Goal: Transaction & Acquisition: Download file/media

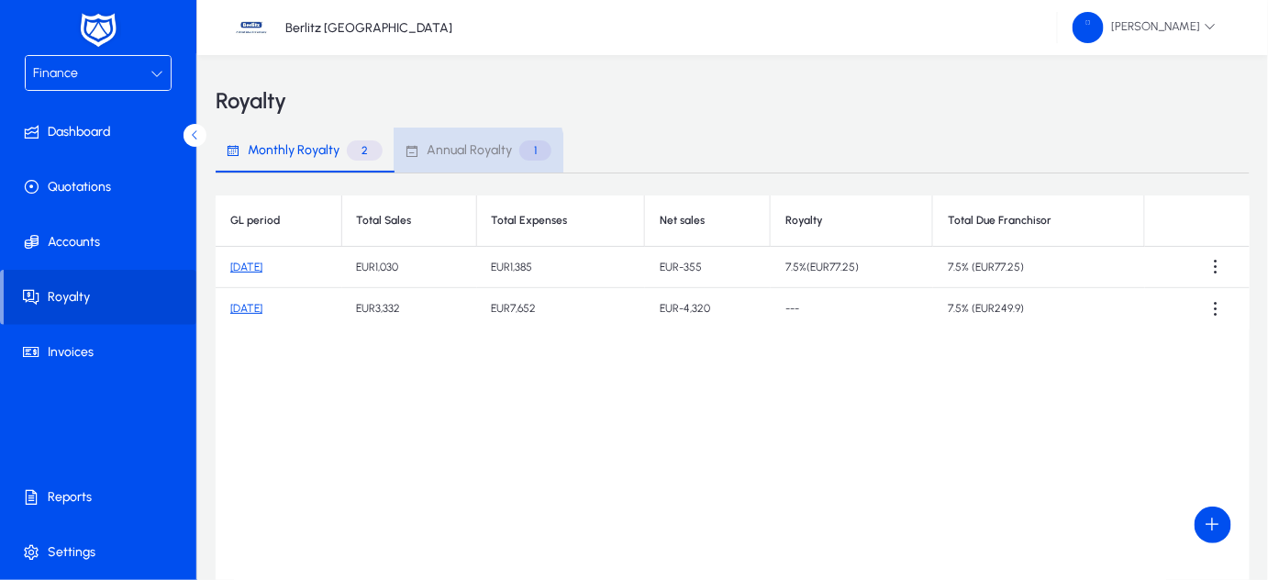
click at [462, 157] on span "Annual Royalty" at bounding box center [469, 150] width 85 height 13
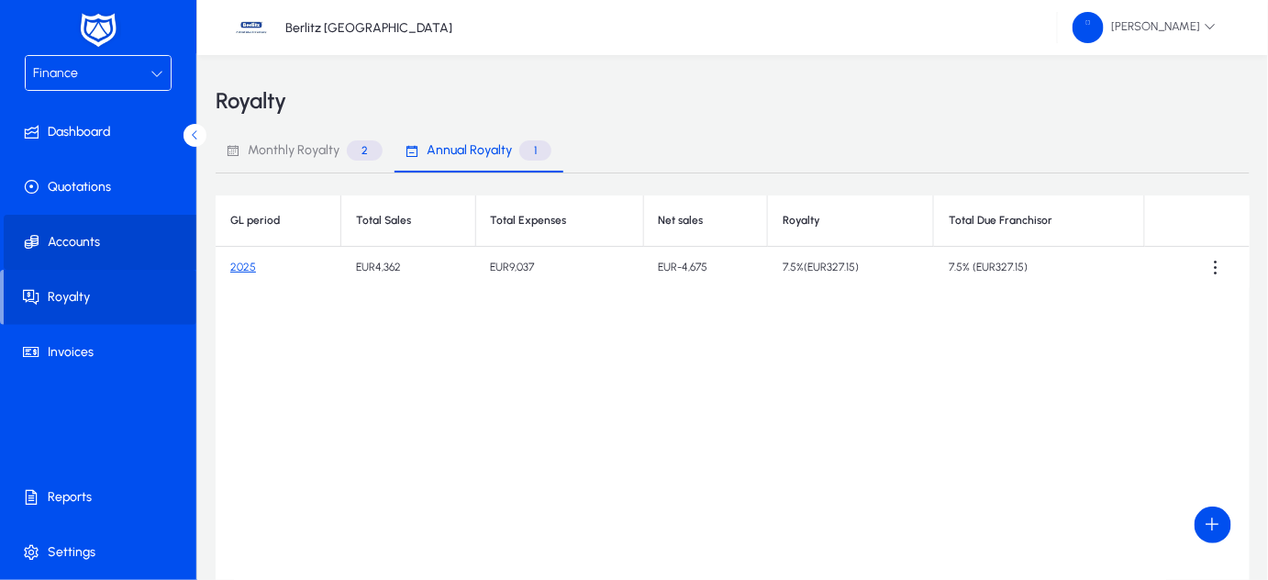
click at [109, 249] on span "Accounts" at bounding box center [102, 242] width 196 height 18
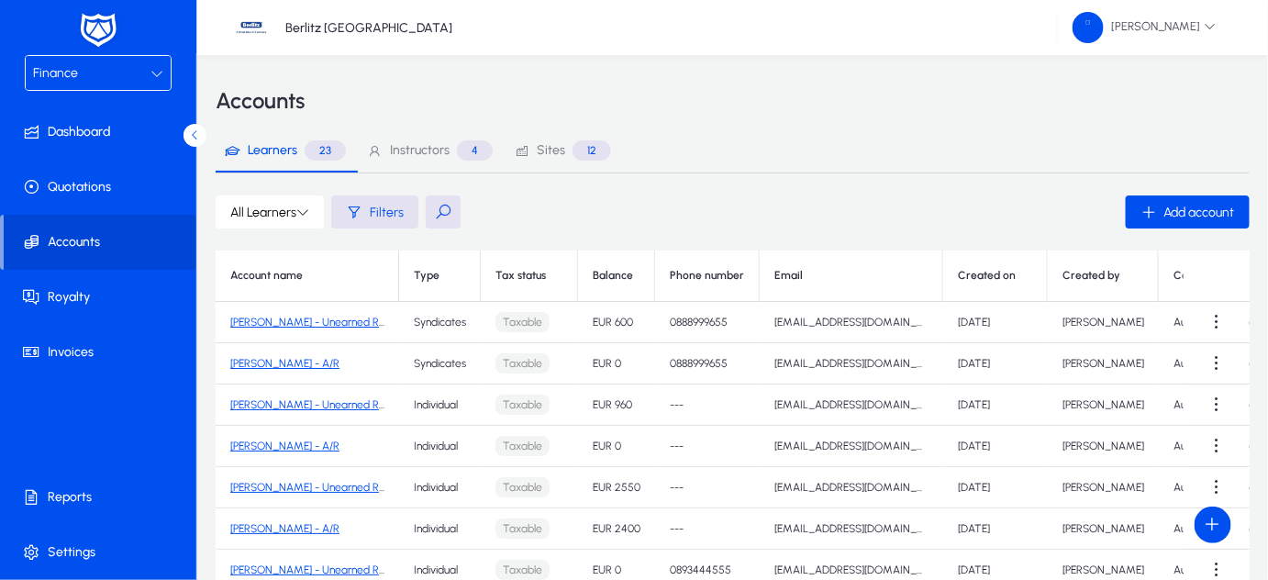
click at [133, 72] on div "Finance" at bounding box center [91, 73] width 117 height 24
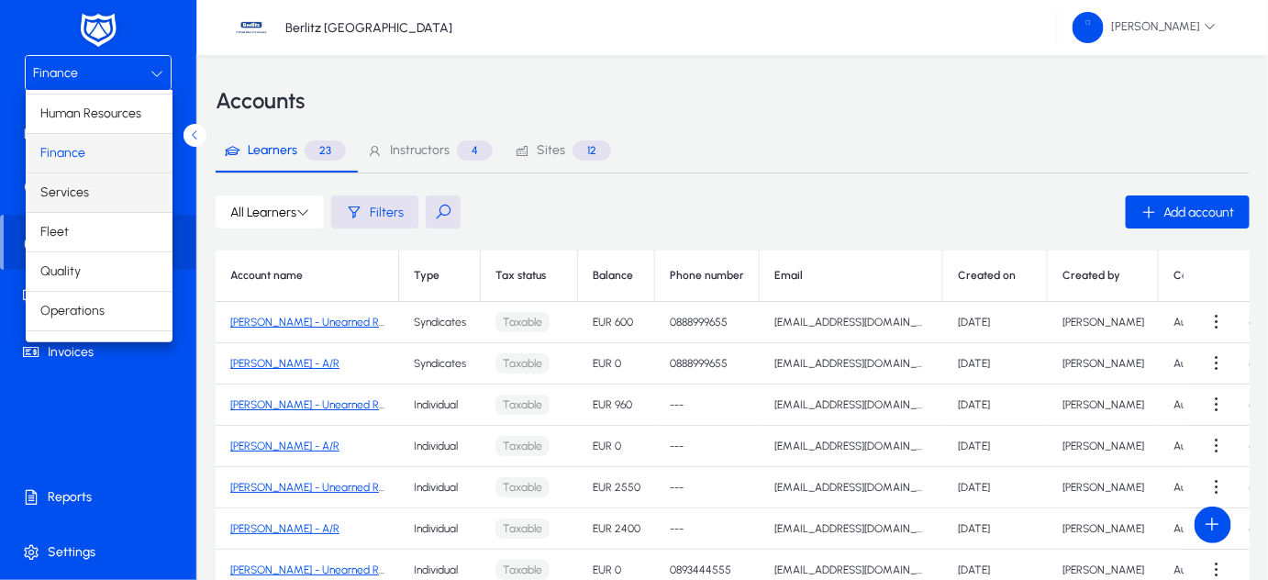
scroll to position [60, 0]
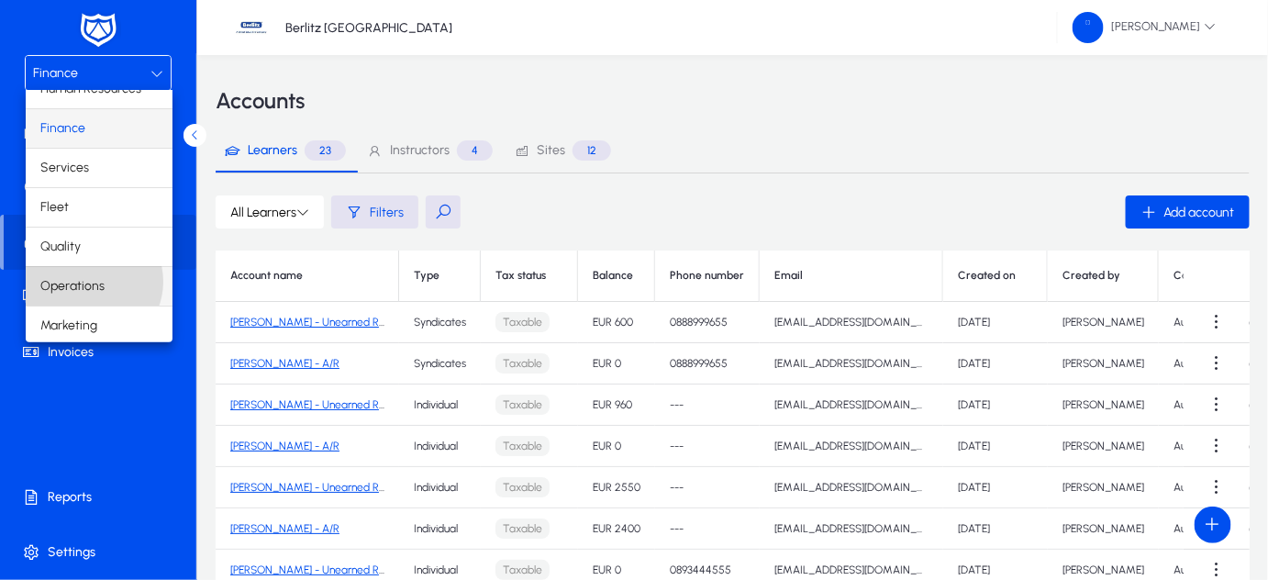
click at [90, 280] on span "Operations" at bounding box center [72, 286] width 64 height 22
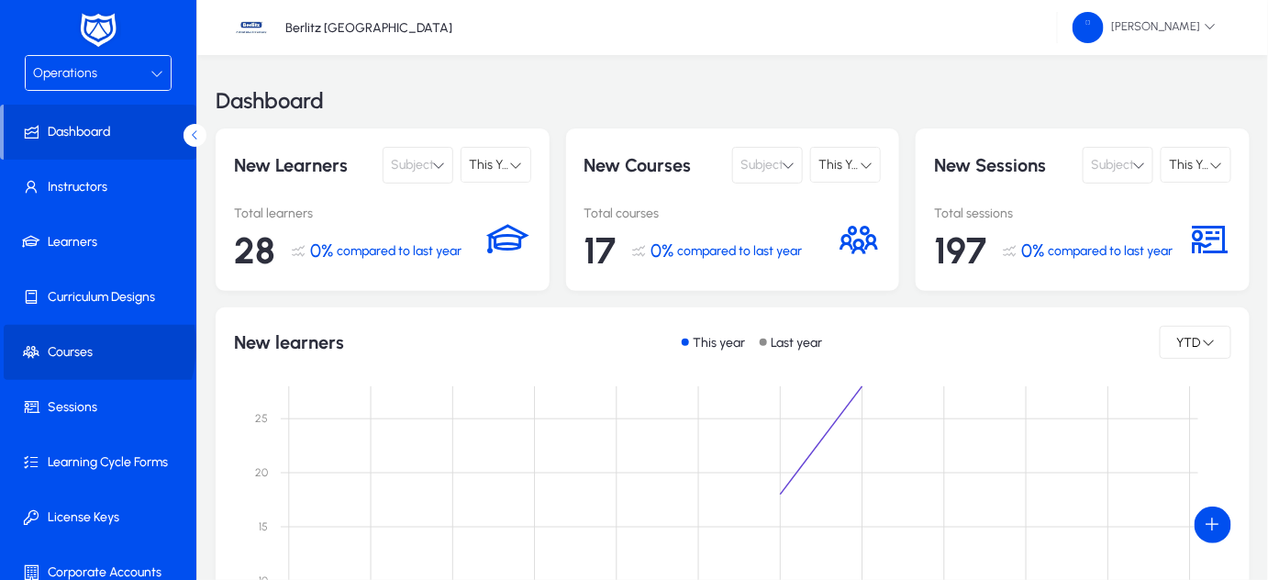
click at [71, 345] on span "Courses" at bounding box center [102, 352] width 196 height 18
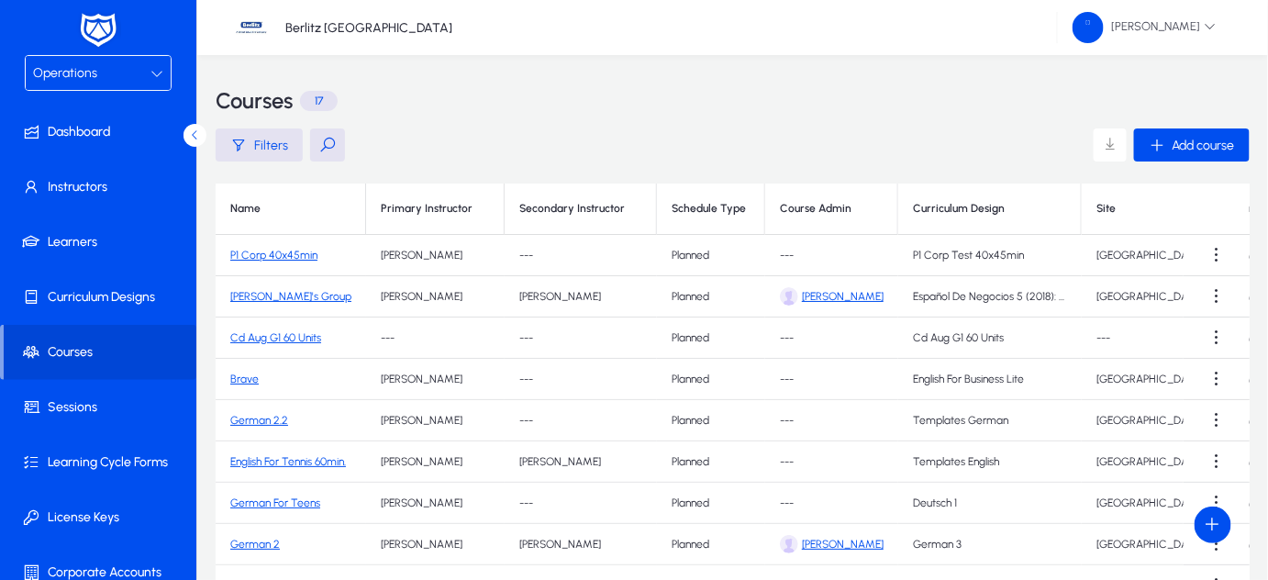
click at [277, 339] on link "Cd Aug G1 60 Units" at bounding box center [275, 337] width 91 height 13
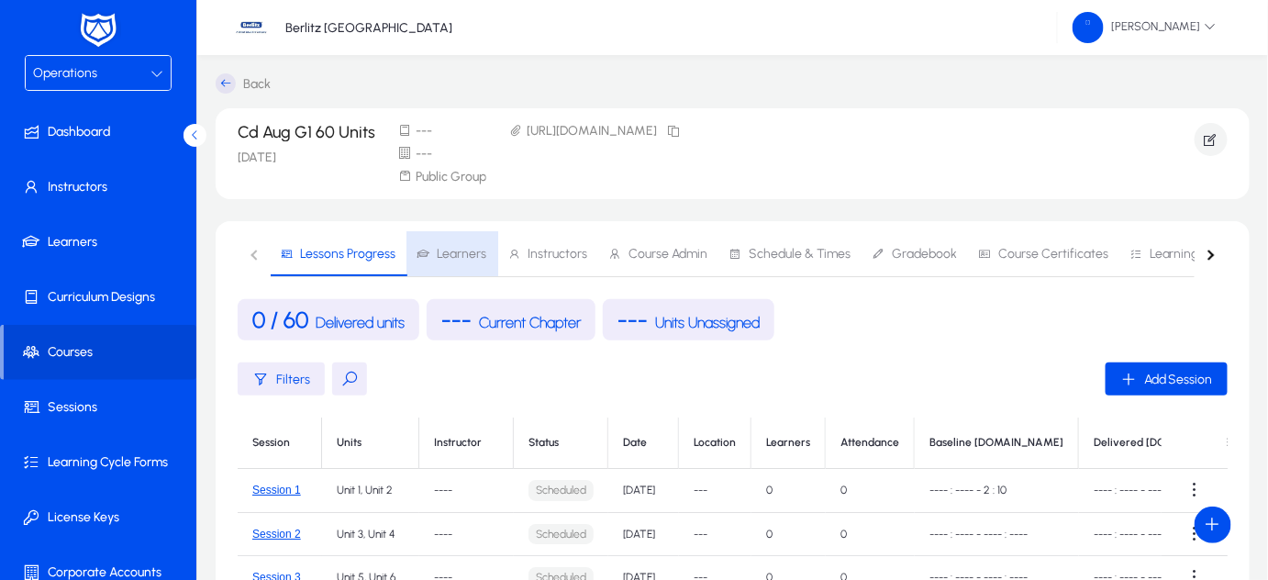
click at [458, 248] on span "Learners" at bounding box center [462, 254] width 50 height 13
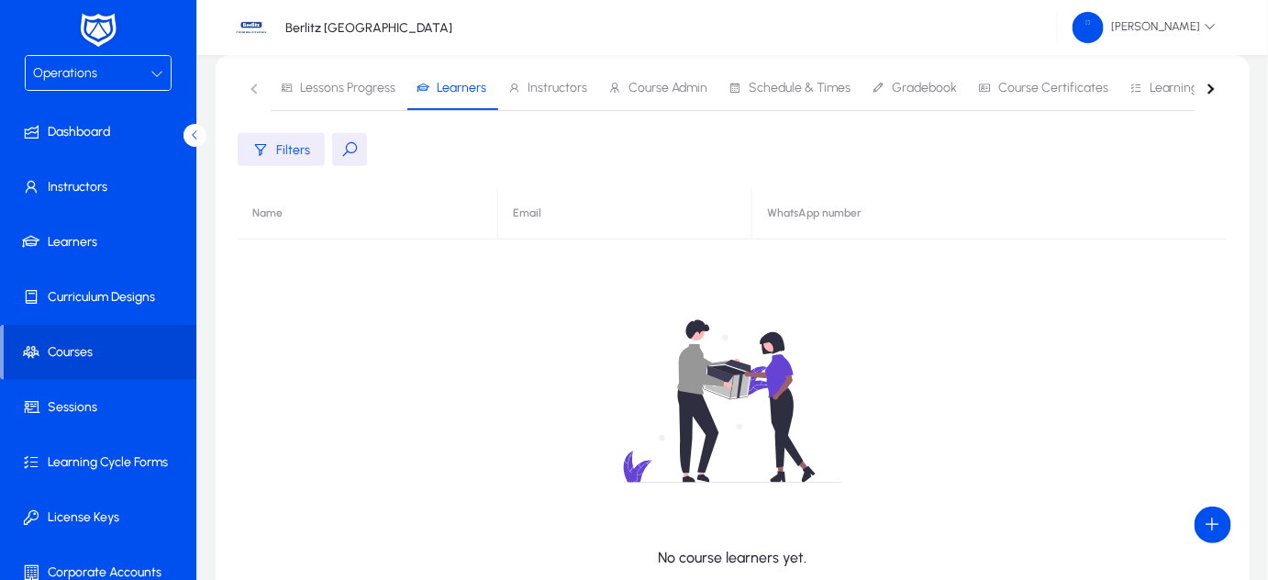
scroll to position [94, 0]
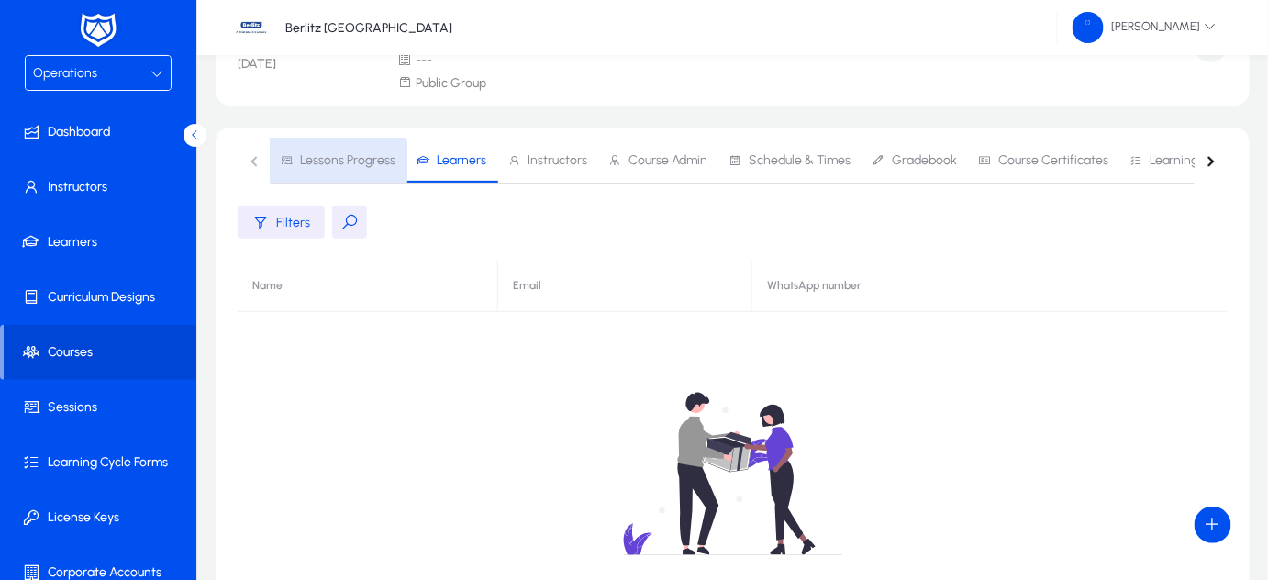
click at [335, 166] on span "Lessons Progress" at bounding box center [338, 161] width 116 height 44
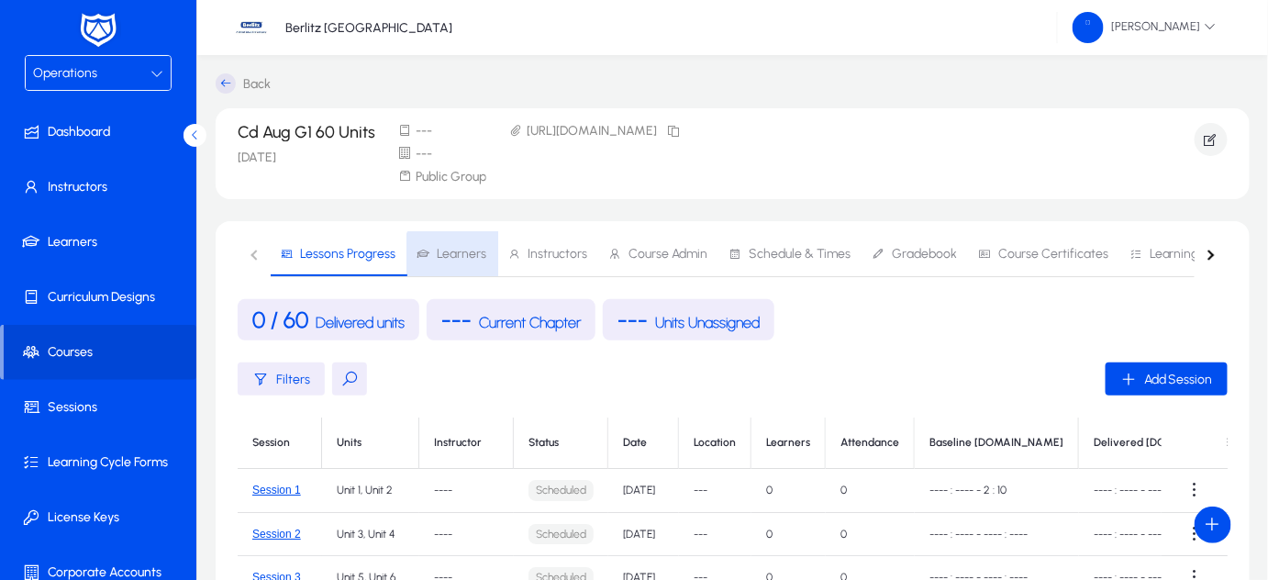
click at [456, 259] on span "Learners" at bounding box center [462, 254] width 50 height 13
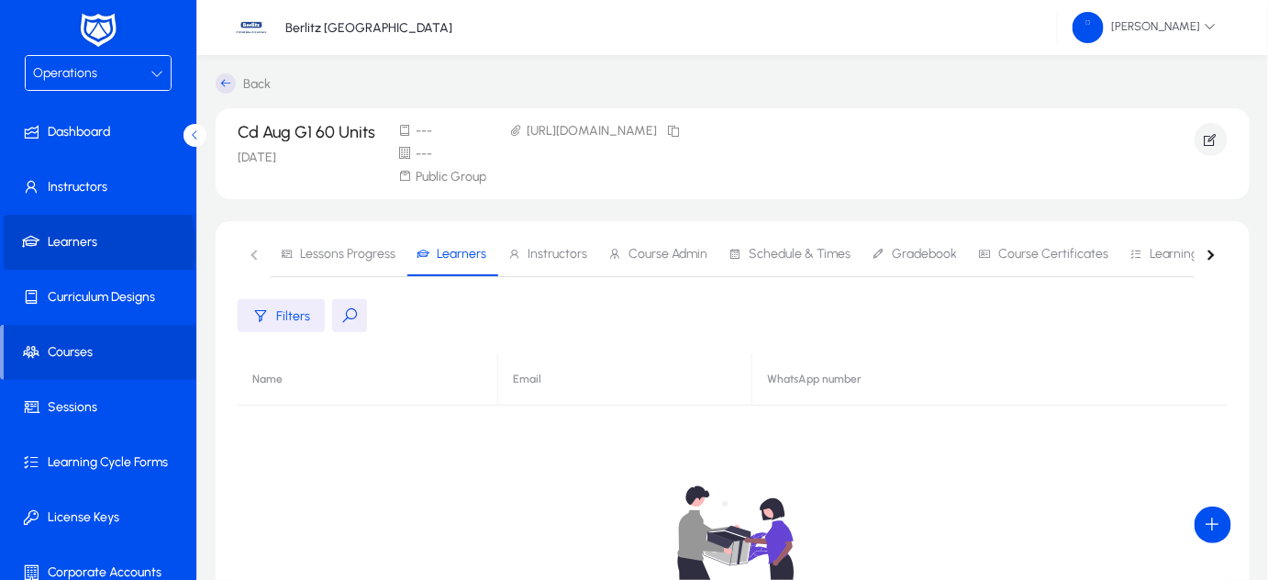
click at [78, 245] on span "Learners" at bounding box center [102, 242] width 196 height 18
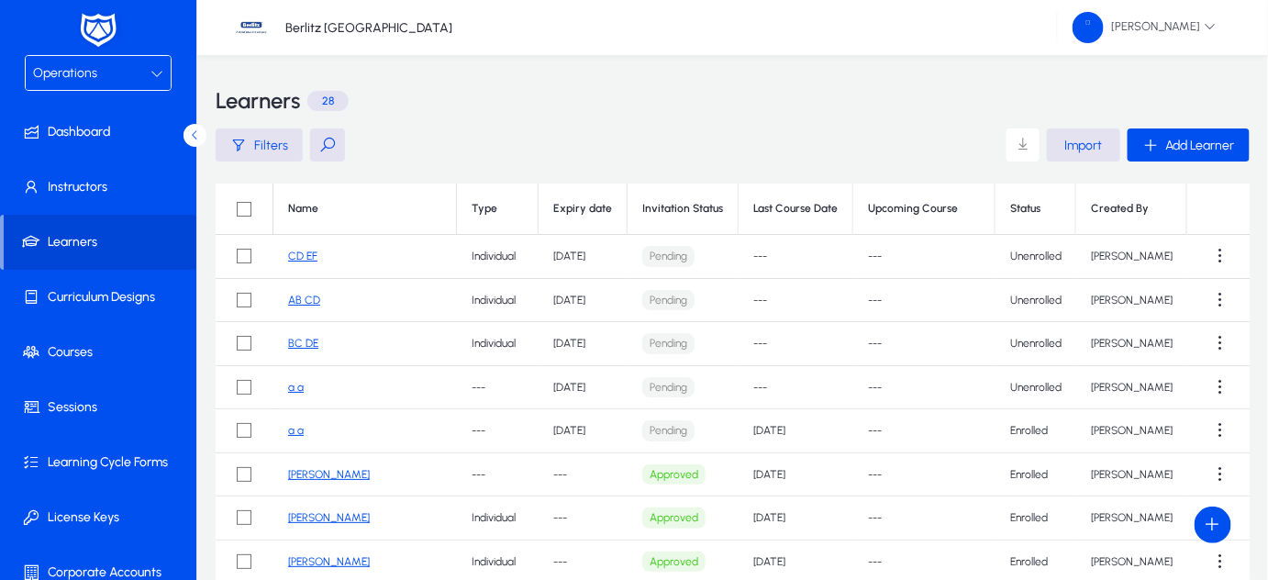
click at [338, 475] on link "[PERSON_NAME]" at bounding box center [329, 474] width 82 height 13
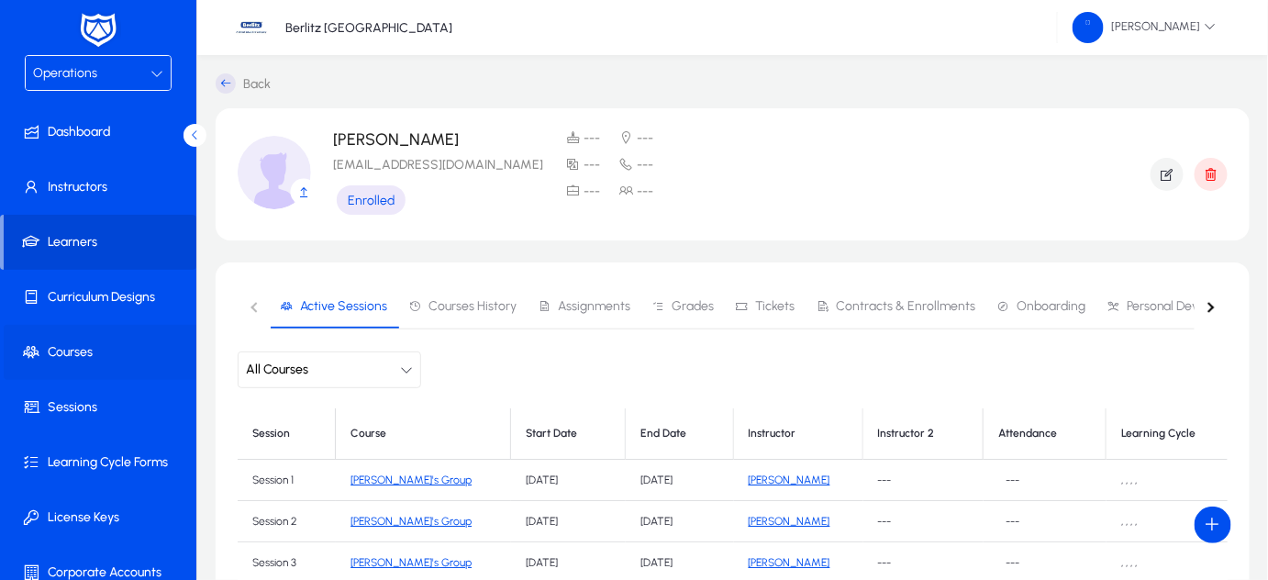
click at [86, 344] on span "Courses" at bounding box center [102, 352] width 196 height 18
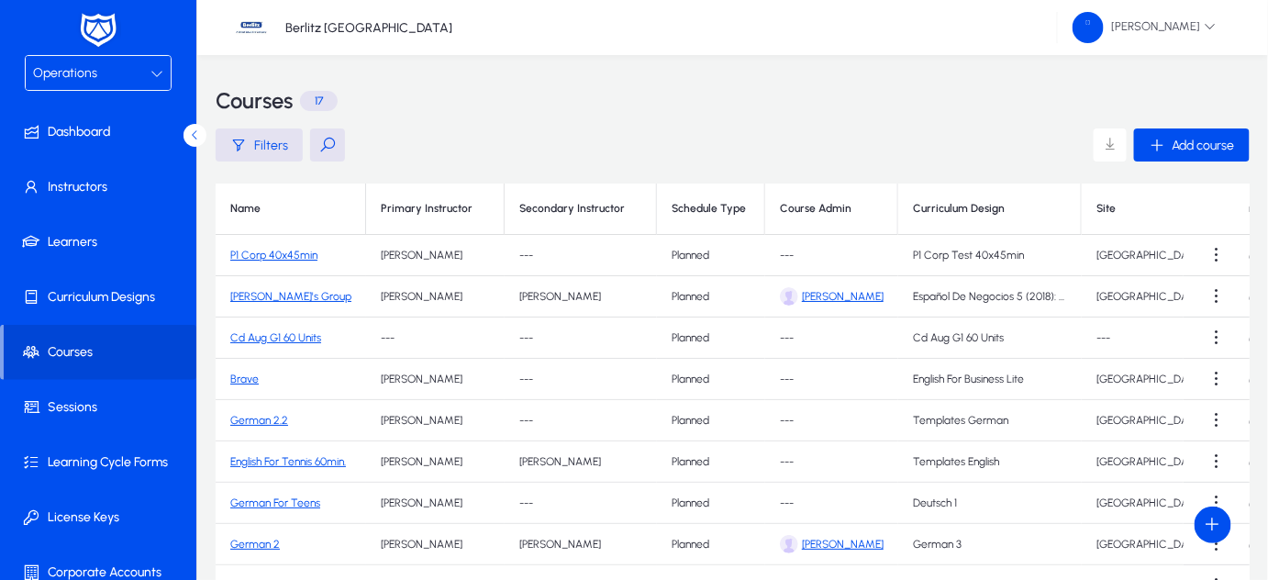
click at [261, 296] on link "[PERSON_NAME]'s Group" at bounding box center [290, 296] width 121 height 13
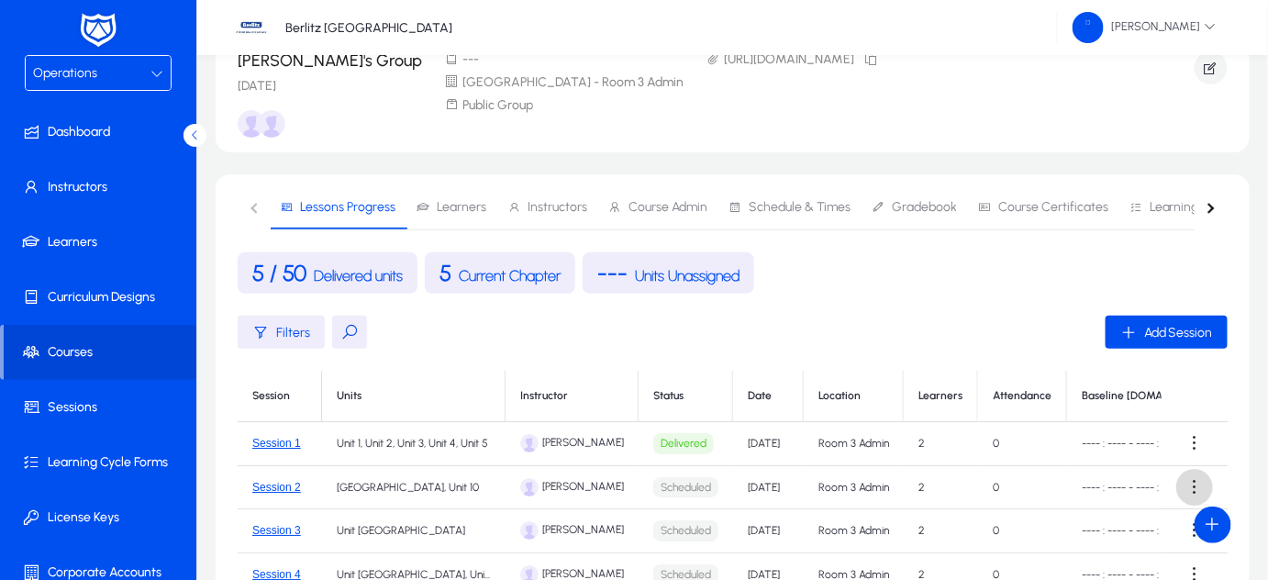
click at [1187, 494] on span at bounding box center [1194, 487] width 37 height 37
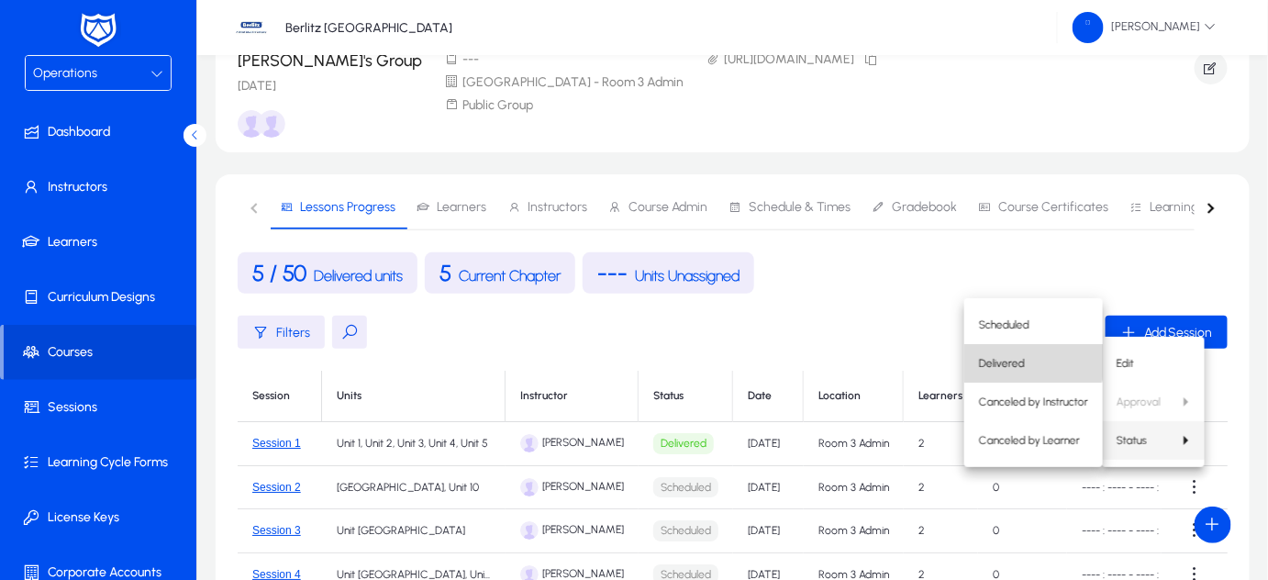
click at [1003, 360] on span "Delivered" at bounding box center [1033, 363] width 109 height 17
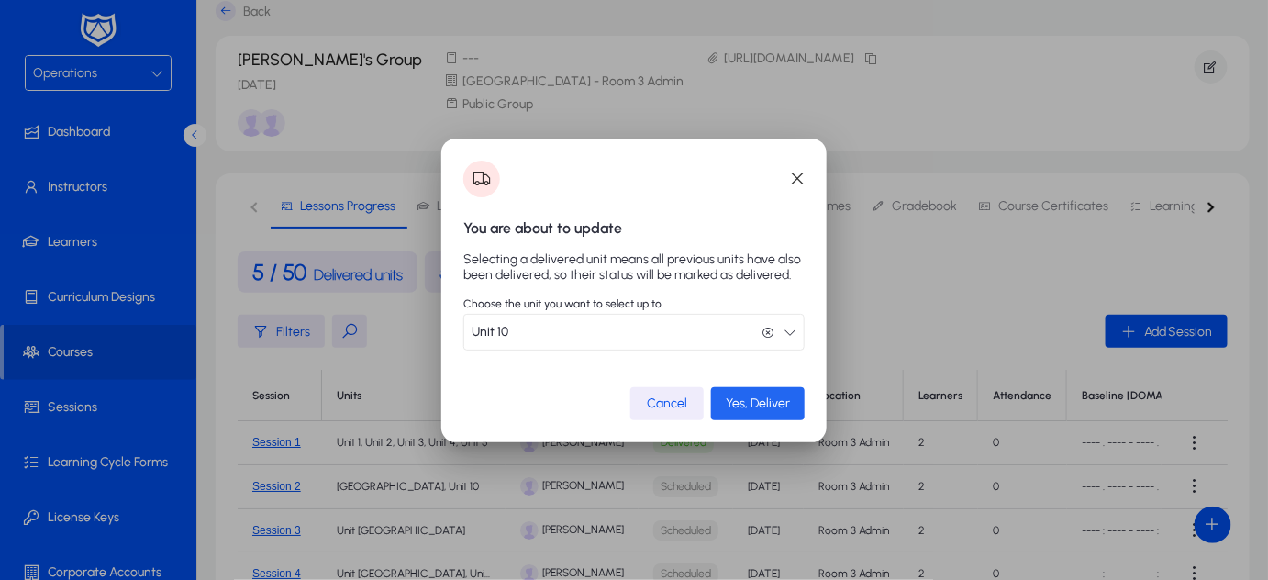
click at [777, 410] on span "Yes, Deliver" at bounding box center [758, 403] width 64 height 16
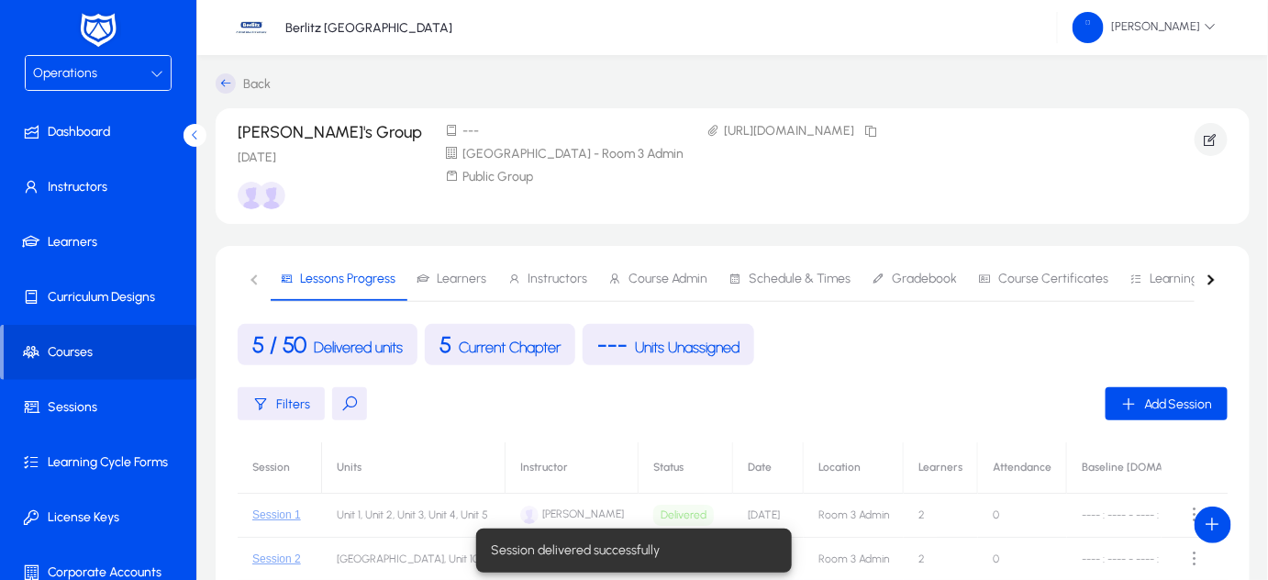
scroll to position [72, 0]
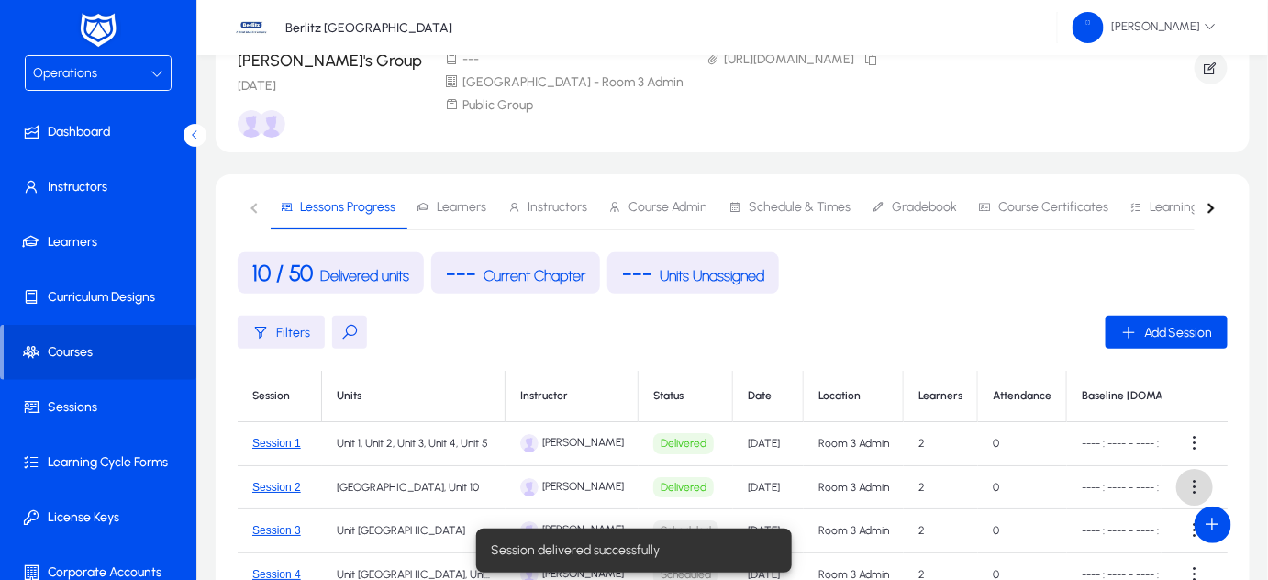
click at [1184, 495] on span at bounding box center [1194, 487] width 37 height 37
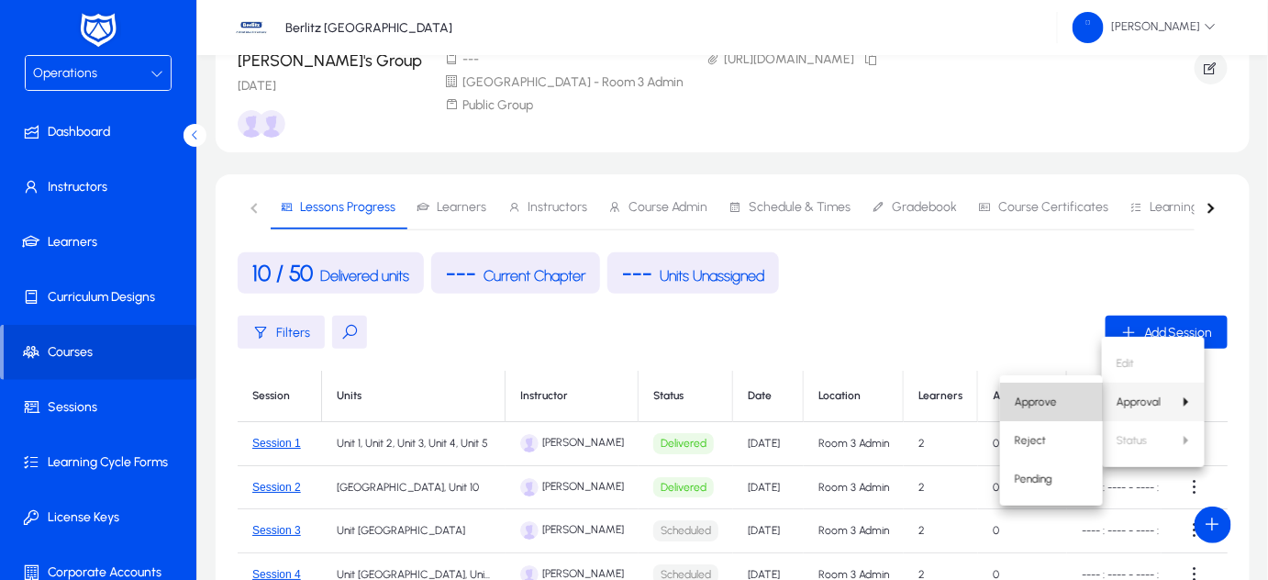
click at [1044, 400] on span "Approve" at bounding box center [1051, 402] width 73 height 17
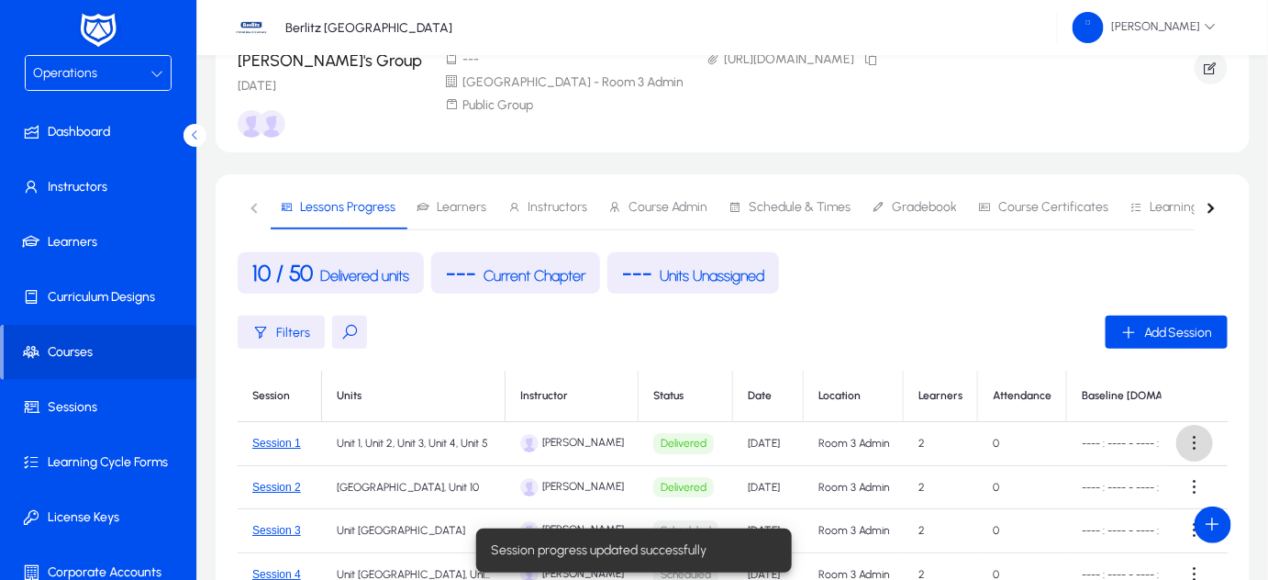
click at [1183, 439] on span at bounding box center [1194, 443] width 37 height 37
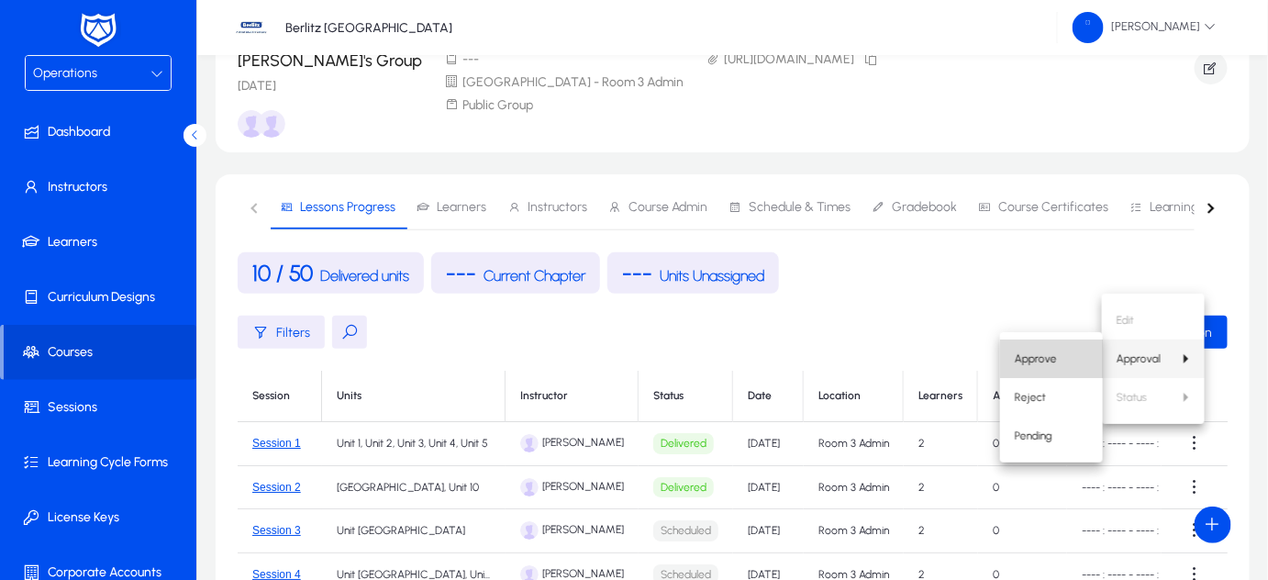
click at [1056, 358] on span "Approve" at bounding box center [1051, 358] width 73 height 17
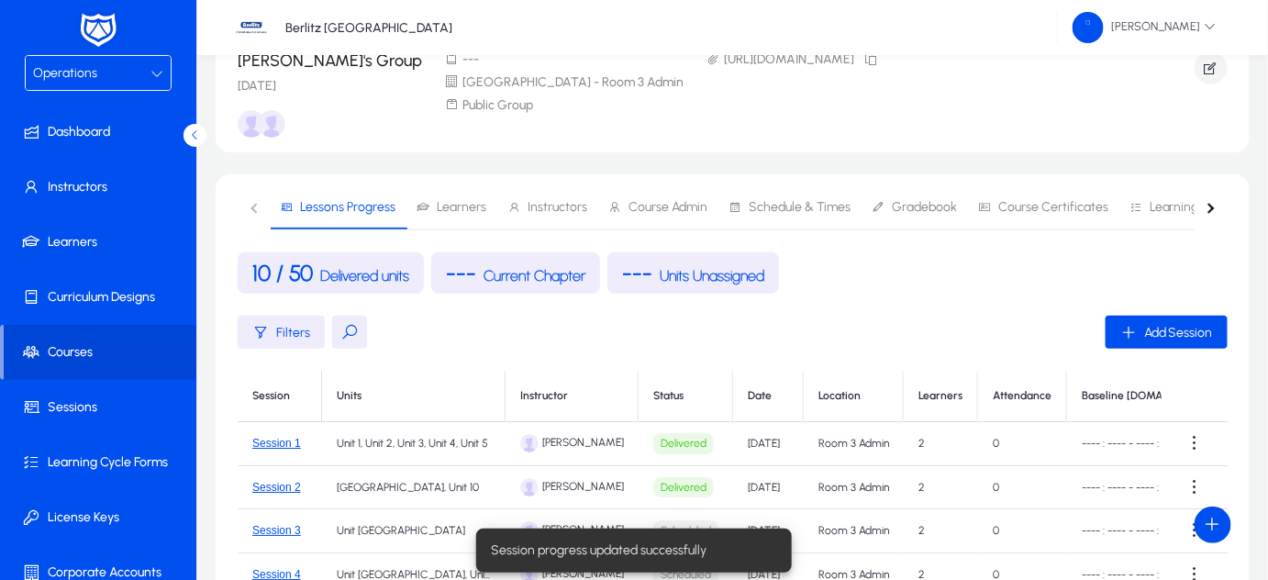
scroll to position [38, 0]
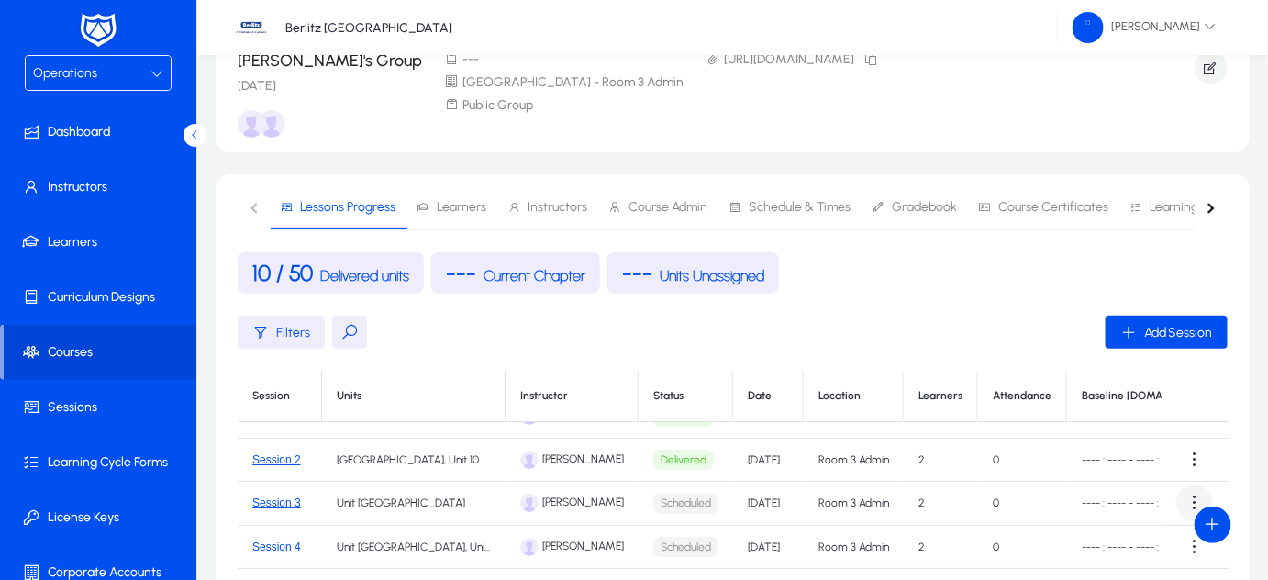
click at [1182, 486] on span at bounding box center [1194, 502] width 37 height 37
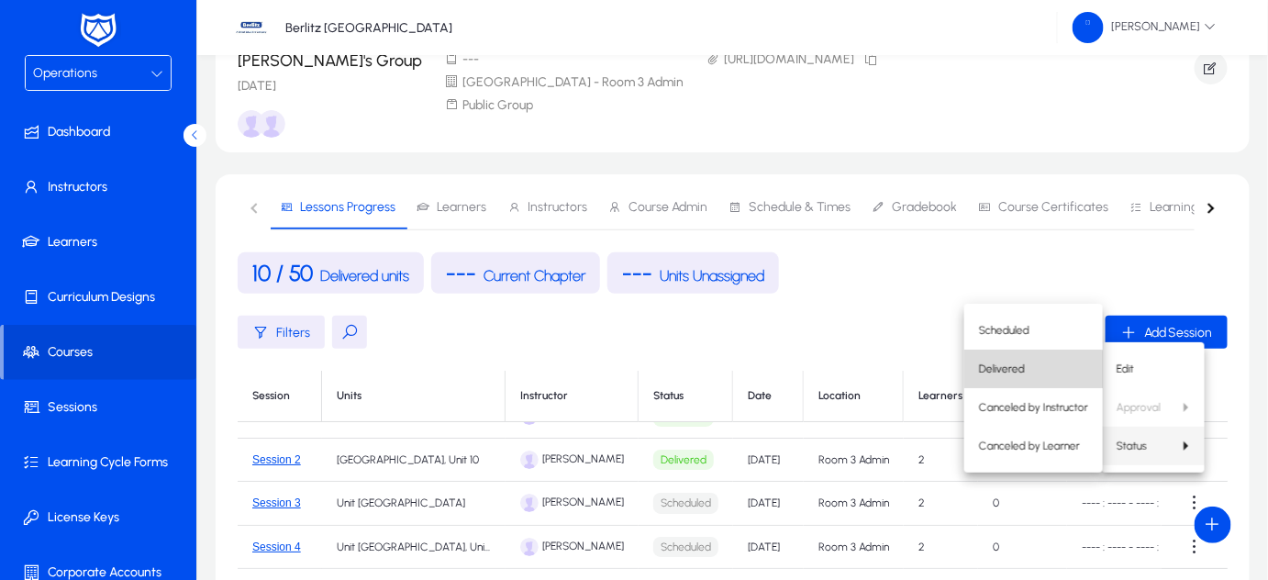
click at [1007, 373] on span "Delivered" at bounding box center [1033, 369] width 109 height 17
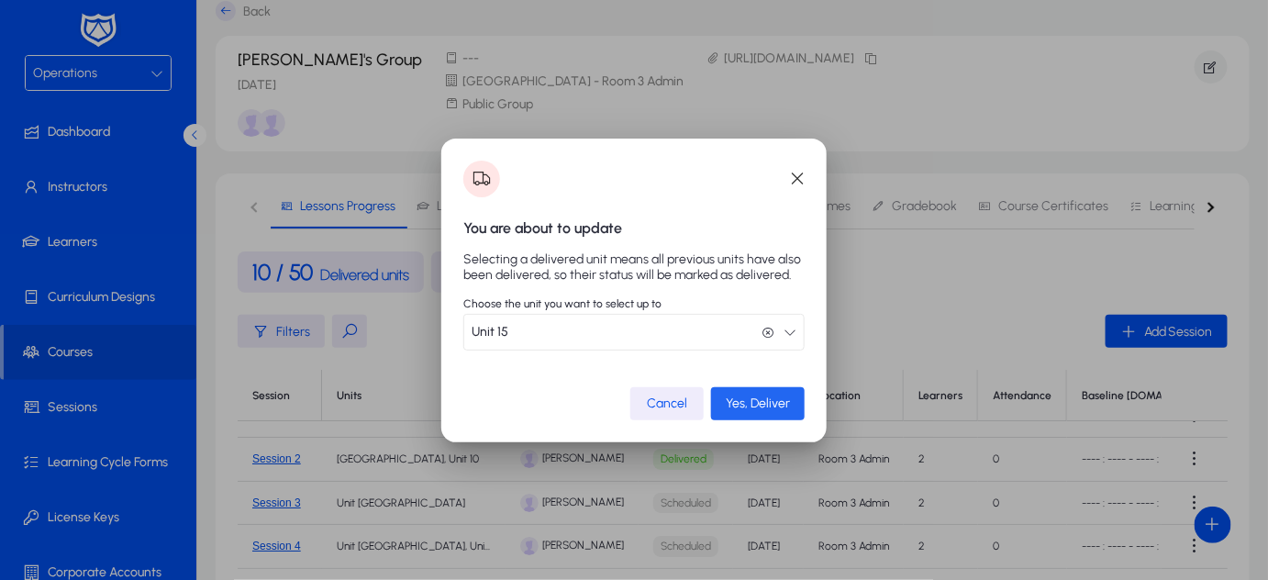
click at [780, 392] on span "submit" at bounding box center [758, 404] width 94 height 44
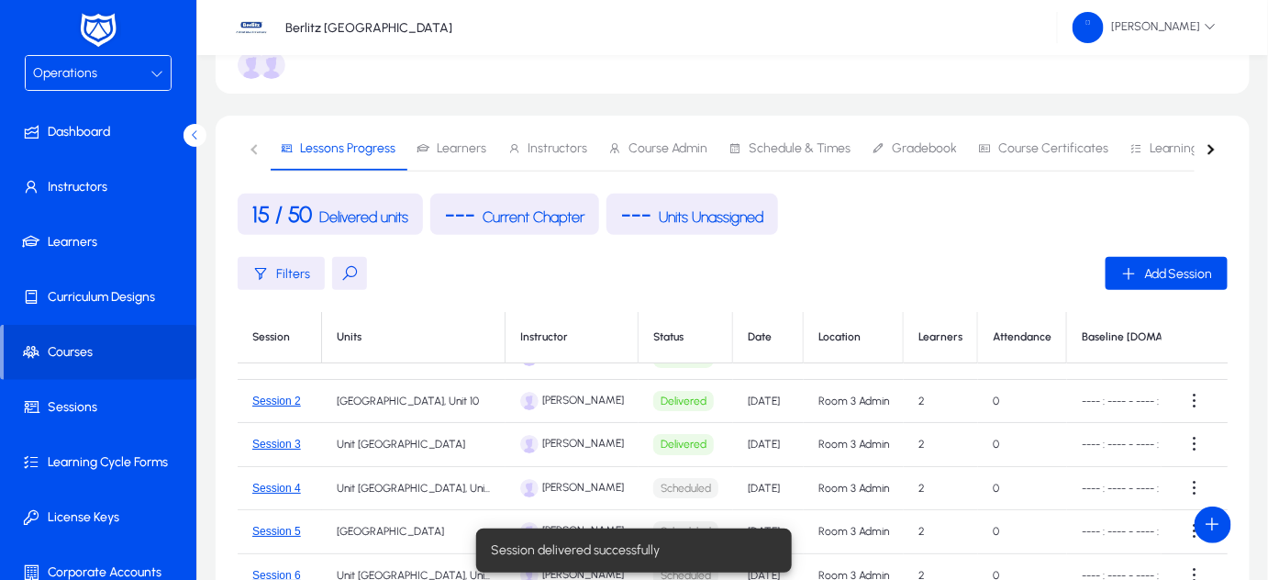
scroll to position [149, 0]
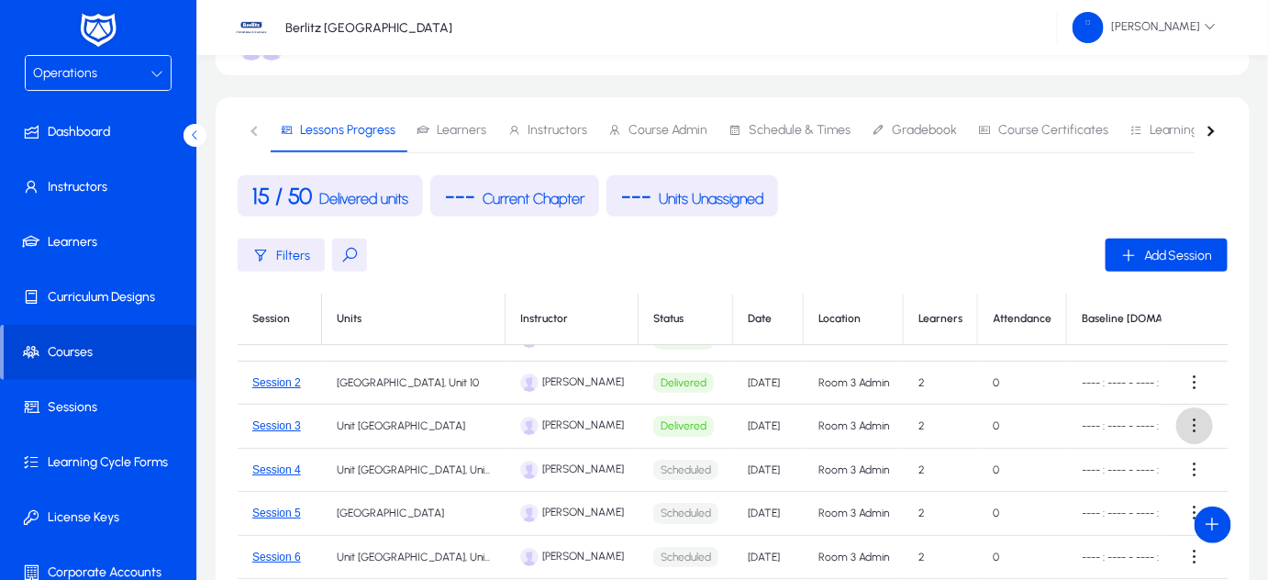
click at [1181, 422] on span at bounding box center [1194, 425] width 37 height 37
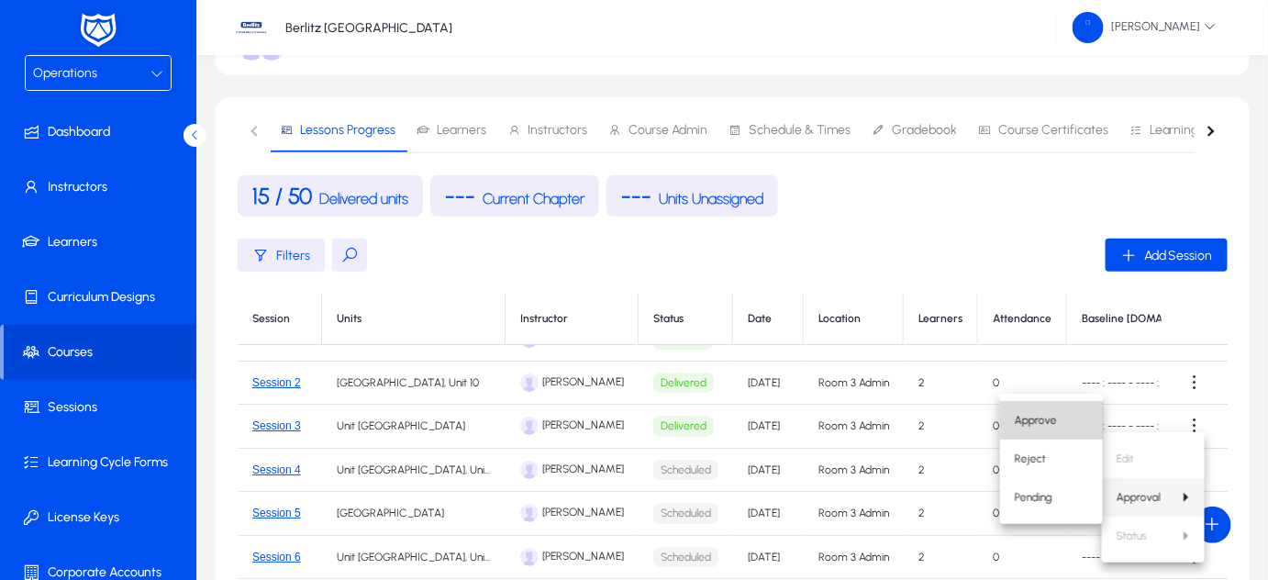
click at [1055, 421] on span "Approve" at bounding box center [1051, 420] width 73 height 17
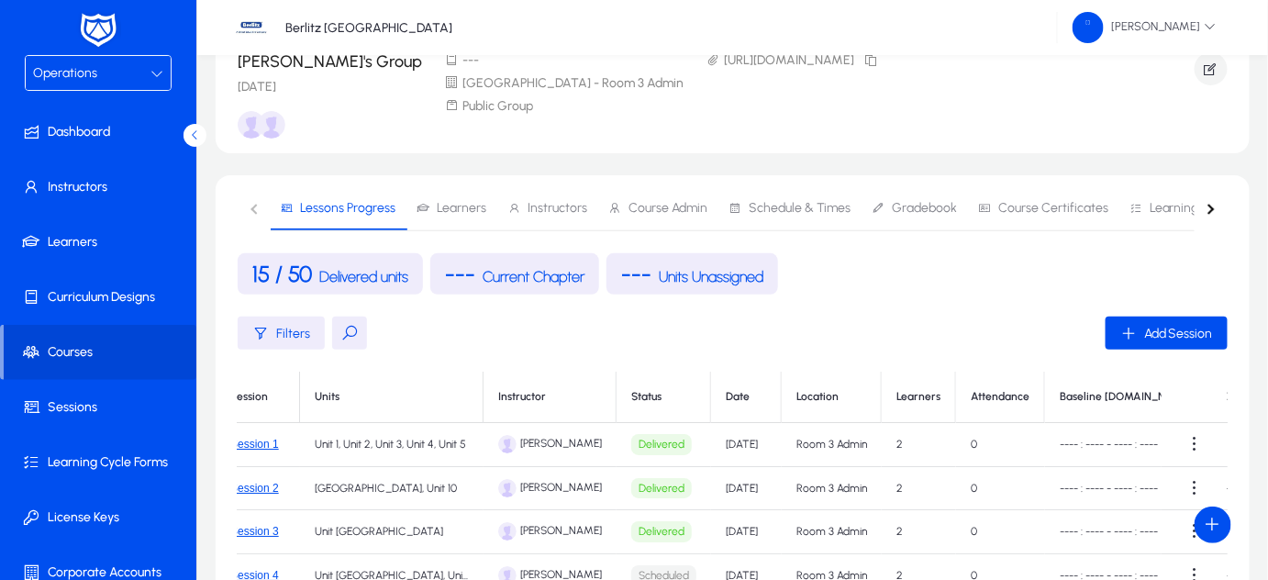
scroll to position [0, 0]
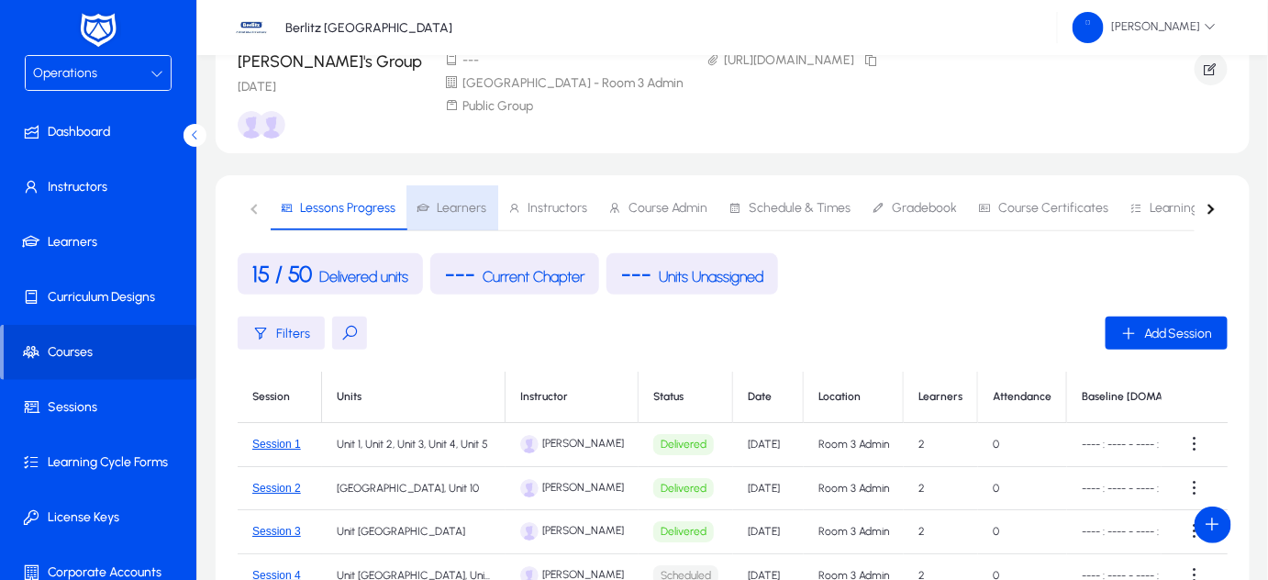
click at [474, 205] on span "Learners" at bounding box center [462, 208] width 50 height 13
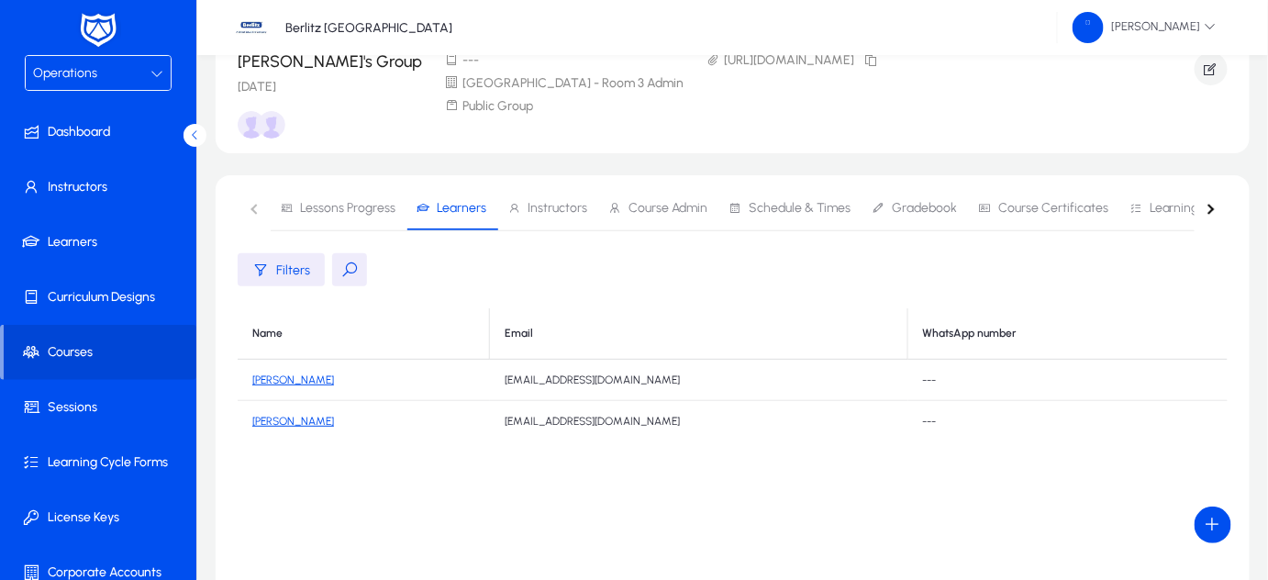
click at [276, 382] on link "[PERSON_NAME]" at bounding box center [293, 379] width 82 height 13
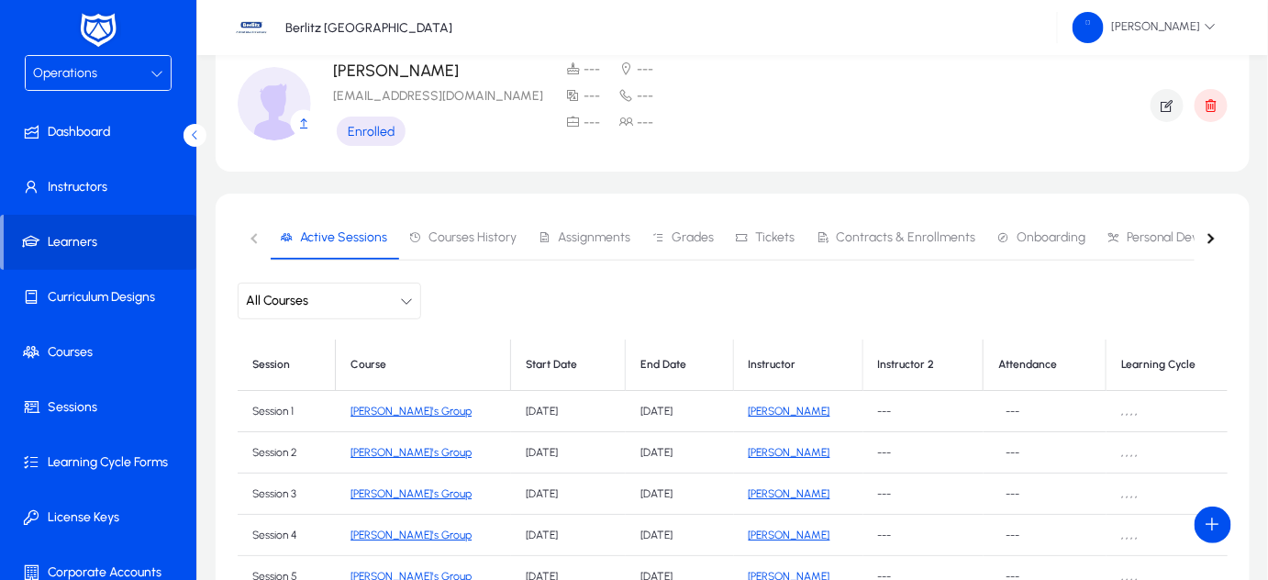
click at [398, 300] on button "All Courses" at bounding box center [329, 301] width 183 height 37
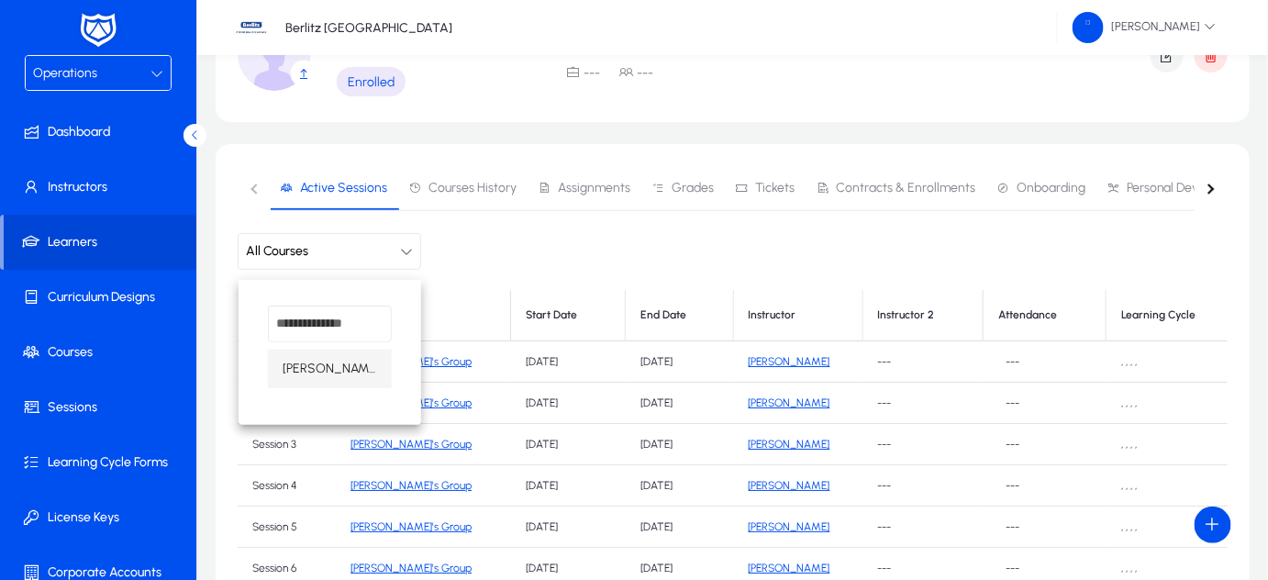
scroll to position [119, 0]
click at [473, 183] on div at bounding box center [634, 290] width 1268 height 580
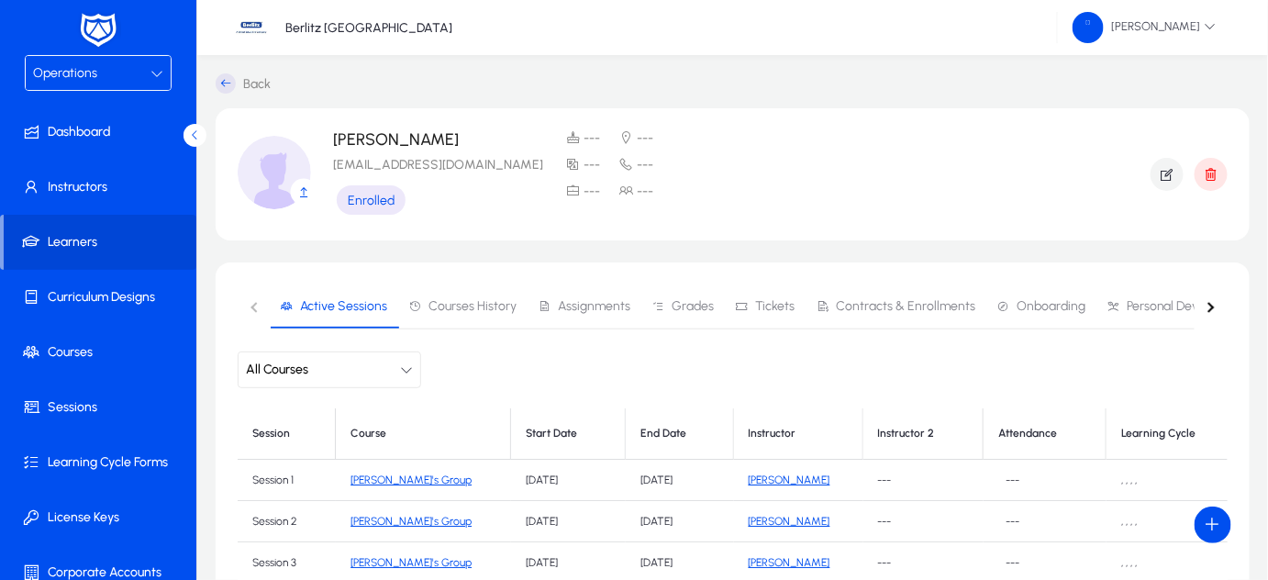
scroll to position [0, 0]
click at [865, 314] on span "Contracts & Enrollments" at bounding box center [896, 306] width 160 height 44
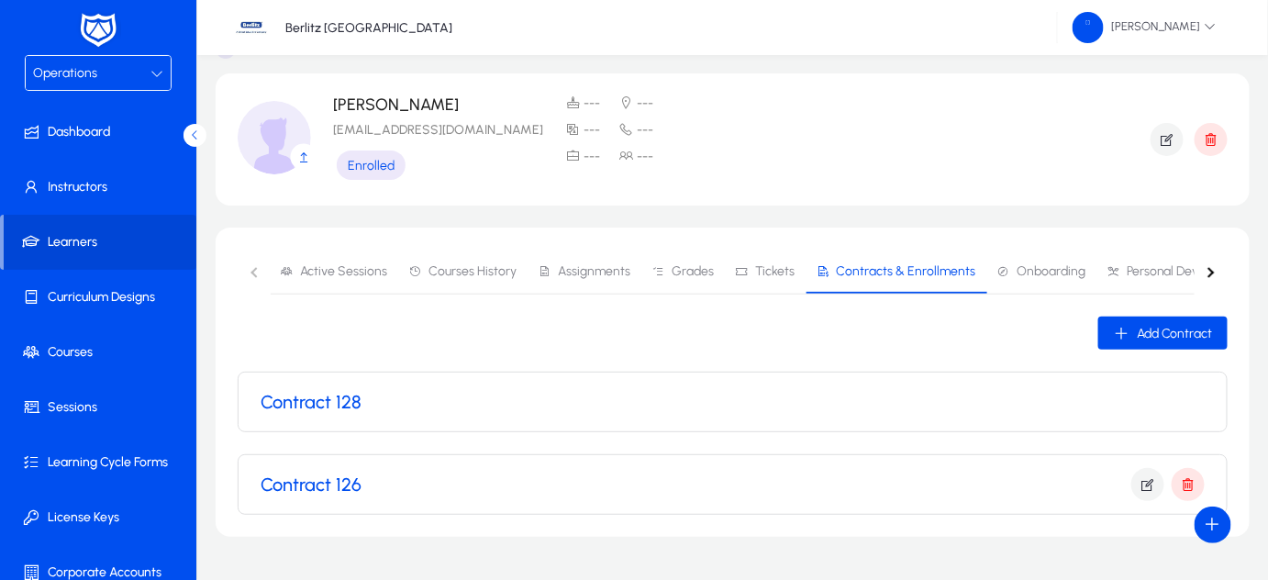
scroll to position [36, 0]
click at [596, 395] on div "Contract 128" at bounding box center [733, 401] width 944 height 22
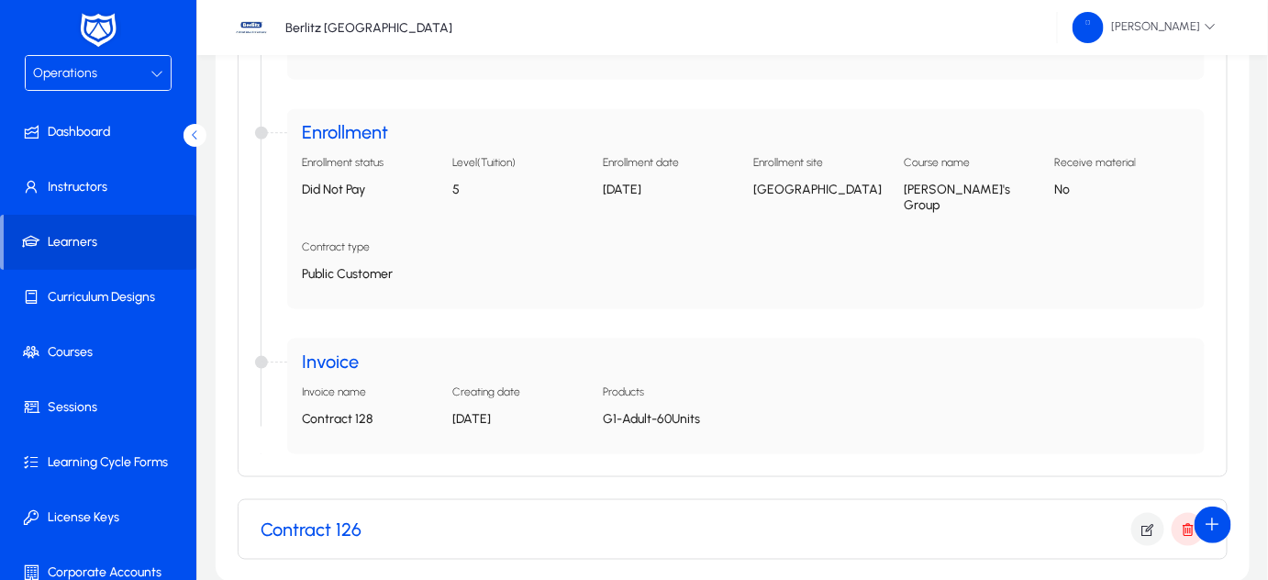
scroll to position [639, 0]
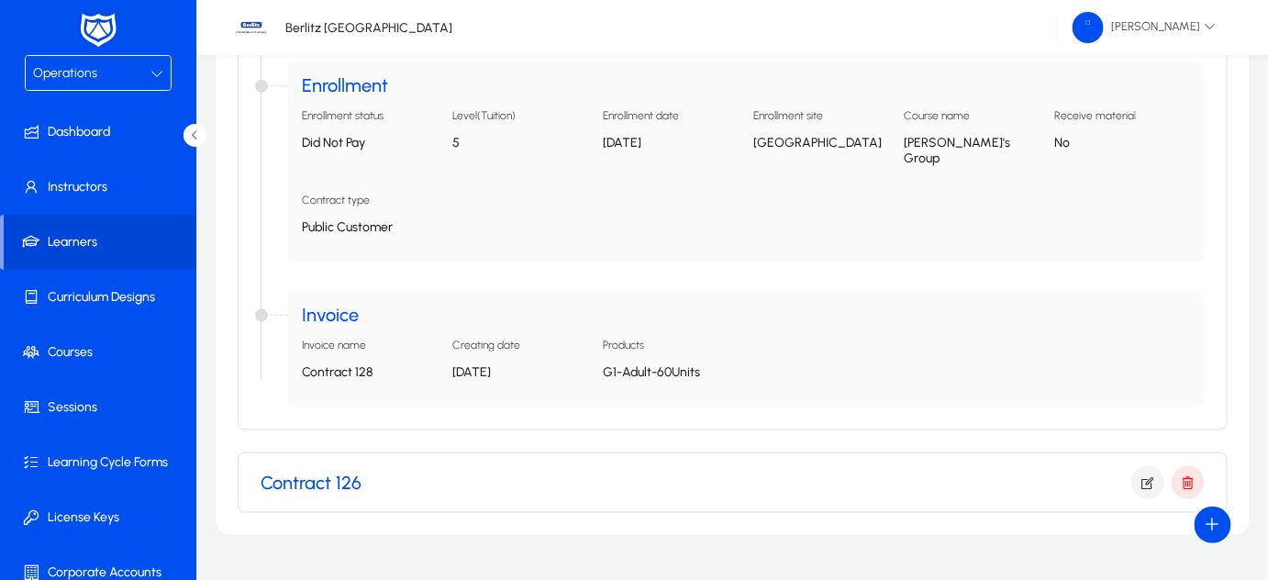
click at [627, 364] on p "G1-Adult-60Units" at bounding box center [671, 372] width 136 height 16
click at [350, 314] on div "Invoice Invoice name Contract 128 Creating date [DATE] Products G1-Adult-60Units" at bounding box center [745, 350] width 917 height 116
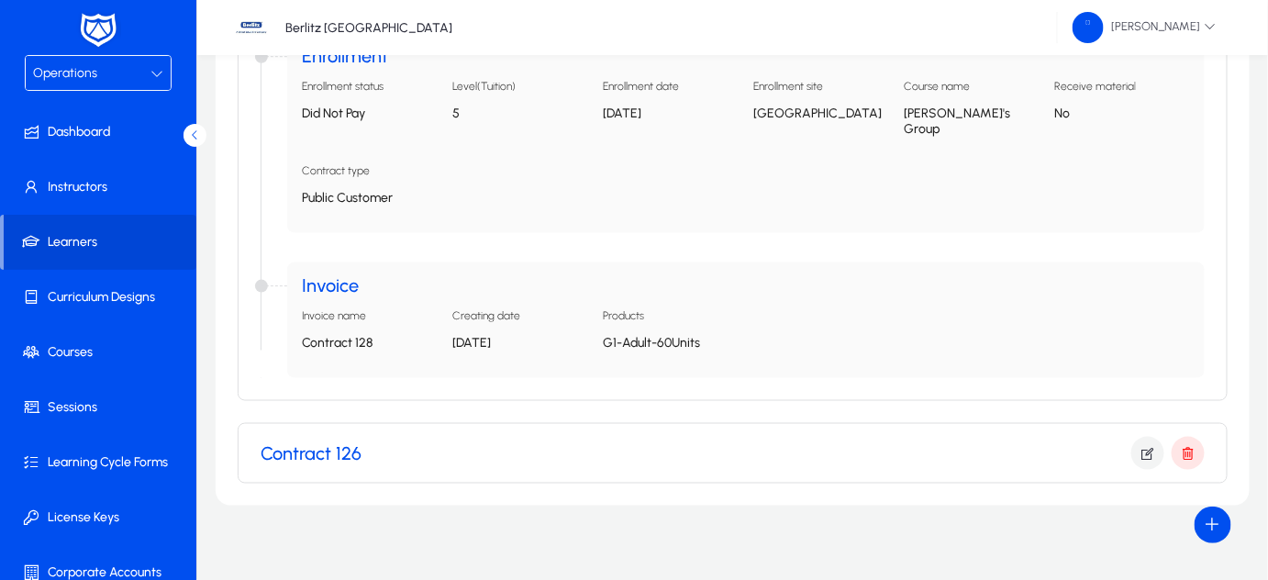
click at [331, 442] on h3 "Contract 126" at bounding box center [311, 453] width 101 height 22
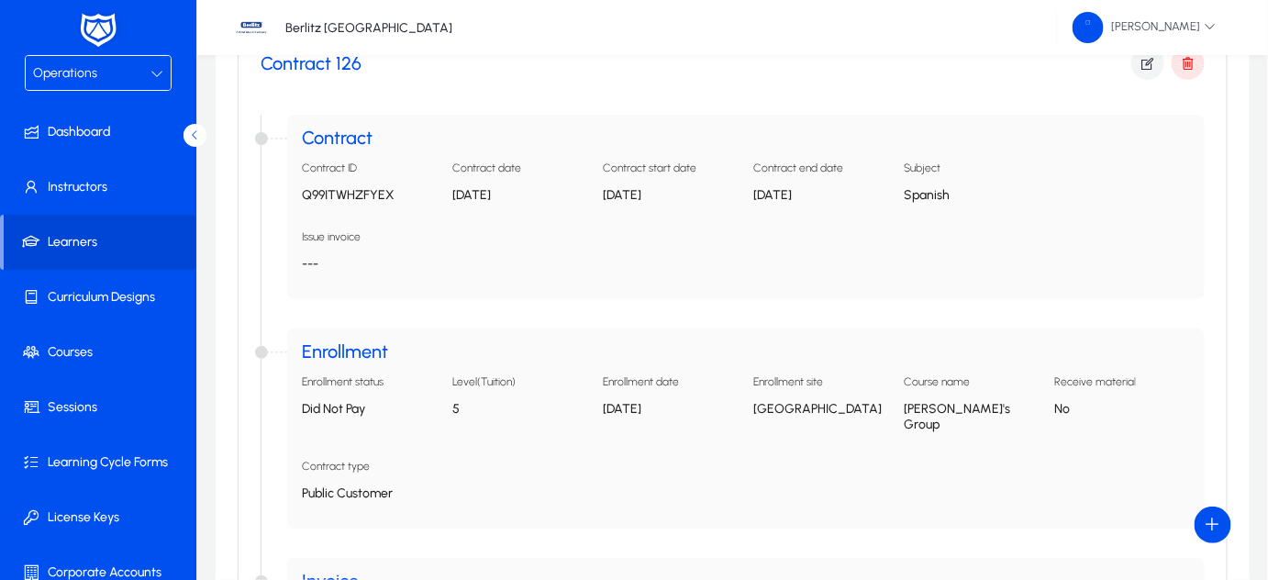
scroll to position [1256, 0]
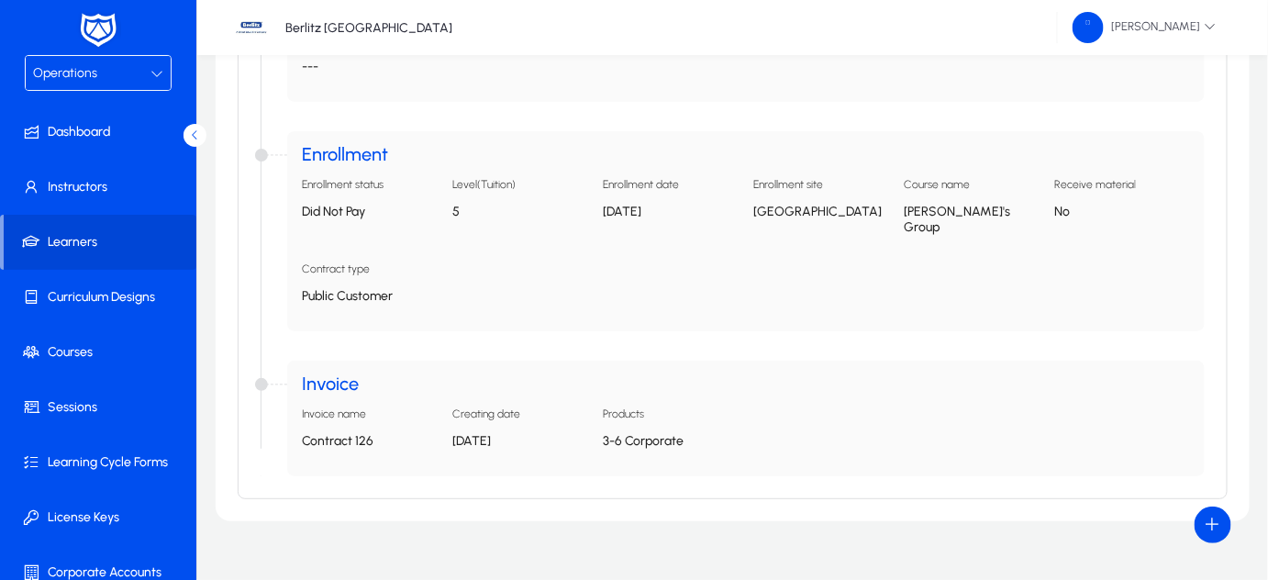
click at [480, 433] on p "[DATE]" at bounding box center [520, 441] width 136 height 16
click at [313, 433] on p "Contract 126" at bounding box center [370, 441] width 136 height 16
drag, startPoint x: 317, startPoint y: 406, endPoint x: 317, endPoint y: 383, distance: 22.0
click at [317, 407] on app-accordion-property-info "Invoice name Contract 126" at bounding box center [370, 434] width 136 height 54
click at [317, 407] on h5 "Invoice name" at bounding box center [334, 413] width 64 height 13
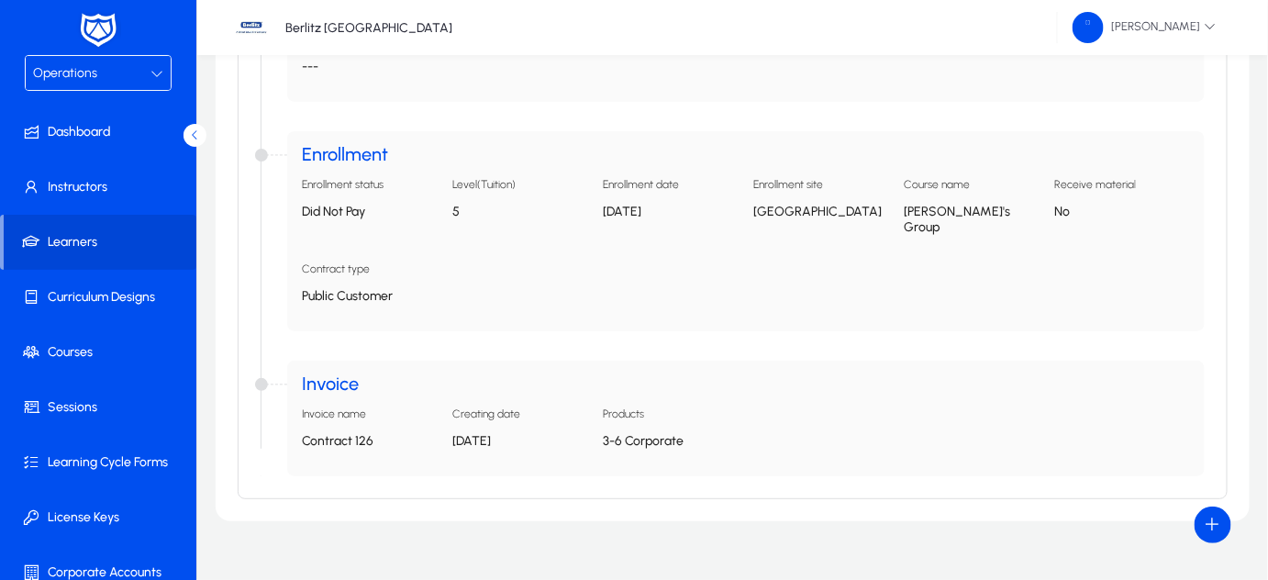
click at [324, 416] on app-accordion-property-info "Invoice name Contract 126" at bounding box center [370, 434] width 136 height 54
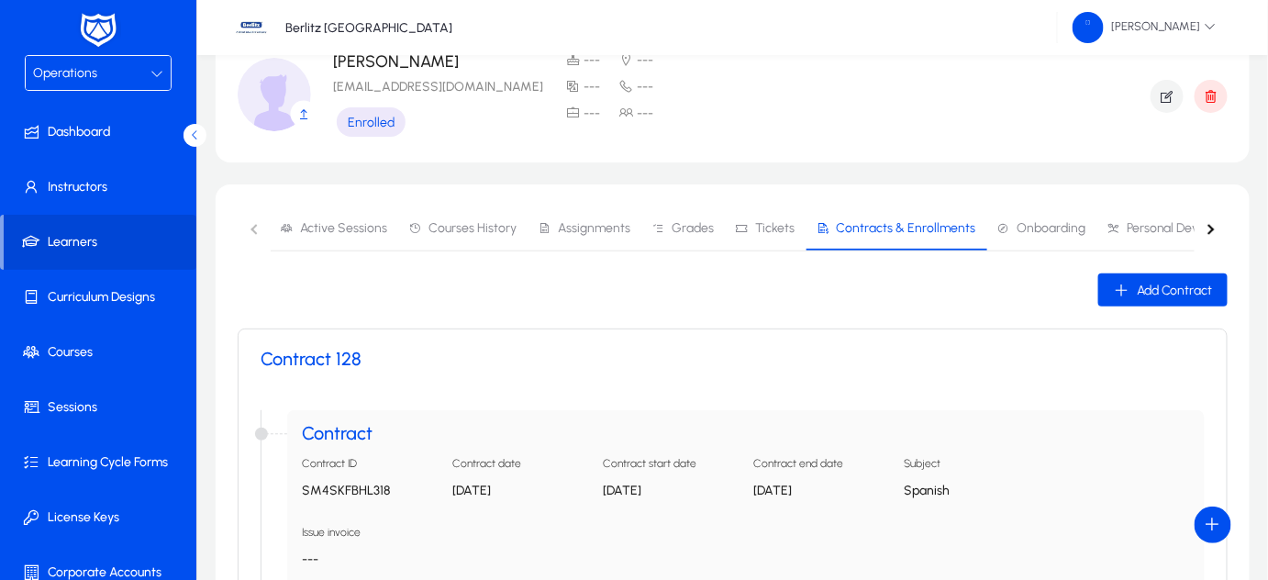
scroll to position [0, 0]
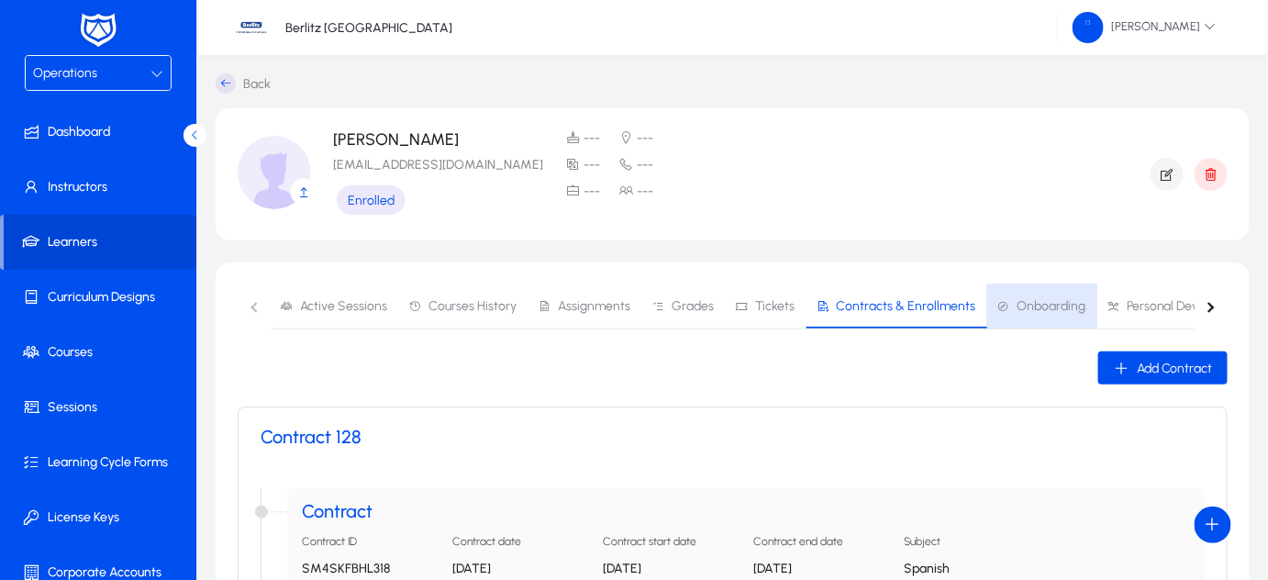
click at [1037, 307] on span "Onboarding" at bounding box center [1051, 306] width 69 height 13
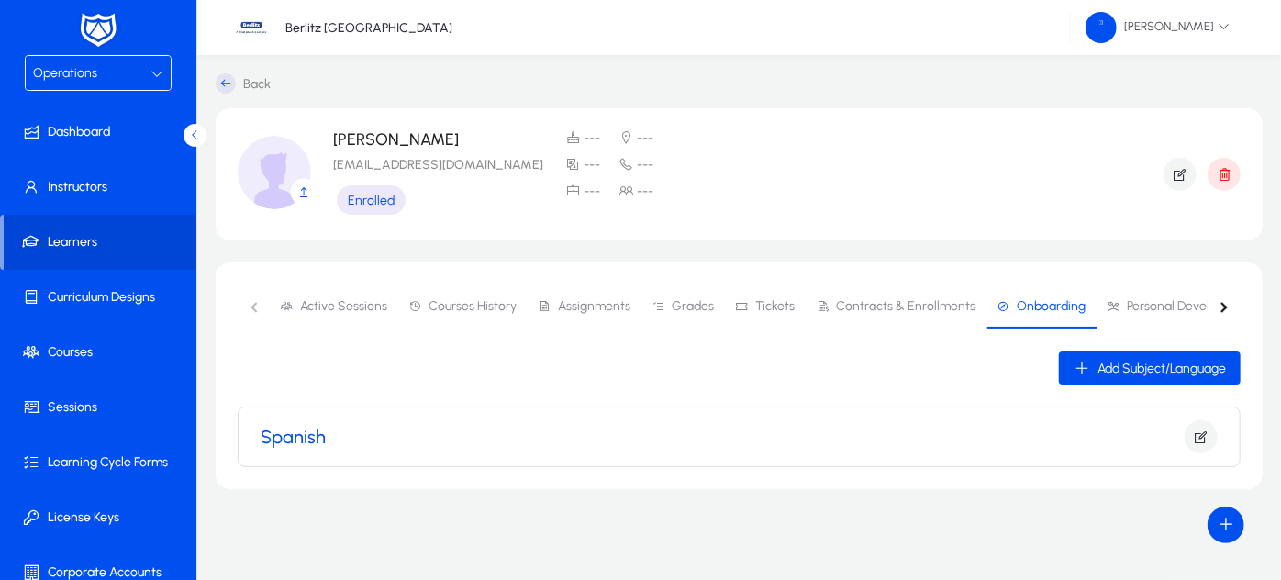
click at [920, 433] on div "Spanish" at bounding box center [739, 436] width 957 height 33
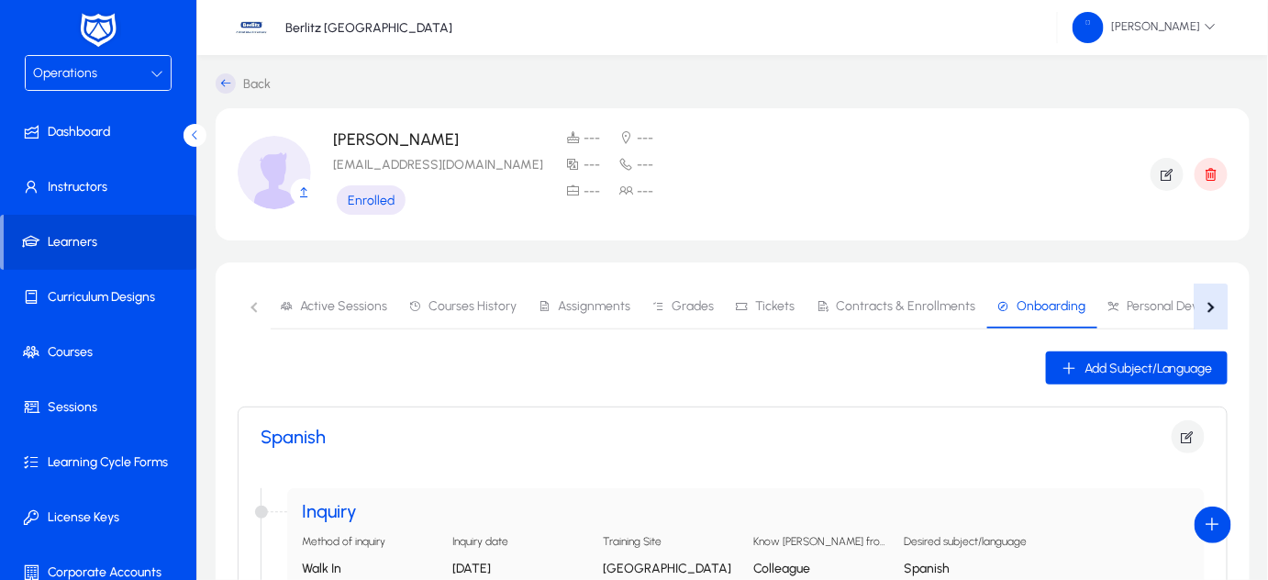
click at [1208, 310] on div "button" at bounding box center [1209, 307] width 10 height 10
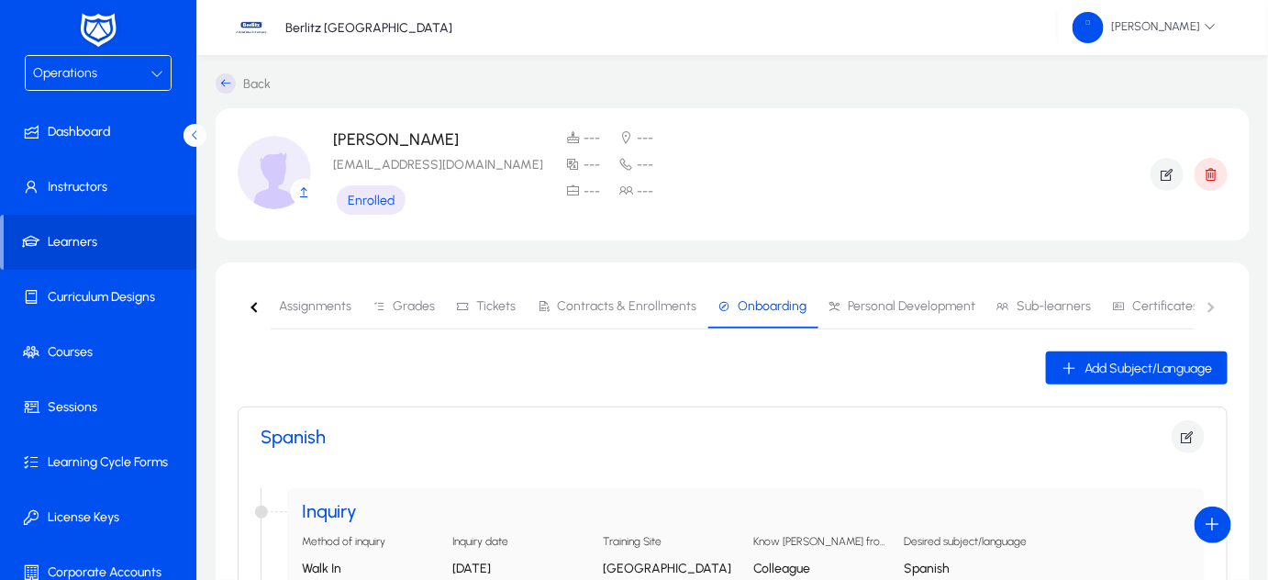
click at [1208, 310] on nav "Active Sessions Courses History Assignments Grades Tickets Contracts & Enrollme…" at bounding box center [733, 306] width 990 height 45
click at [317, 306] on span "Assignments" at bounding box center [315, 306] width 72 height 13
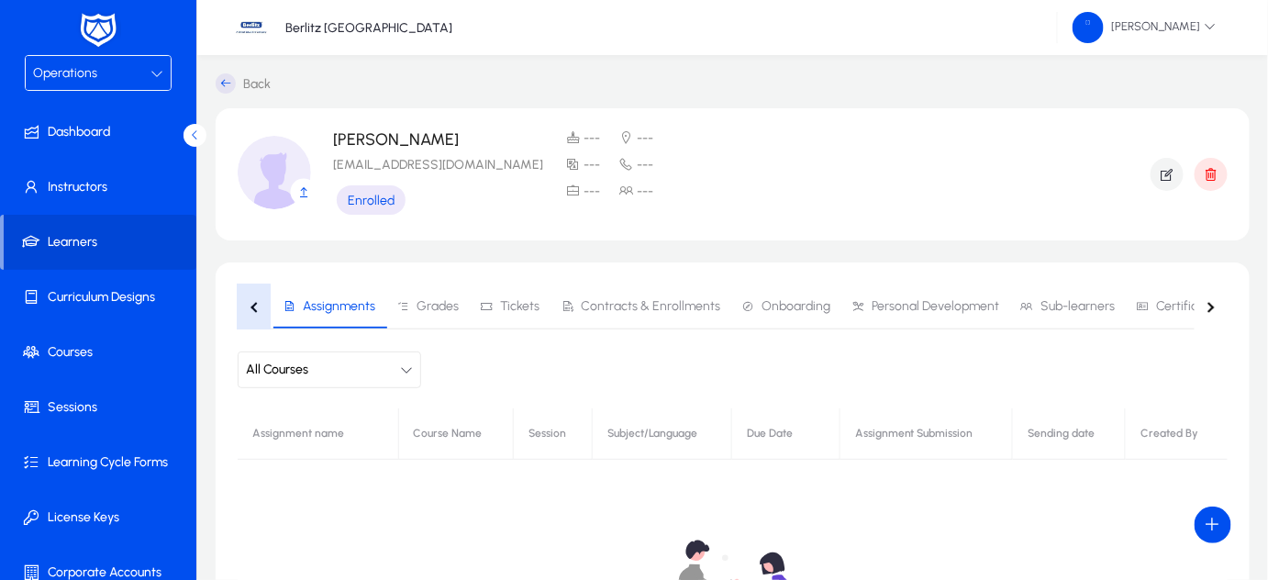
click at [252, 306] on div "button" at bounding box center [255, 307] width 10 height 10
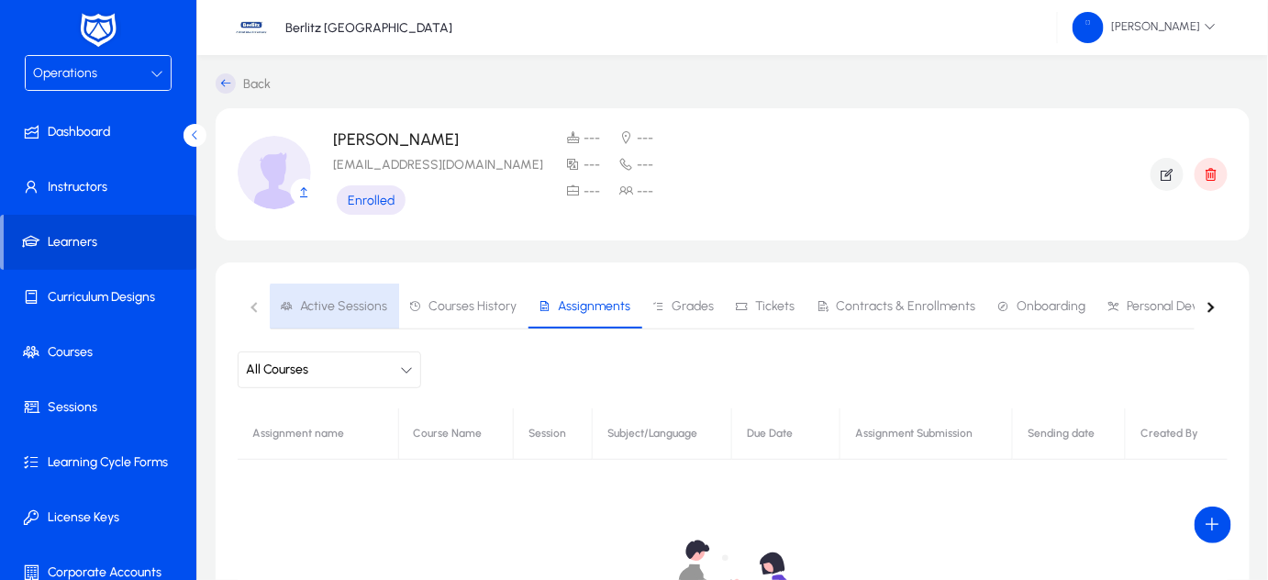
click at [342, 312] on span "Active Sessions" at bounding box center [343, 306] width 87 height 13
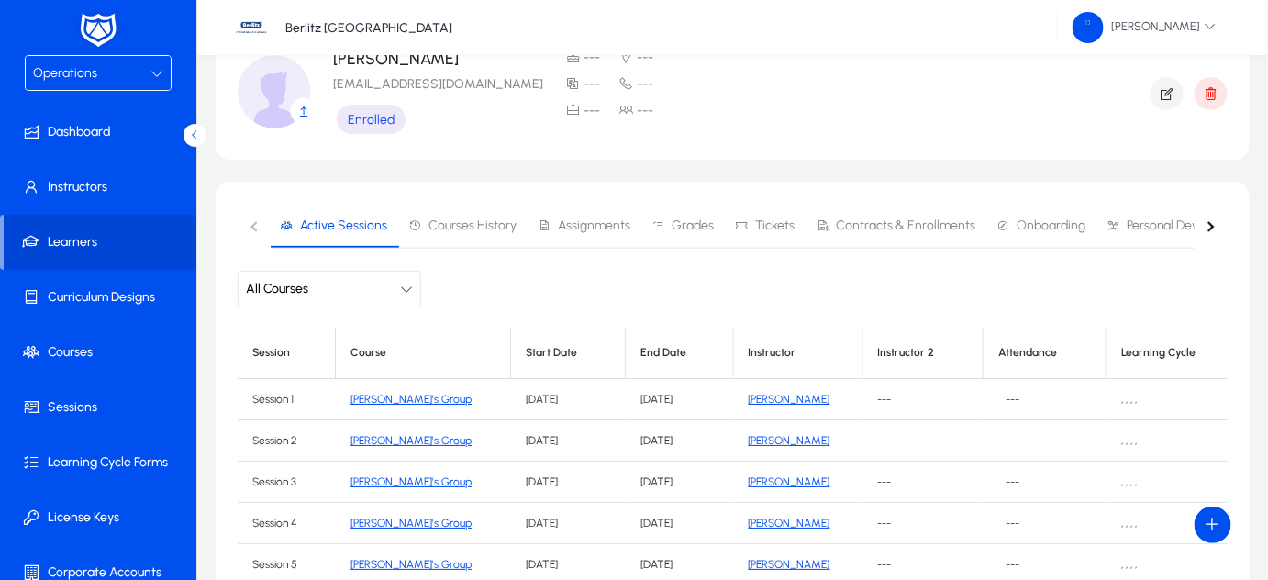
scroll to position [15, 0]
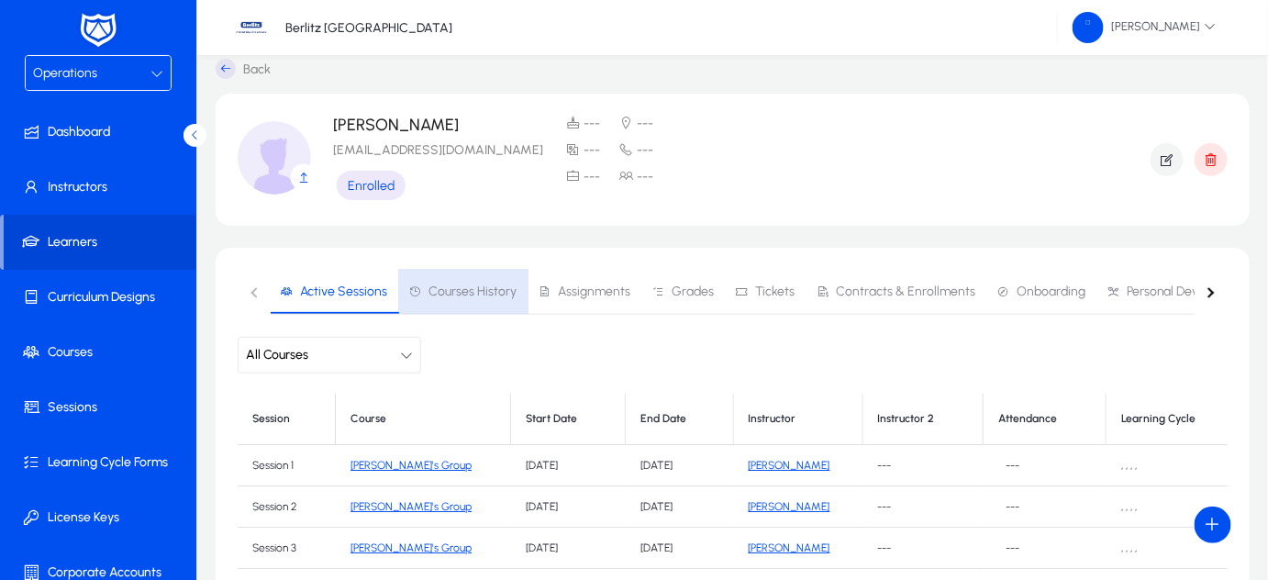
click at [488, 288] on span "Courses History" at bounding box center [472, 291] width 88 height 13
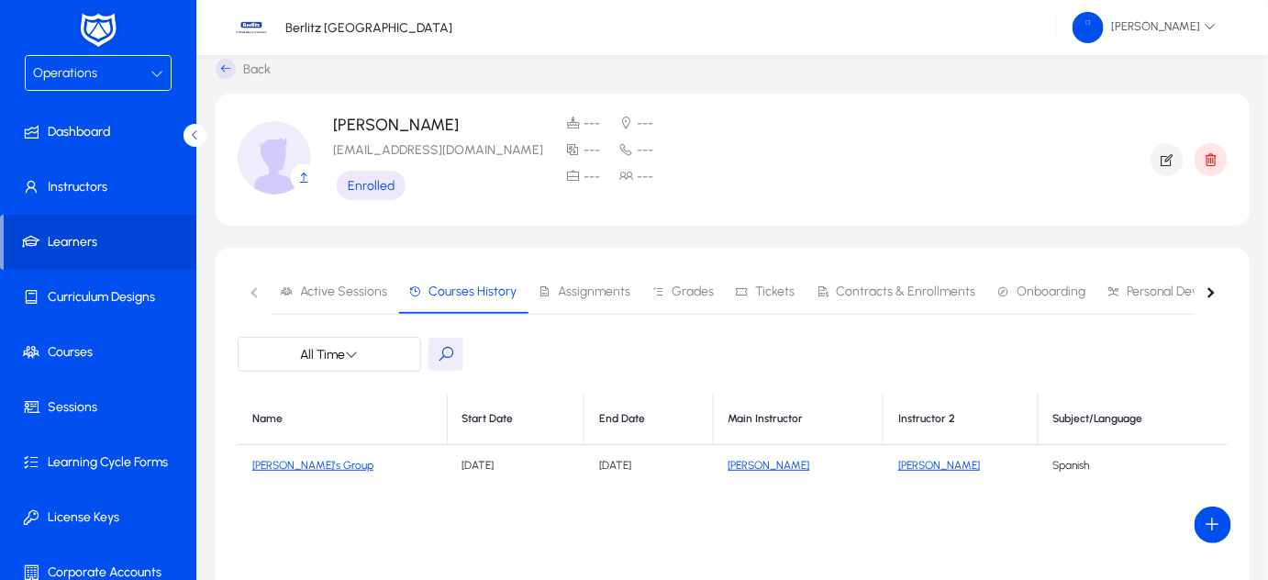
scroll to position [209, 0]
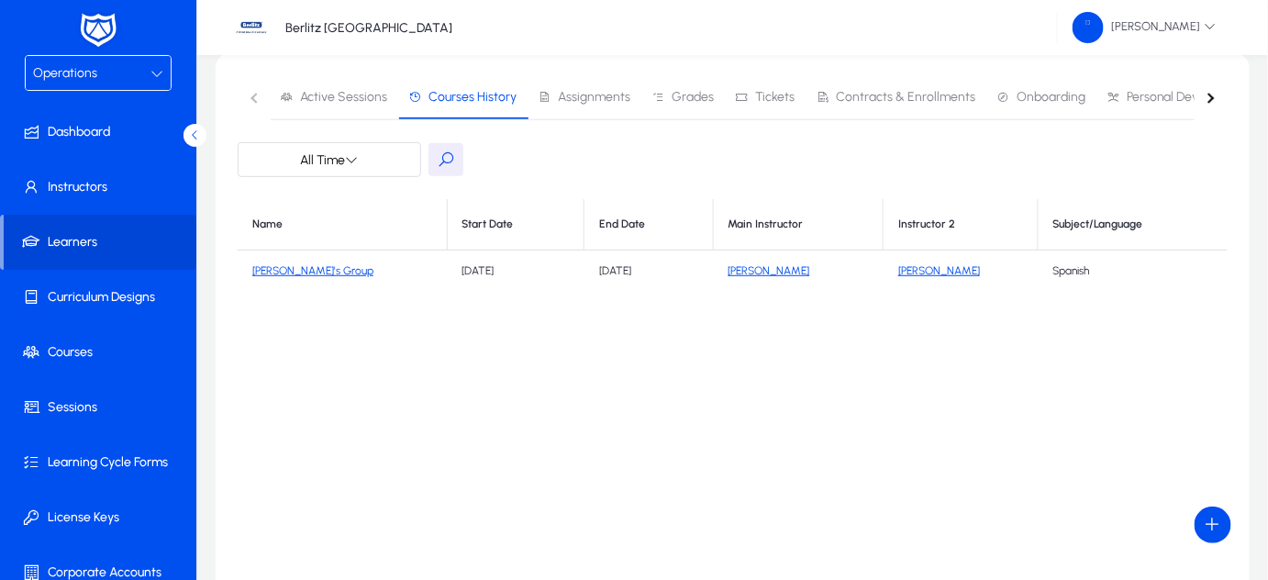
click at [127, 78] on div "Operations" at bounding box center [91, 73] width 117 height 24
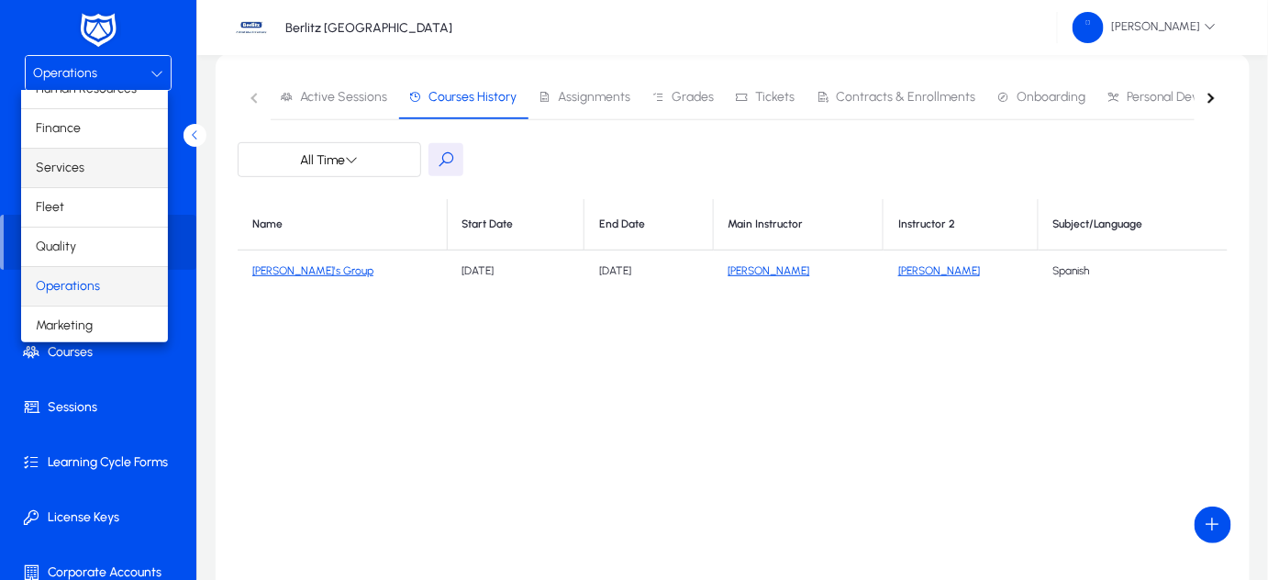
scroll to position [0, 0]
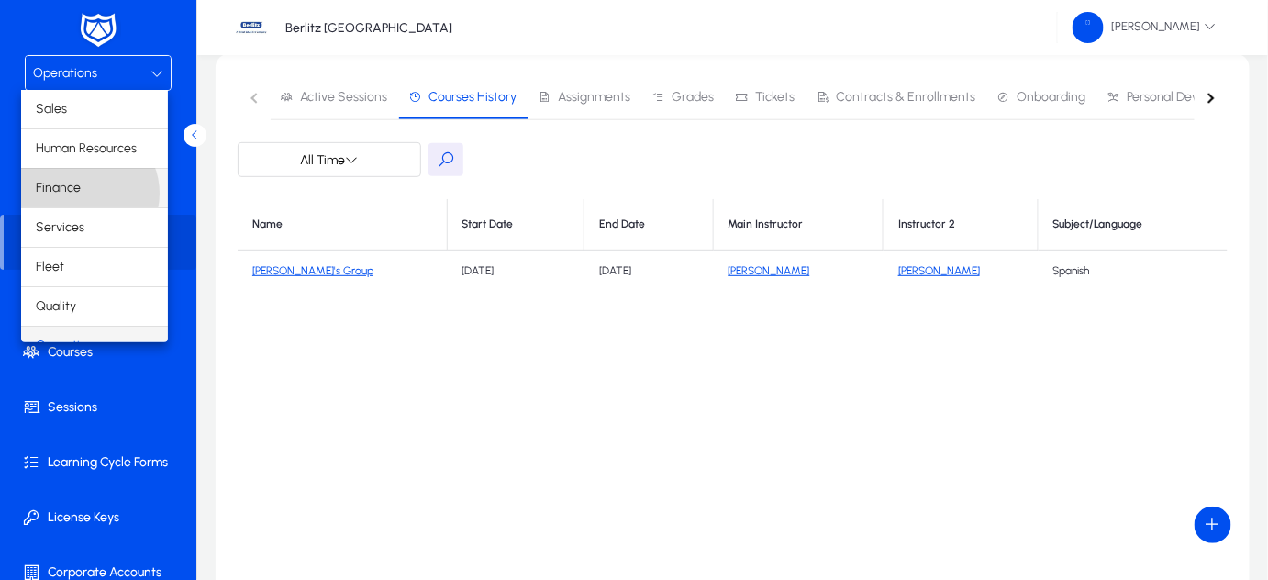
click at [83, 193] on mat-option "Finance" at bounding box center [94, 188] width 147 height 39
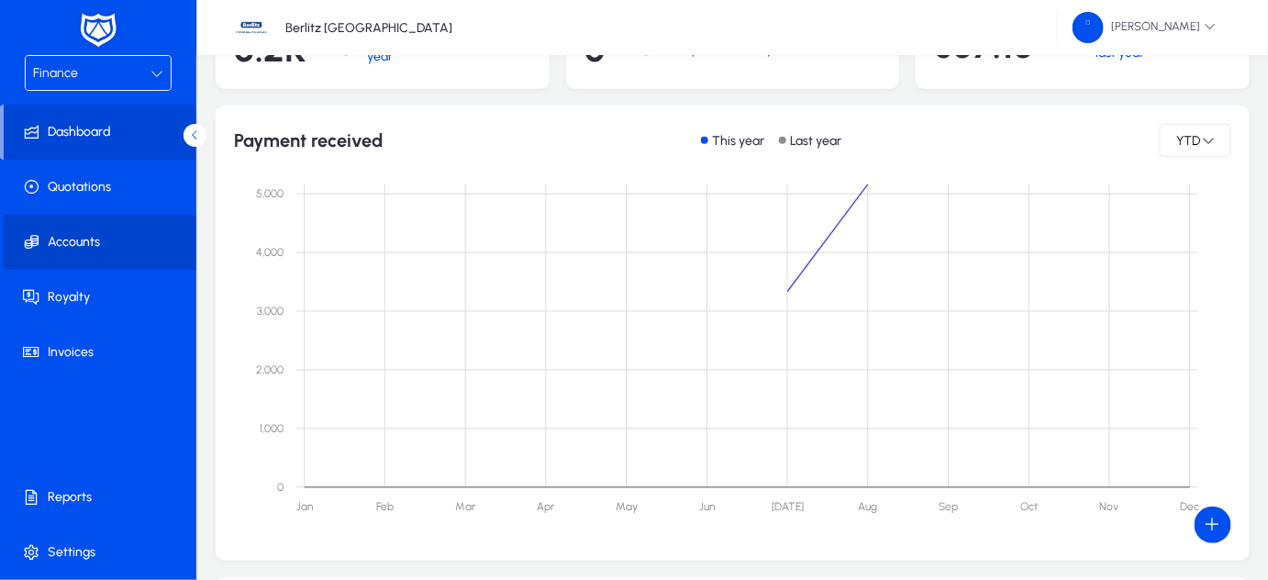
click at [98, 240] on span "Accounts" at bounding box center [102, 242] width 196 height 18
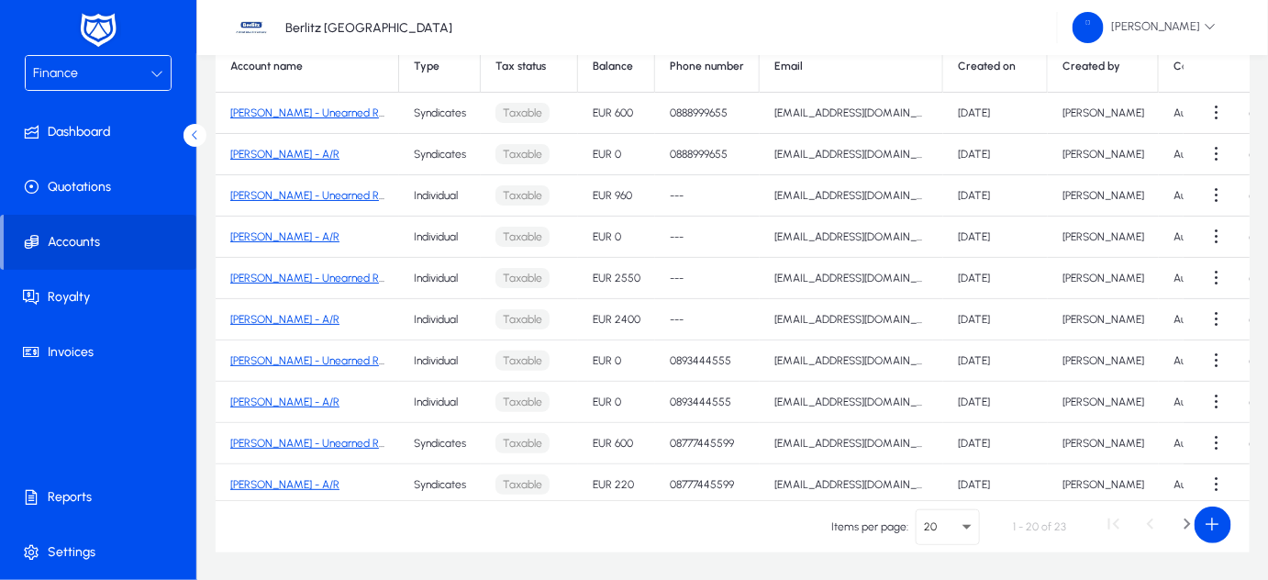
scroll to position [9, 0]
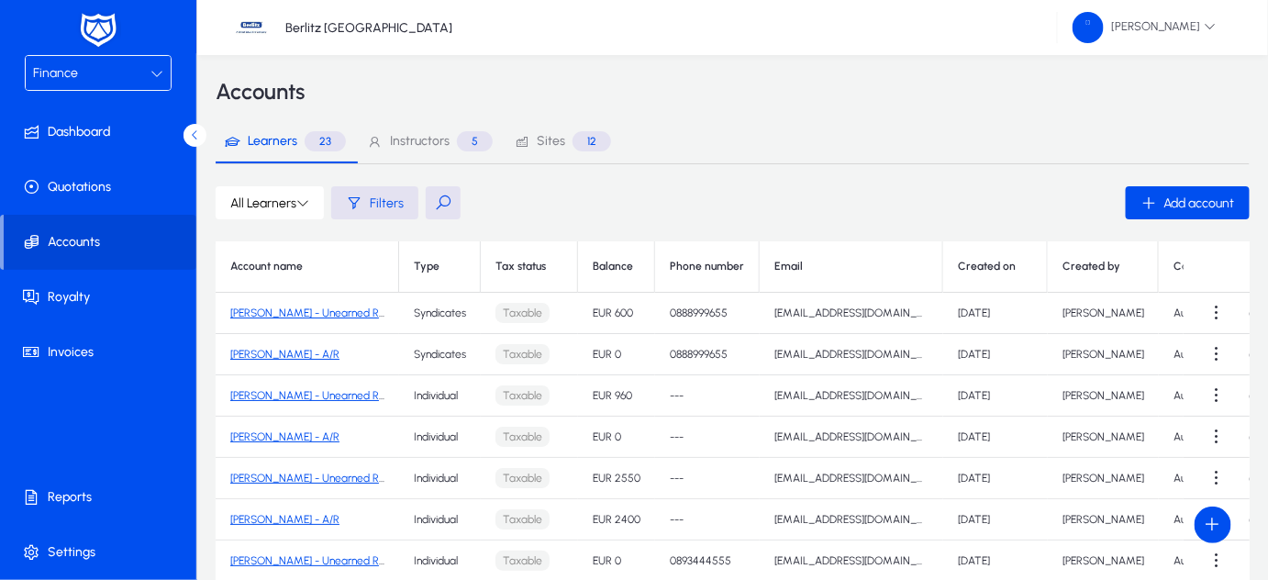
click at [440, 201] on button at bounding box center [443, 202] width 35 height 33
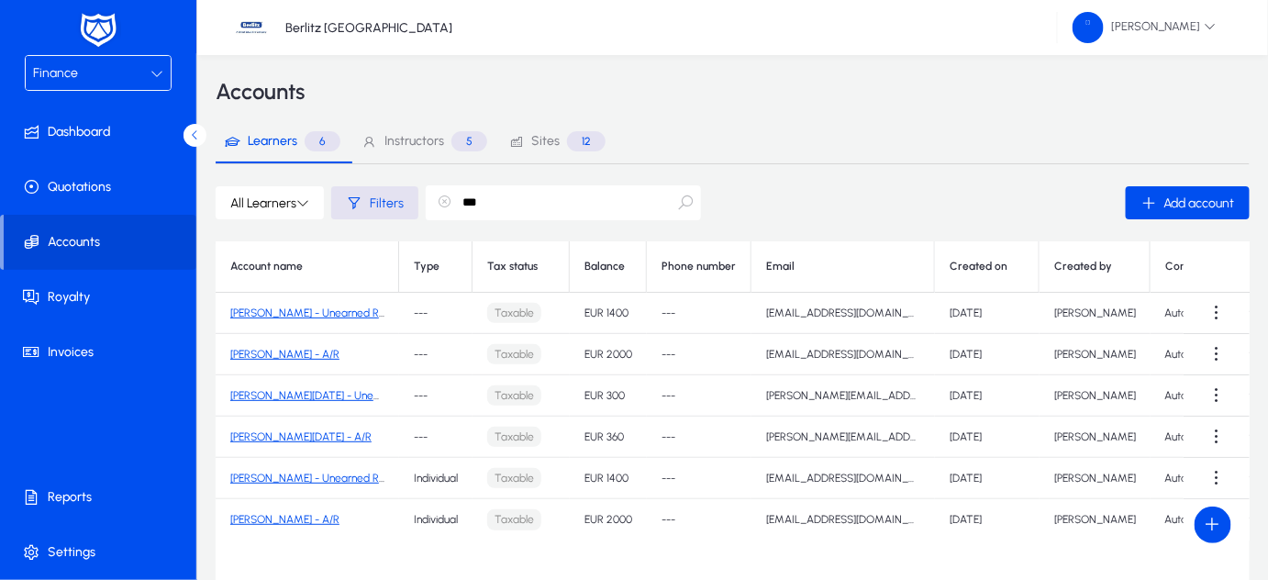
type input "***"
click at [337, 477] on link "[PERSON_NAME] - Unearned Revenue" at bounding box center [322, 478] width 184 height 13
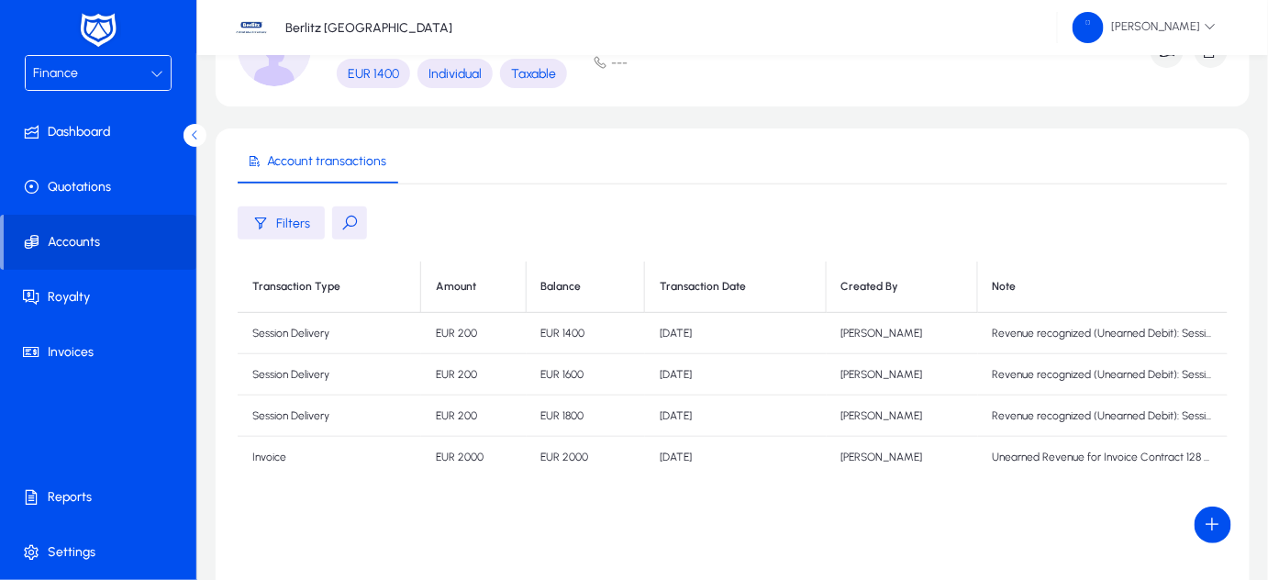
scroll to position [112, 0]
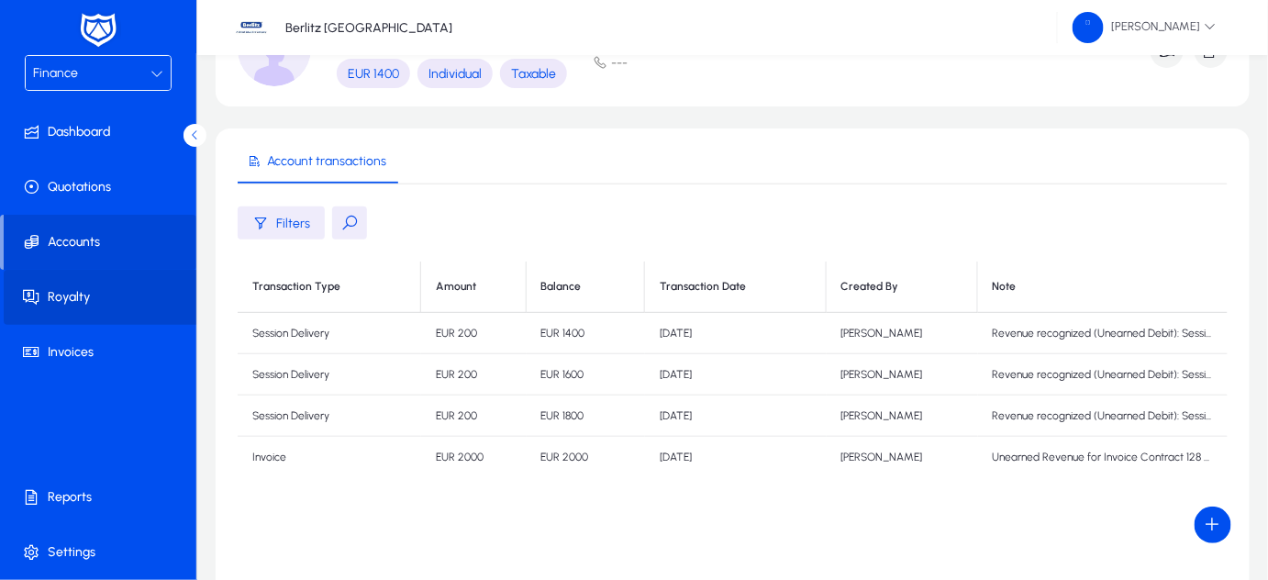
click at [75, 297] on span "Royalty" at bounding box center [102, 297] width 196 height 18
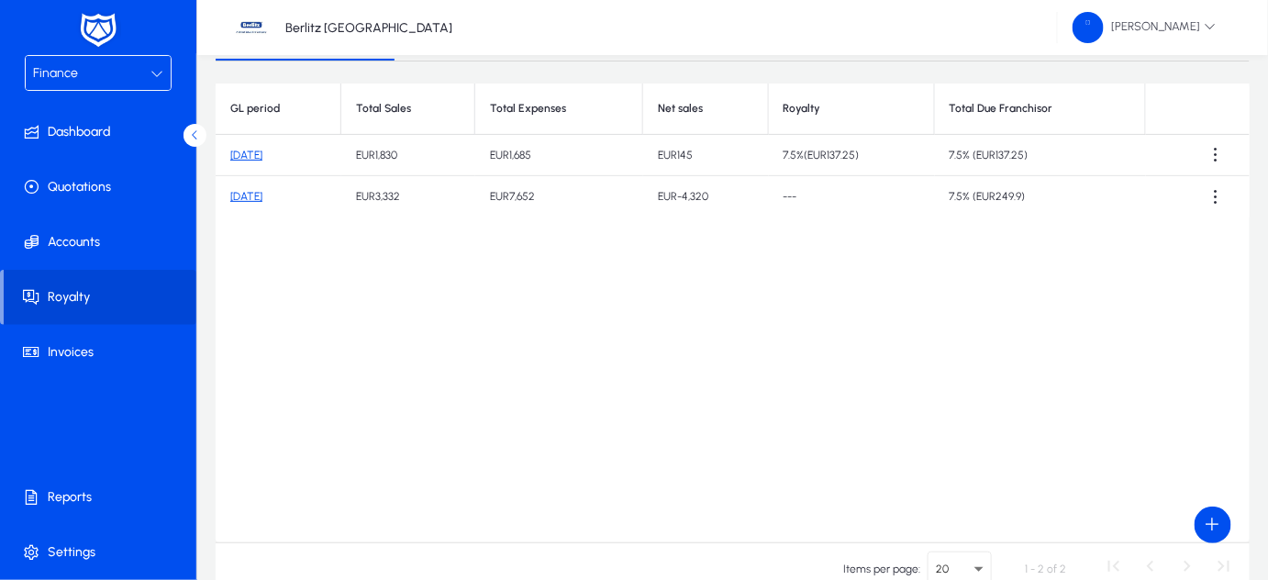
click at [254, 154] on link "[DATE]" at bounding box center [246, 155] width 32 height 13
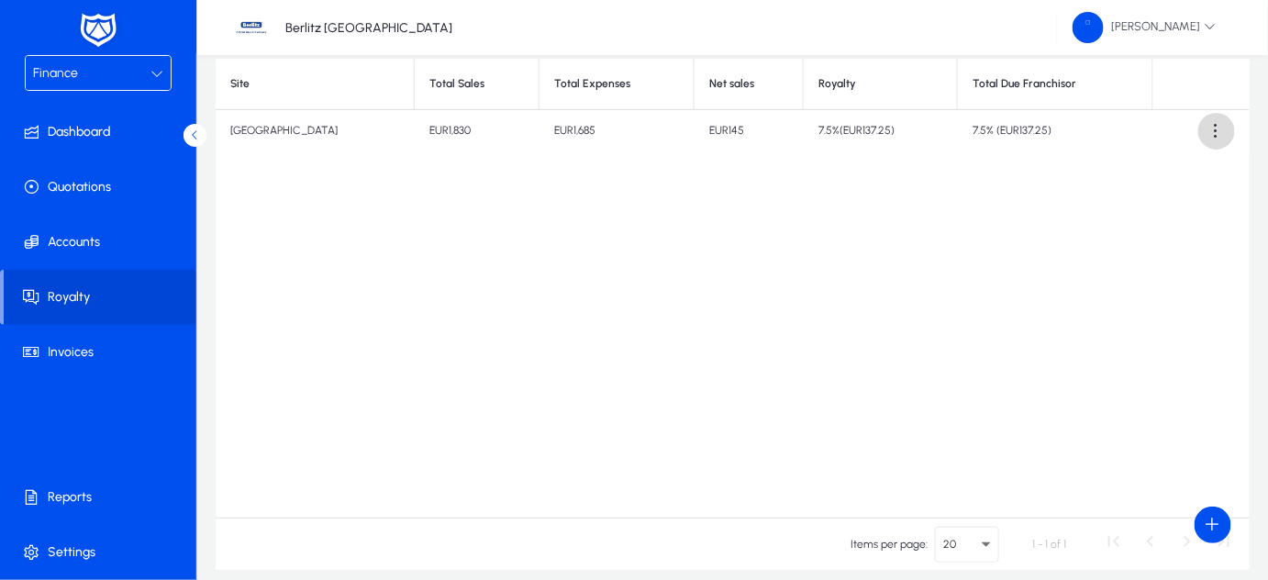
click at [1219, 134] on span at bounding box center [1216, 131] width 37 height 37
click at [1161, 180] on span "Download report" at bounding box center [1180, 175] width 83 height 17
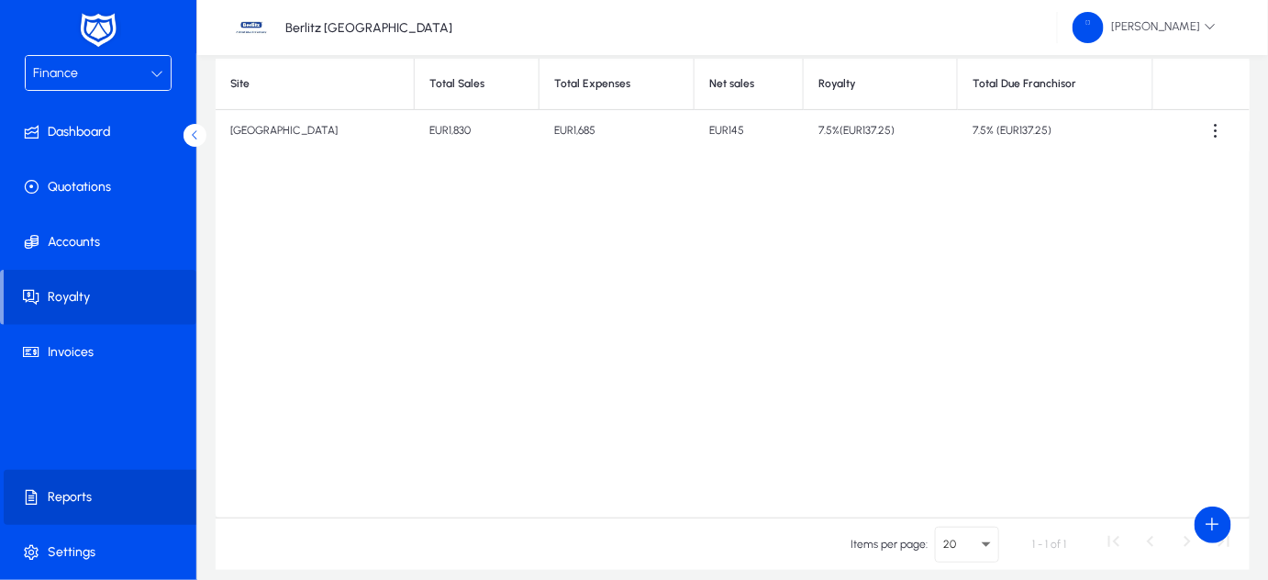
click at [76, 488] on span "Reports" at bounding box center [102, 497] width 196 height 18
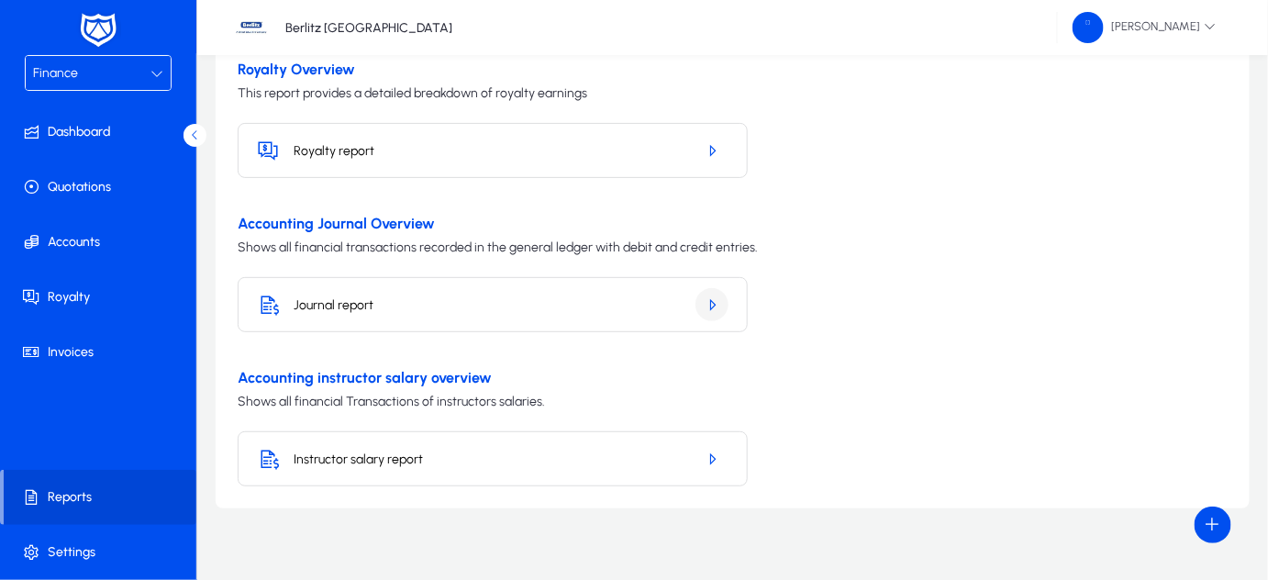
click at [717, 309] on icon "button" at bounding box center [712, 304] width 17 height 17
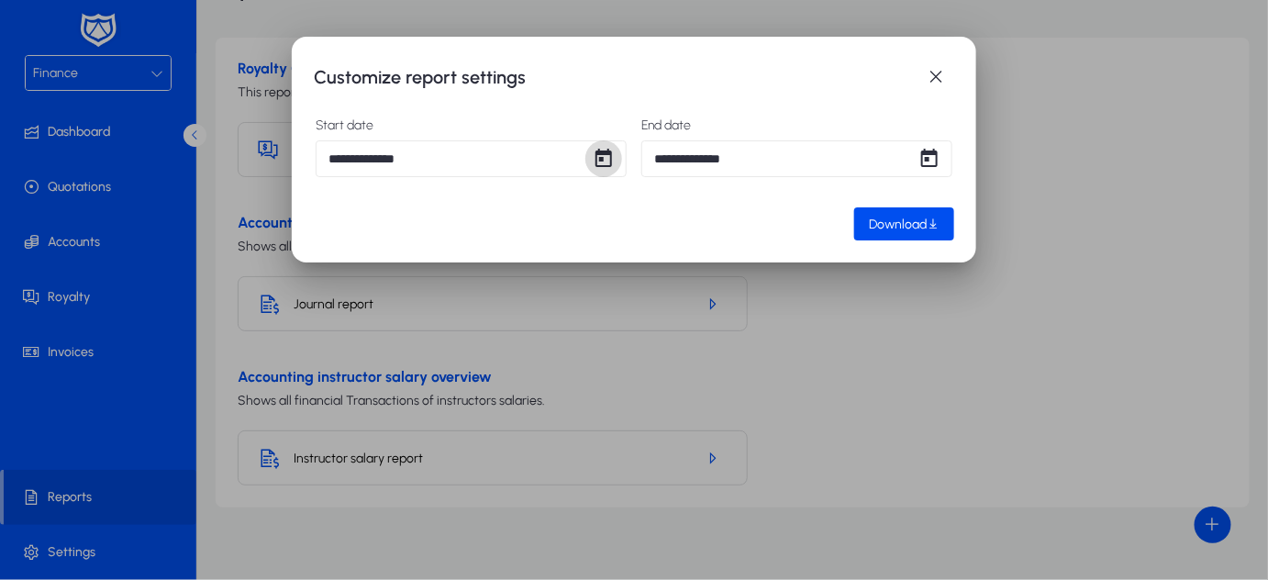
click at [602, 161] on span "Open calendar" at bounding box center [603, 158] width 37 height 37
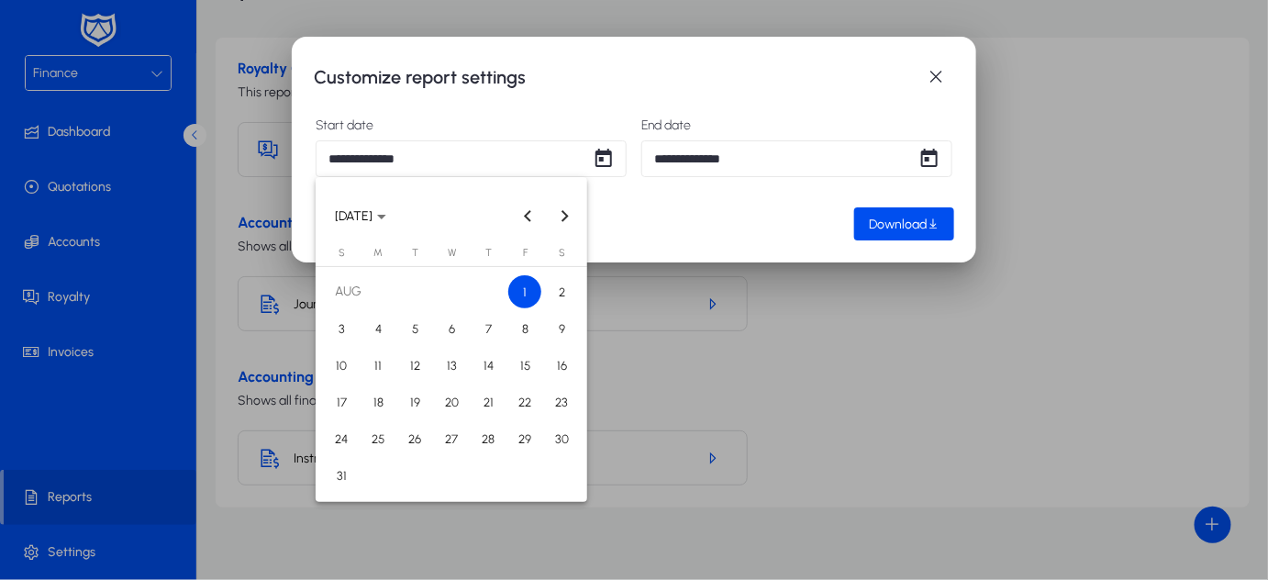
click at [492, 399] on span "21" at bounding box center [488, 401] width 33 height 33
type input "**********"
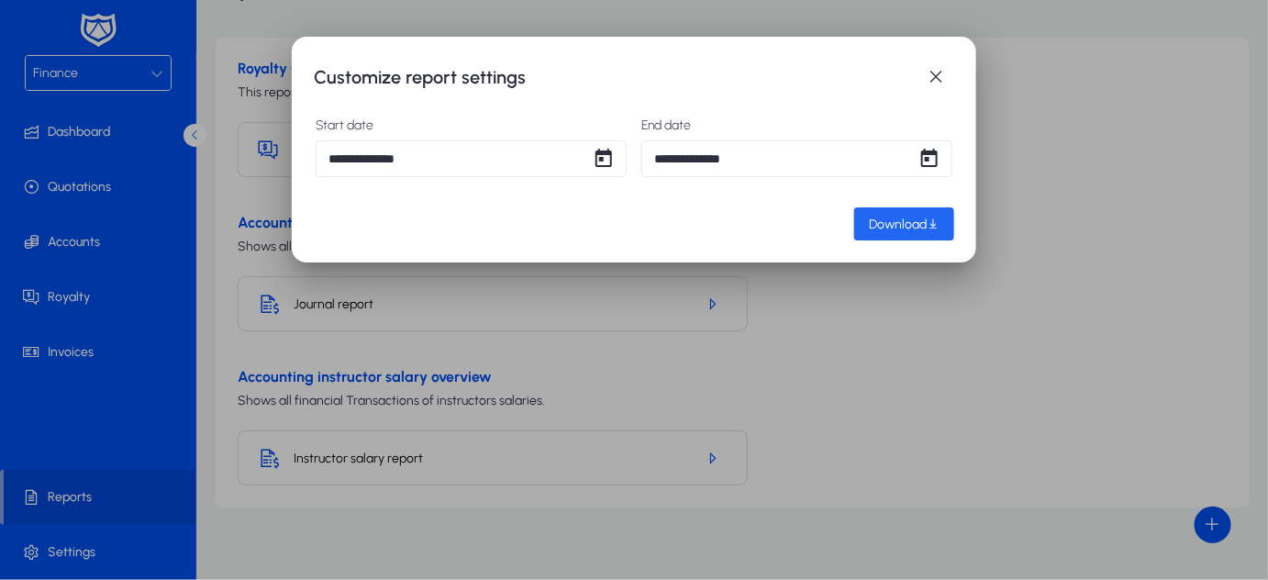
click at [879, 219] on span "Download" at bounding box center [898, 225] width 58 height 16
click at [934, 72] on span "button" at bounding box center [935, 77] width 37 height 37
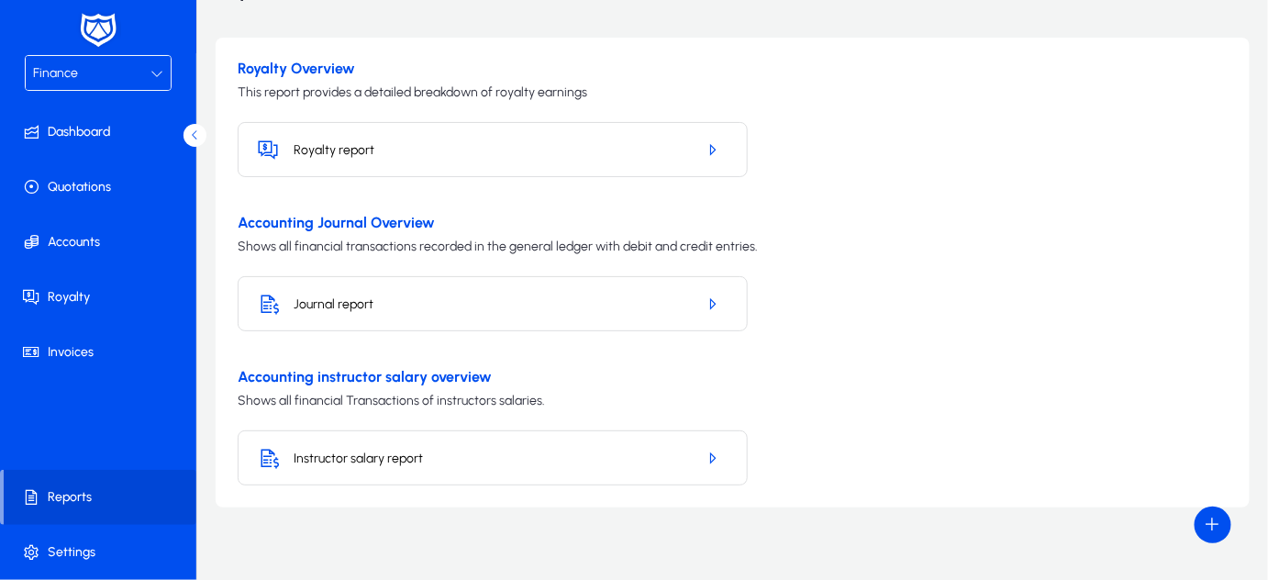
scroll to position [112, 0]
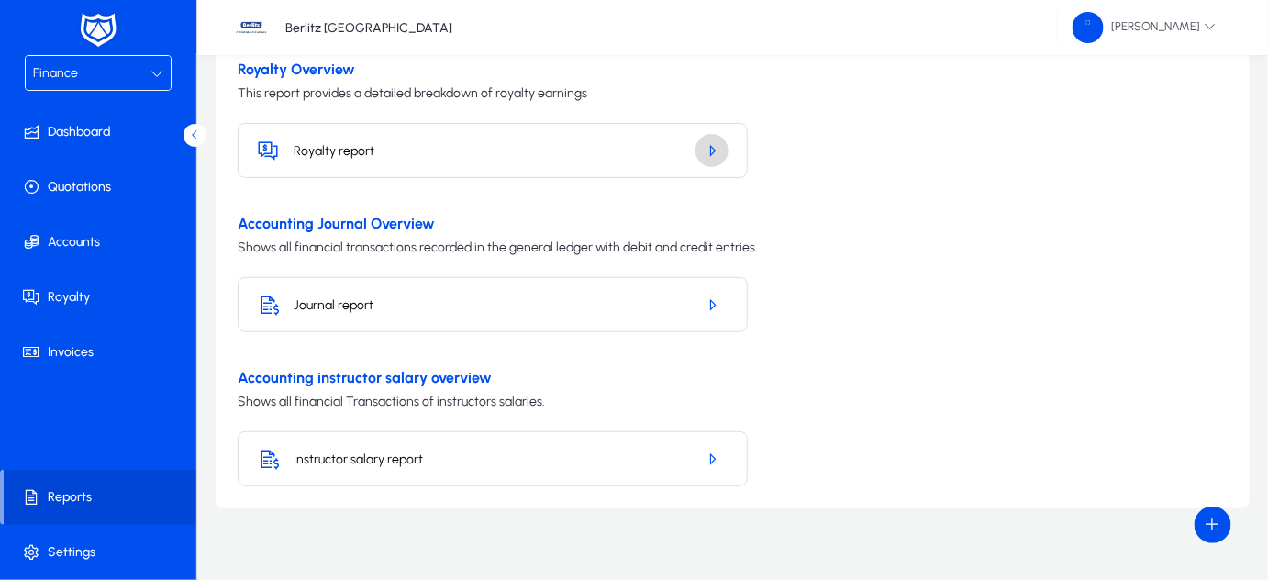
click at [714, 142] on icon "button" at bounding box center [712, 150] width 17 height 17
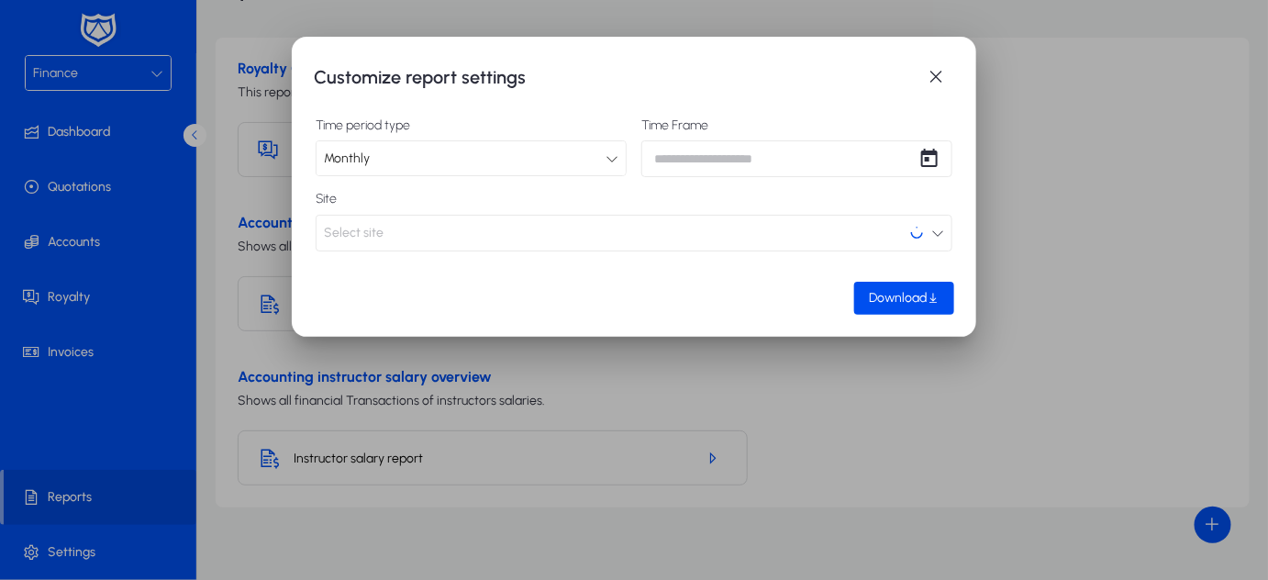
scroll to position [0, 0]
click at [940, 160] on span "Open calendar" at bounding box center [929, 158] width 37 height 37
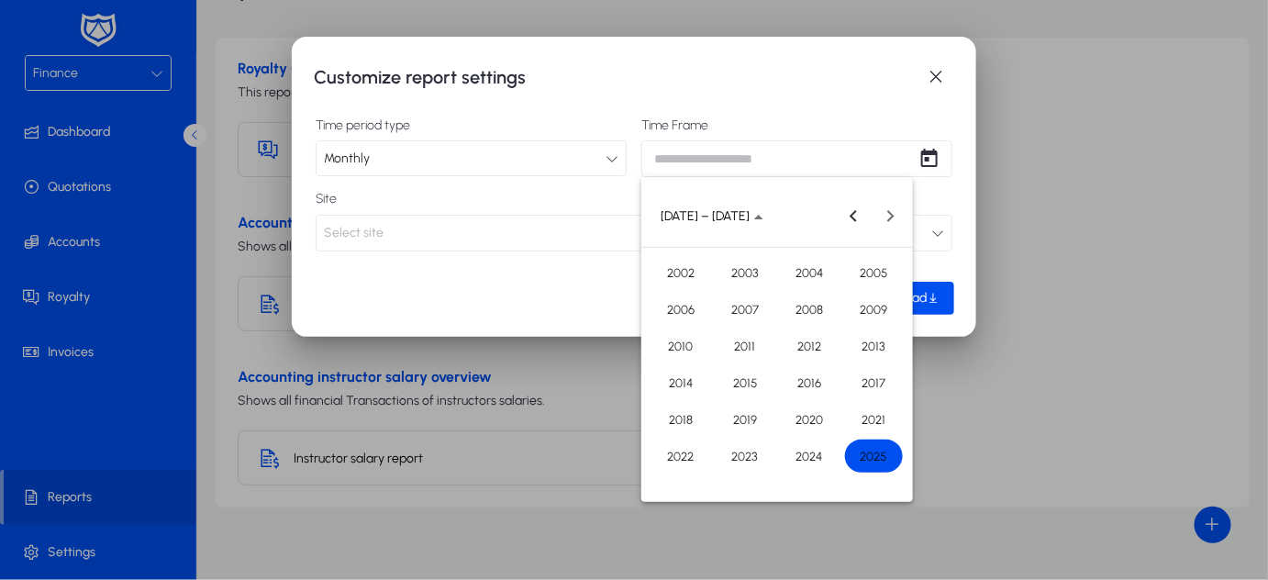
click at [861, 451] on span "2025" at bounding box center [874, 455] width 58 height 33
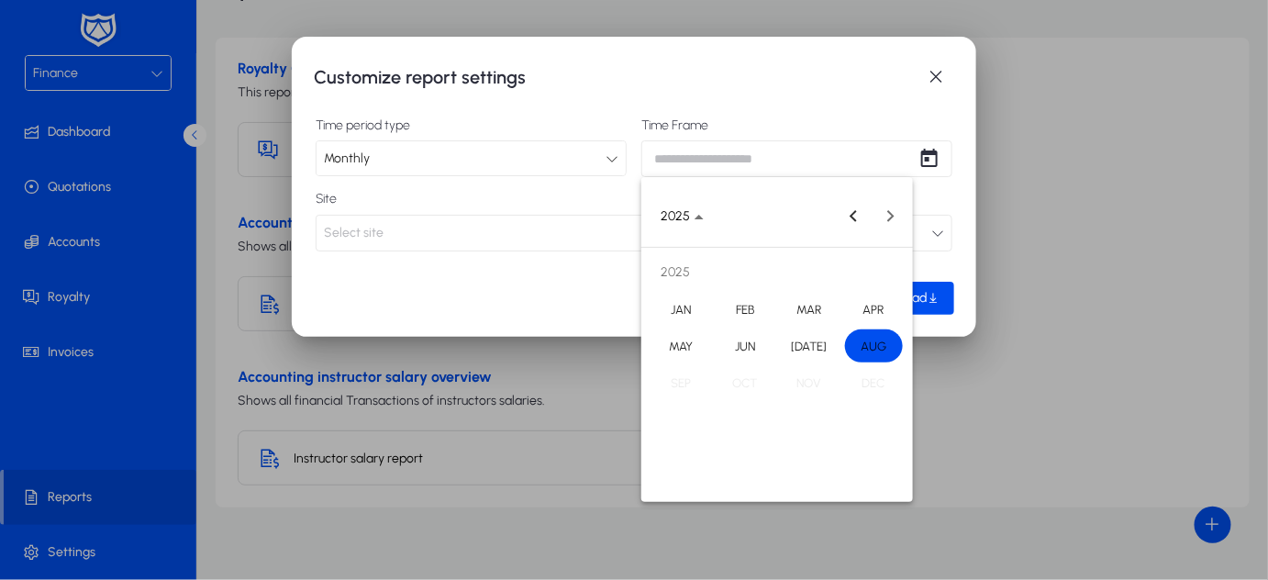
click at [888, 345] on span "AUG" at bounding box center [874, 345] width 58 height 33
type input "**********"
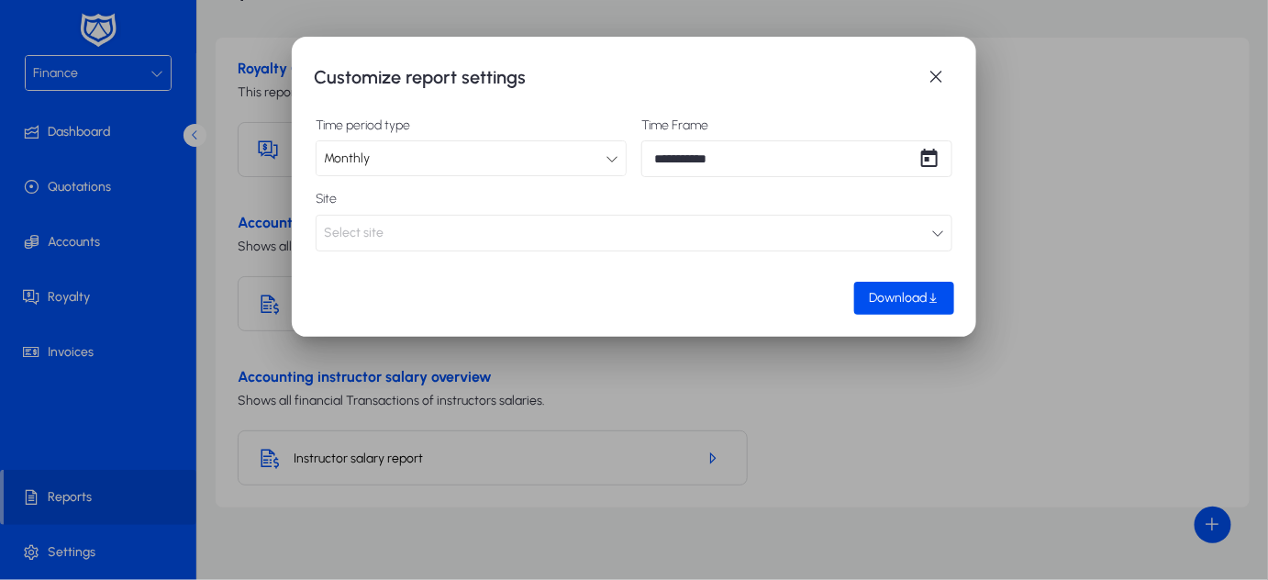
click at [452, 239] on button "Select site" at bounding box center [634, 233] width 637 height 37
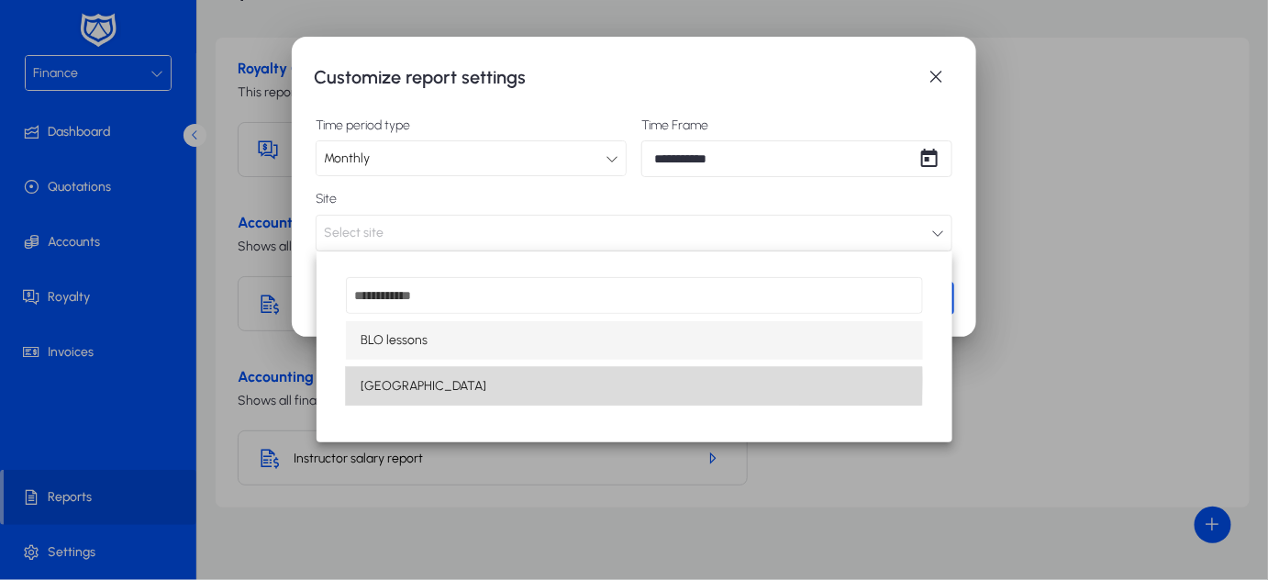
click at [395, 379] on span "[GEOGRAPHIC_DATA]" at bounding box center [424, 386] width 126 height 22
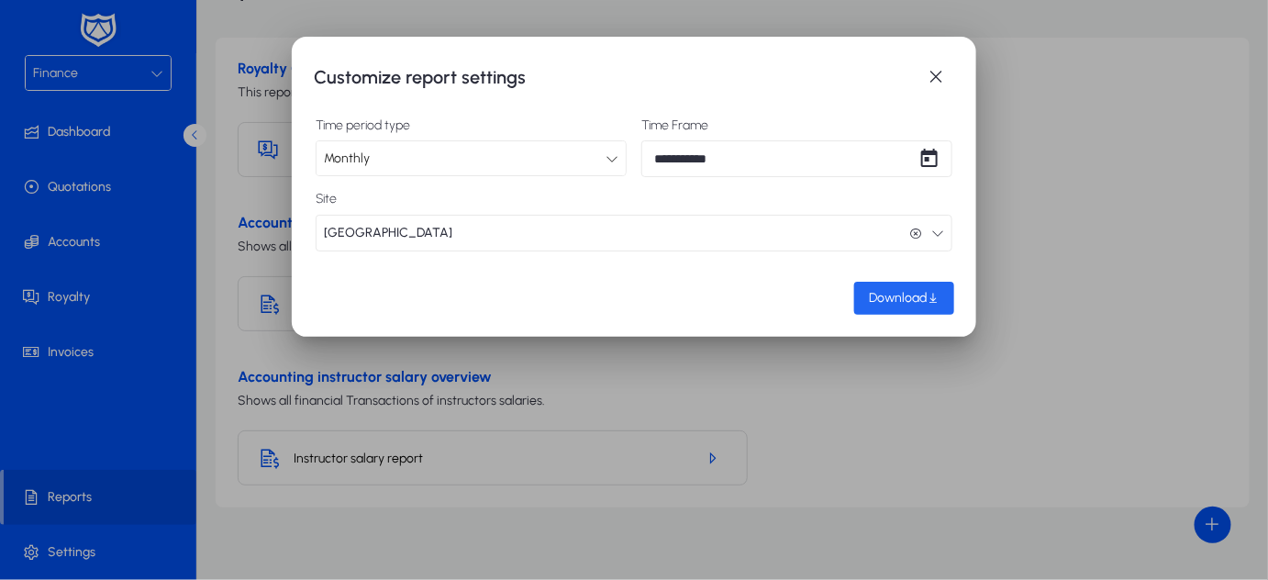
click at [869, 294] on span "Download" at bounding box center [898, 298] width 58 height 16
click at [930, 75] on span "button" at bounding box center [935, 77] width 37 height 37
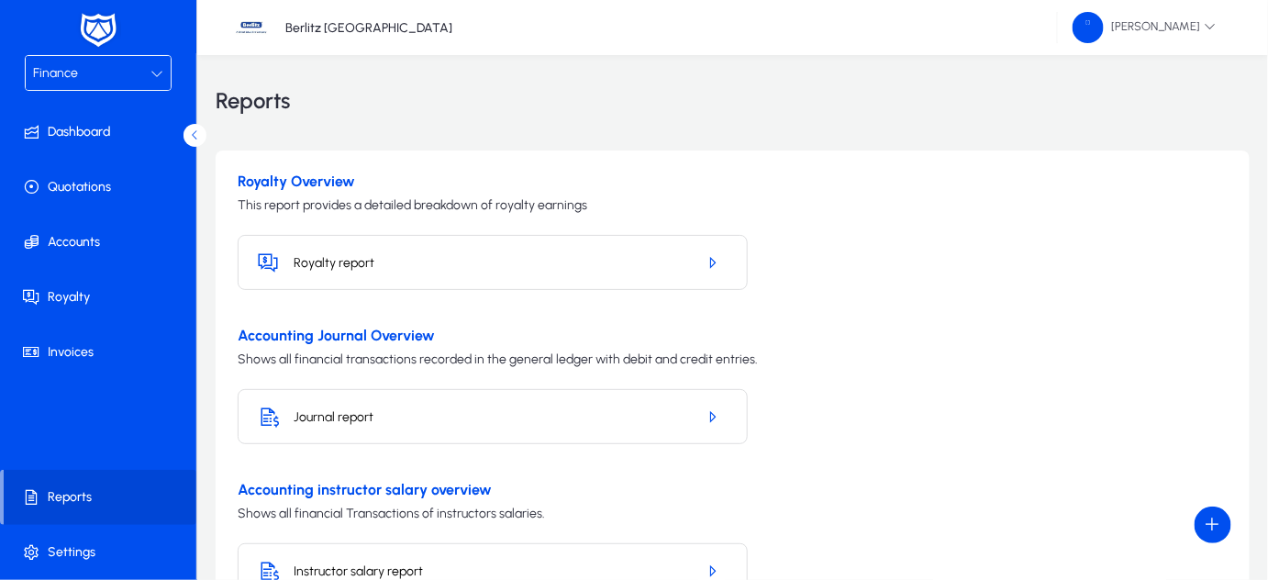
scroll to position [112, 0]
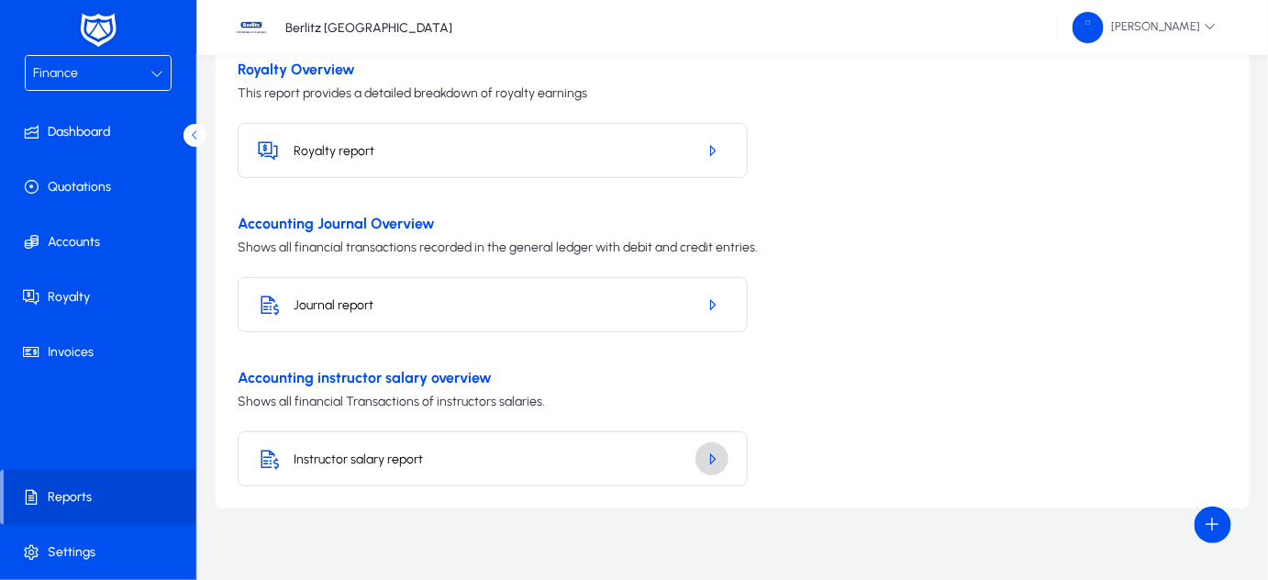
click at [716, 453] on icon "button" at bounding box center [712, 458] width 17 height 17
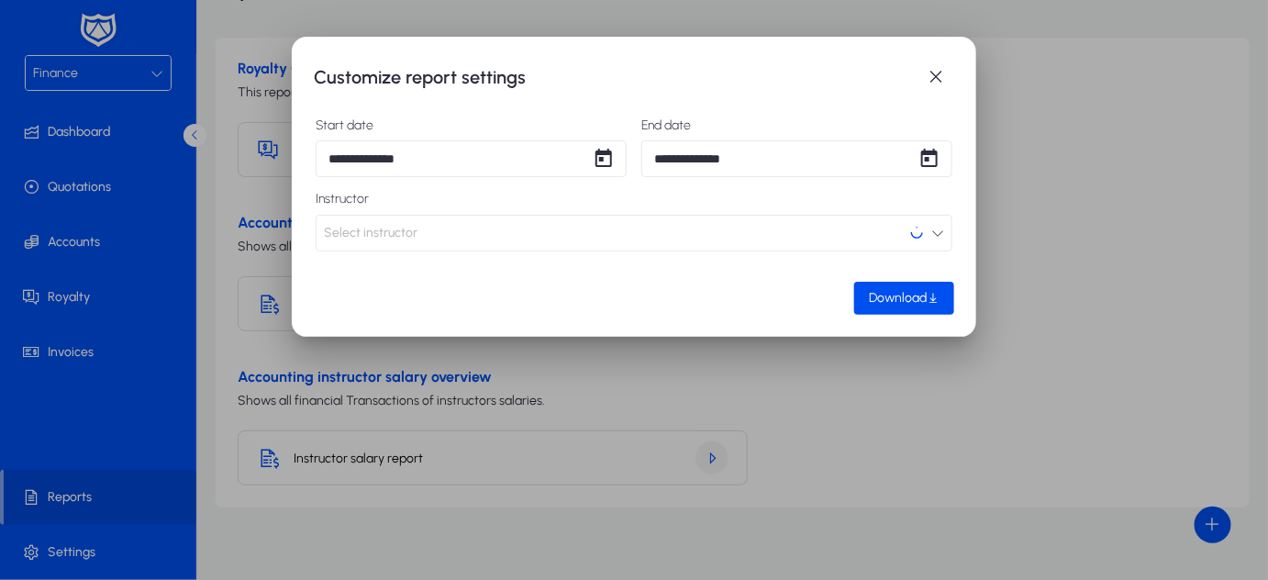
scroll to position [0, 0]
click at [828, 233] on button "Select instructor" at bounding box center [634, 233] width 637 height 37
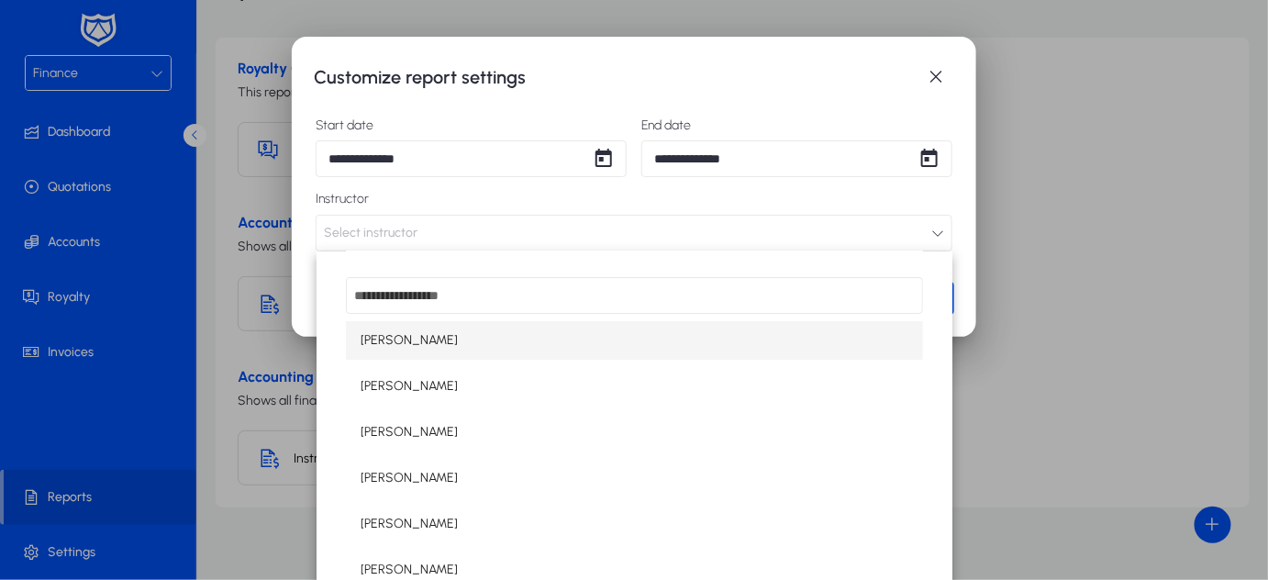
scroll to position [106, 0]
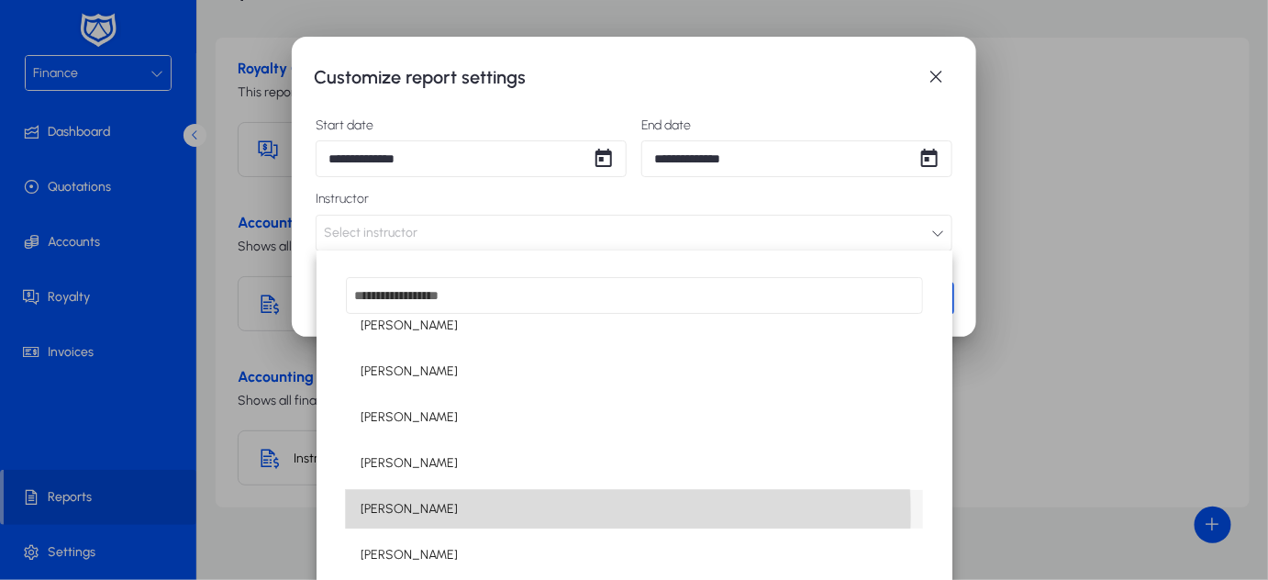
click at [413, 517] on span "[PERSON_NAME]" at bounding box center [409, 509] width 97 height 22
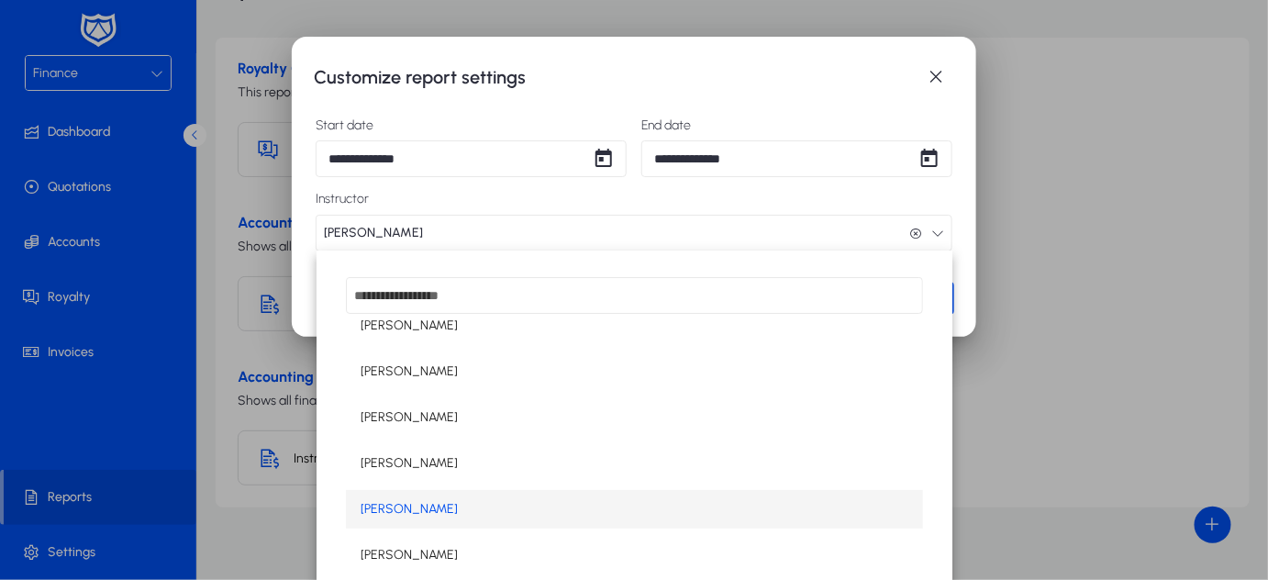
scroll to position [0, 0]
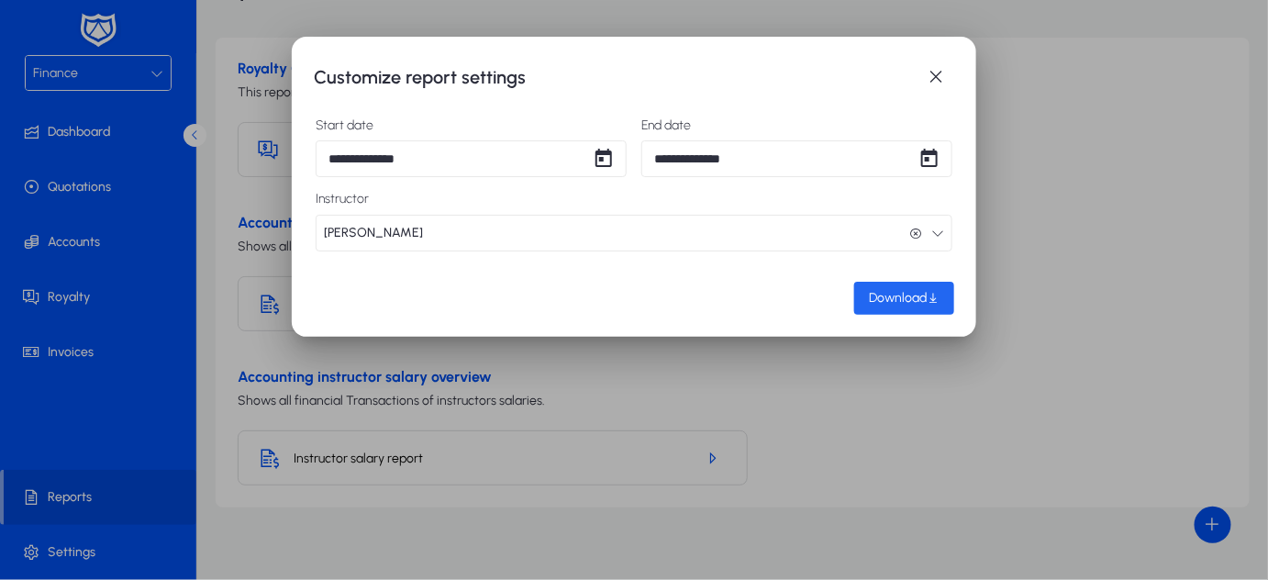
click at [899, 294] on span "Download" at bounding box center [898, 298] width 58 height 16
click at [939, 80] on span "button" at bounding box center [935, 77] width 37 height 37
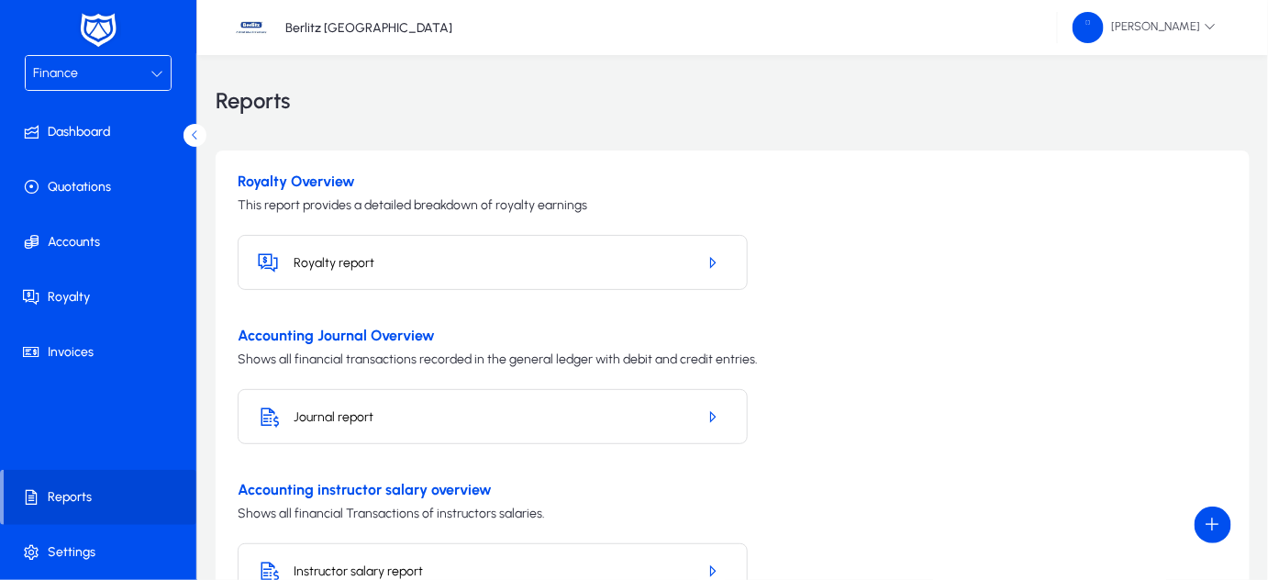
scroll to position [112, 0]
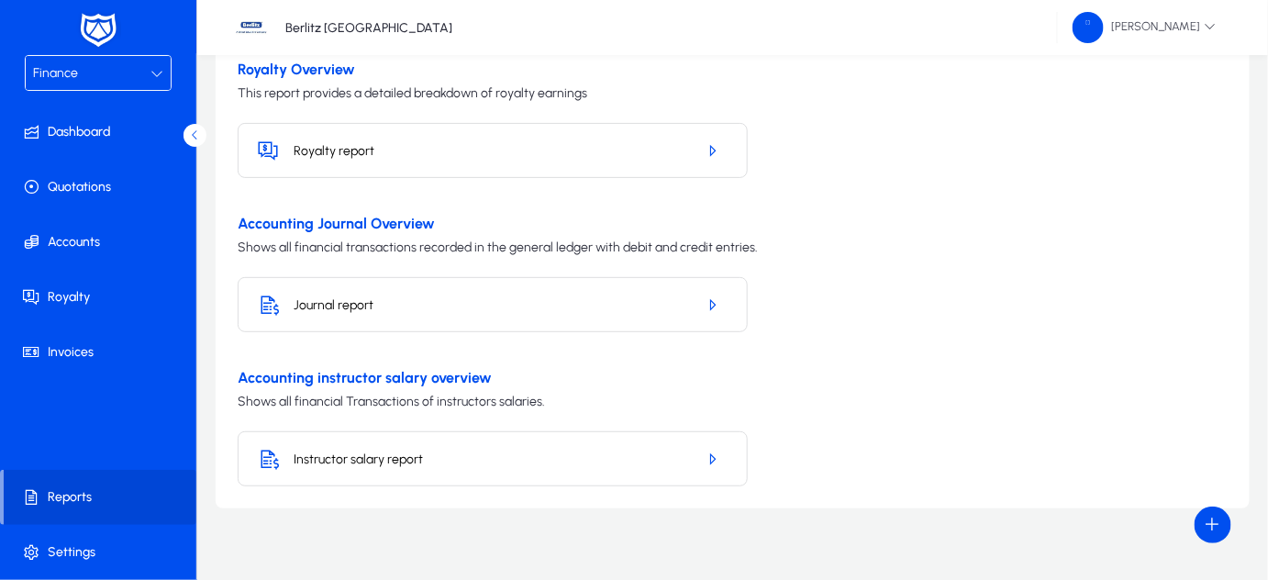
click at [367, 305] on h5 "Journal report" at bounding box center [487, 305] width 387 height 16
click at [709, 306] on icon "button" at bounding box center [712, 304] width 17 height 17
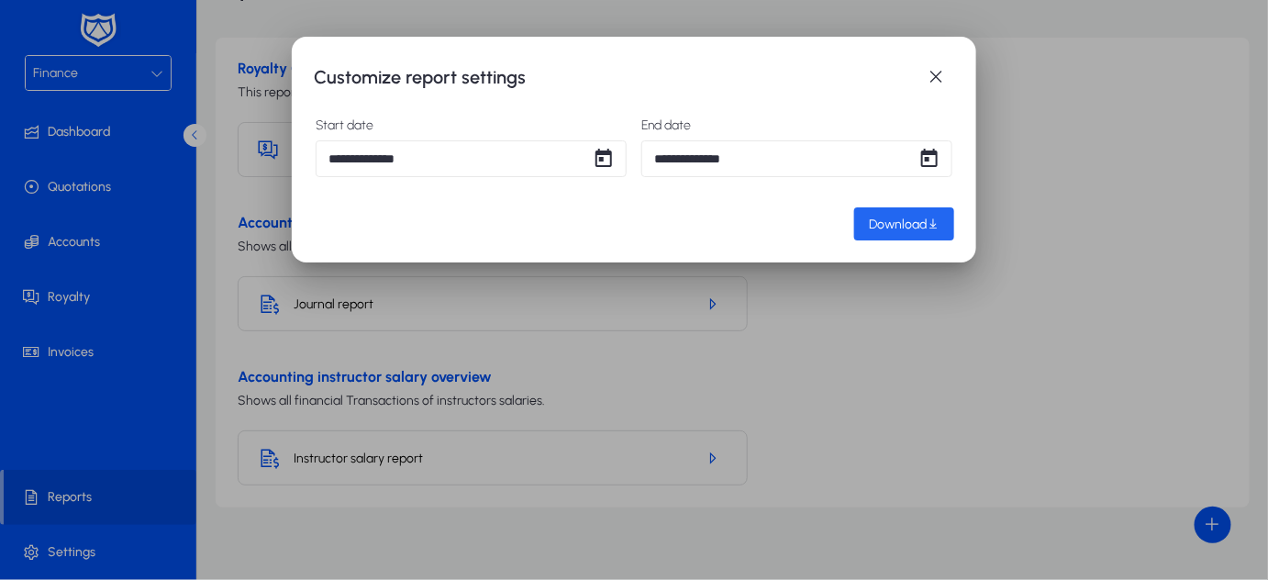
click at [867, 226] on span "button" at bounding box center [904, 224] width 100 height 44
click at [931, 80] on span "button" at bounding box center [935, 77] width 37 height 37
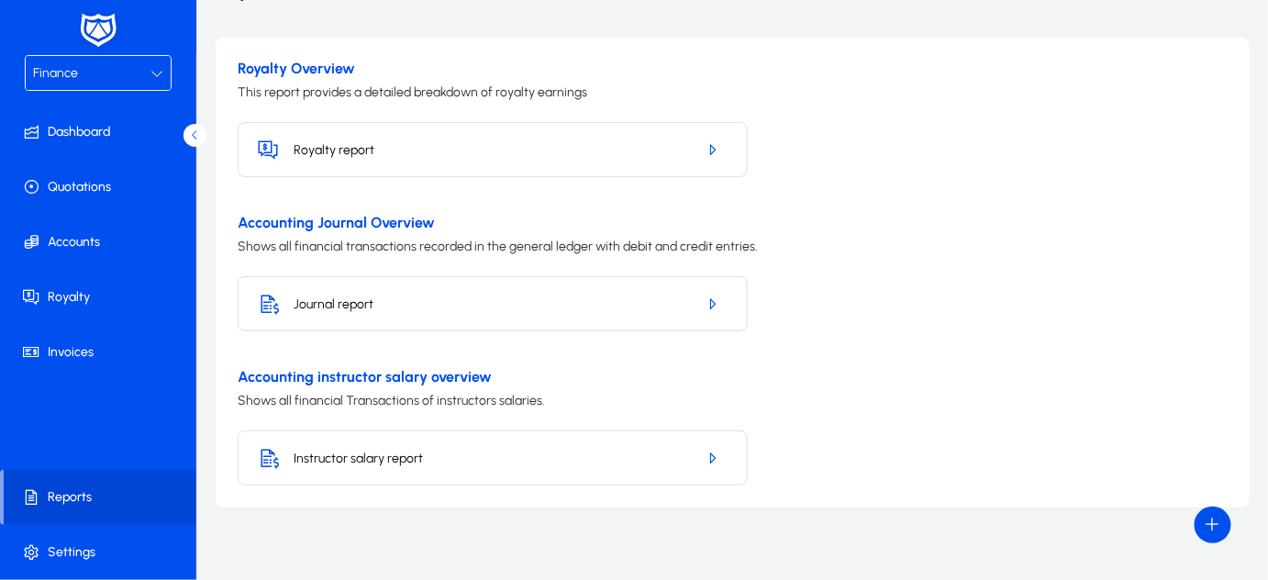
scroll to position [112, 0]
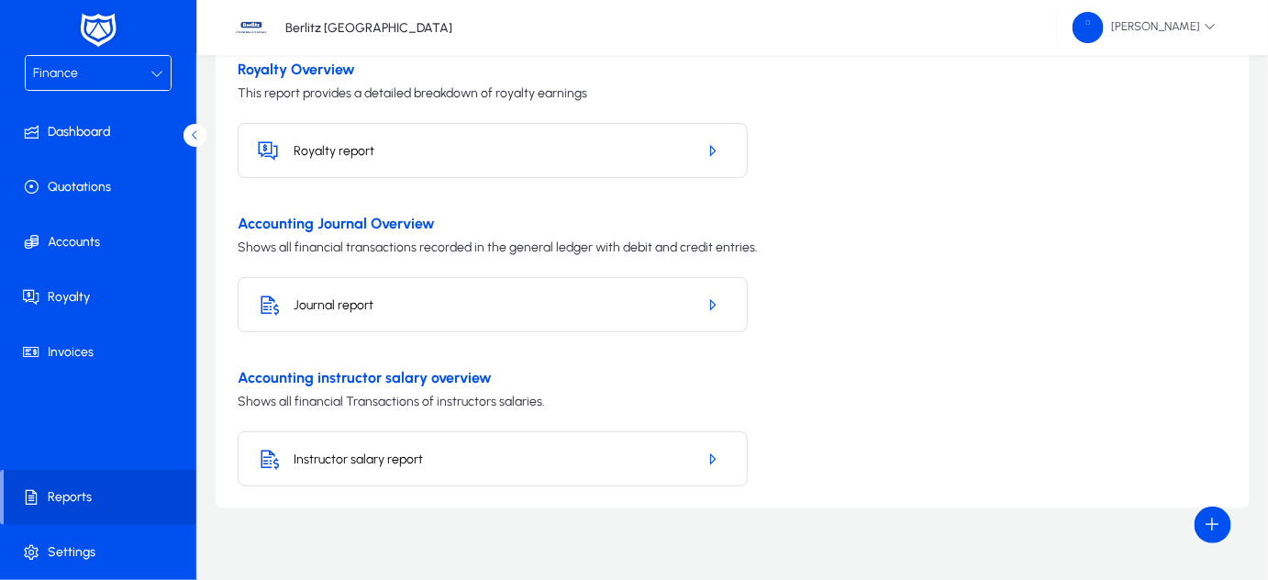
click at [137, 81] on div "Finance" at bounding box center [91, 73] width 117 height 24
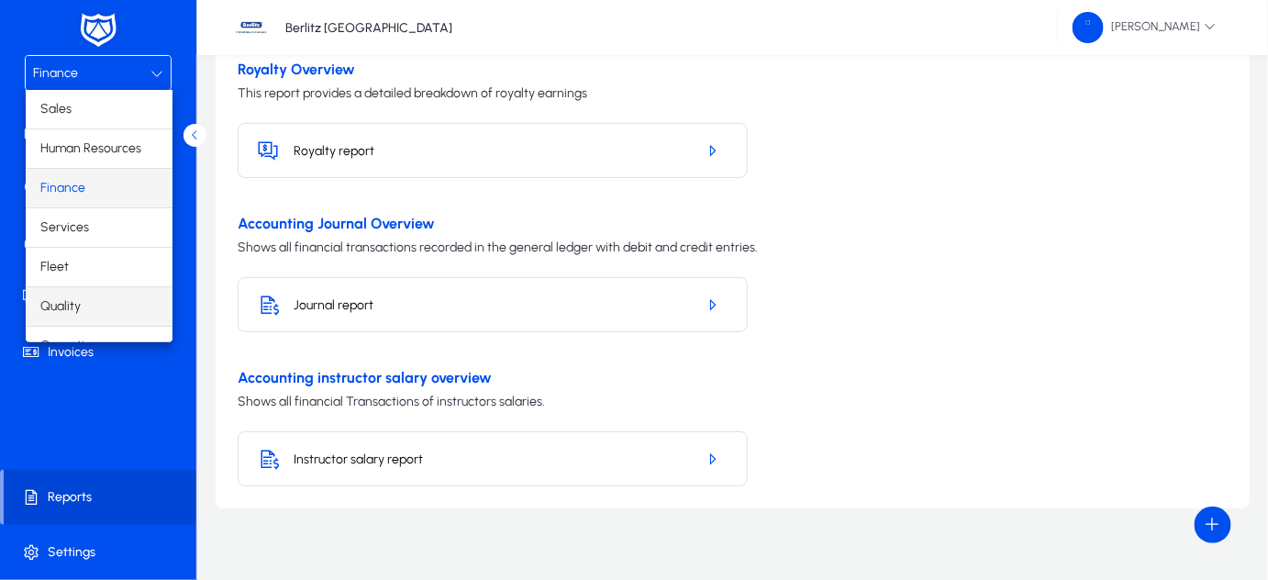
scroll to position [60, 0]
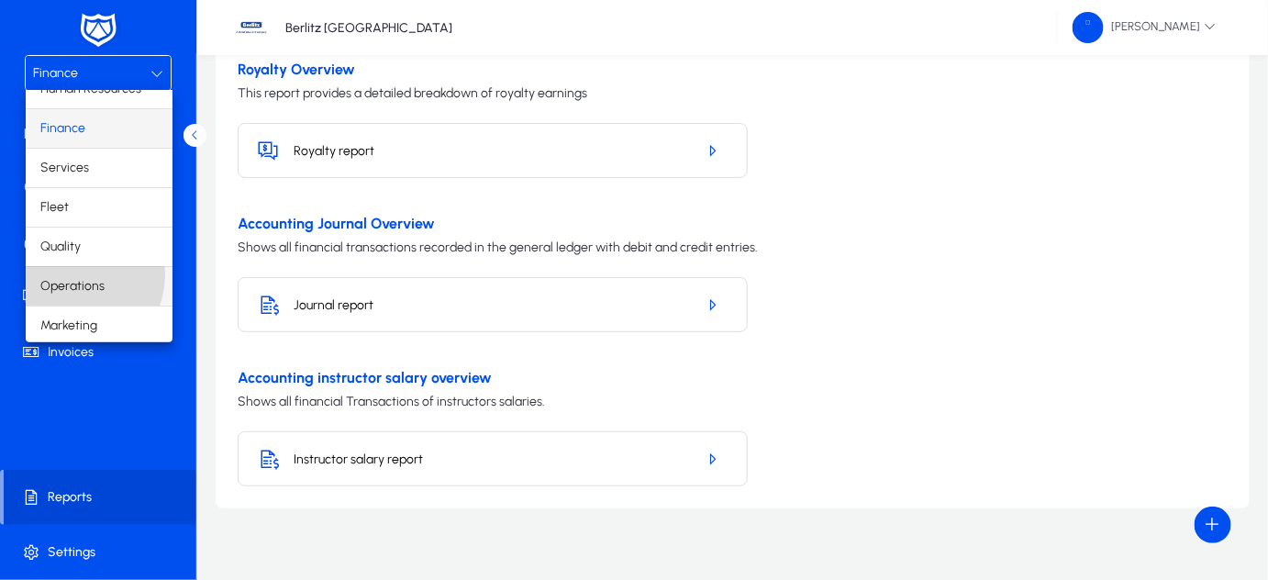
click at [72, 275] on span "Operations" at bounding box center [72, 286] width 64 height 22
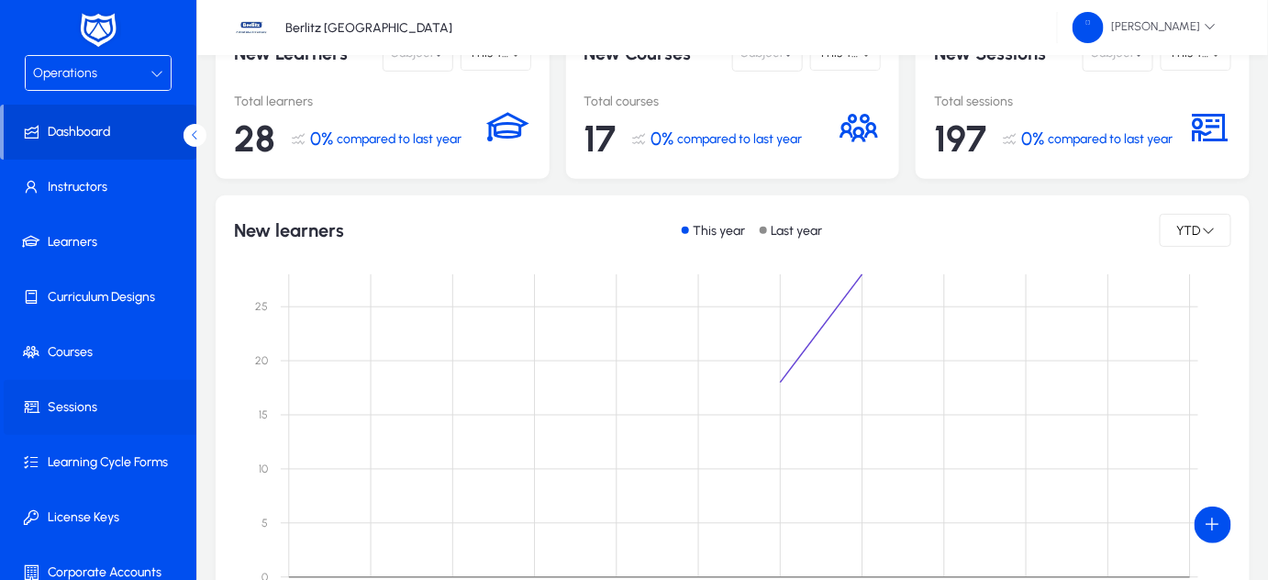
click at [84, 391] on span at bounding box center [102, 407] width 196 height 44
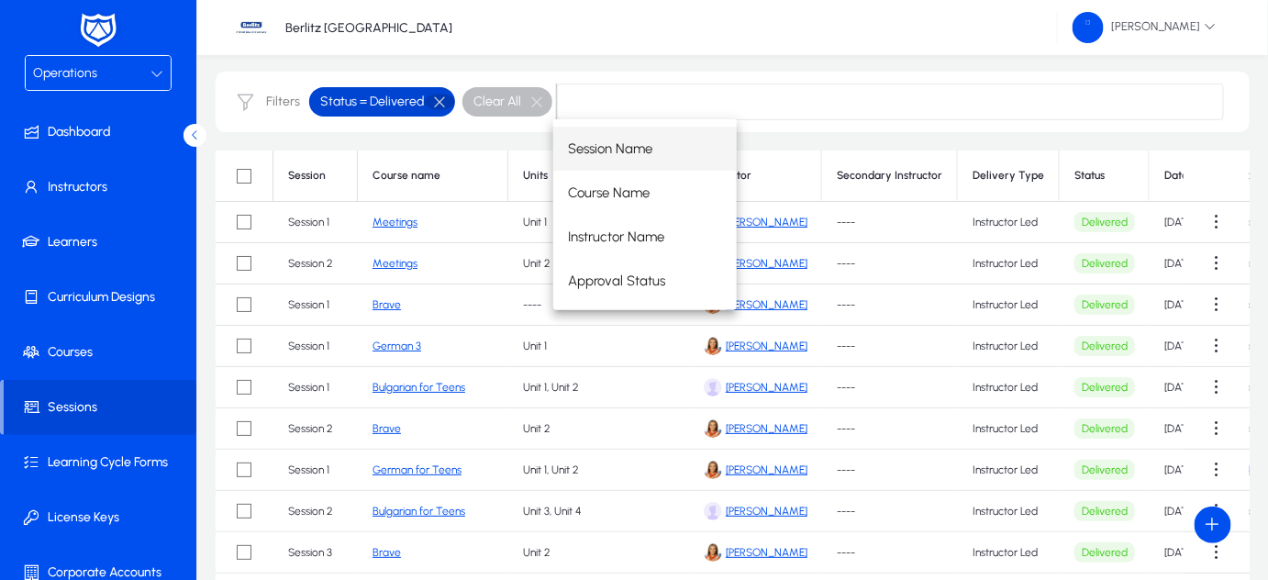
click at [438, 99] on button "button" at bounding box center [439, 102] width 31 height 17
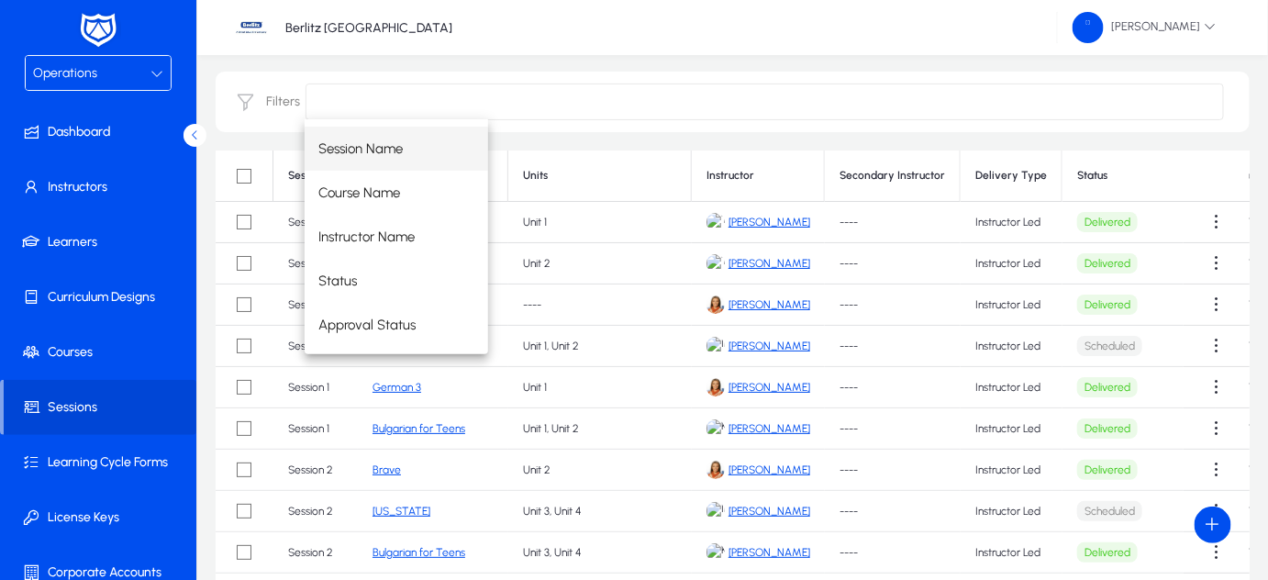
click at [482, 97] on input at bounding box center [765, 101] width 918 height 37
click at [508, 95] on input at bounding box center [765, 101] width 918 height 37
click at [597, 25] on div "Berlitz [GEOGRAPHIC_DATA] [PERSON_NAME]" at bounding box center [732, 27] width 1071 height 55
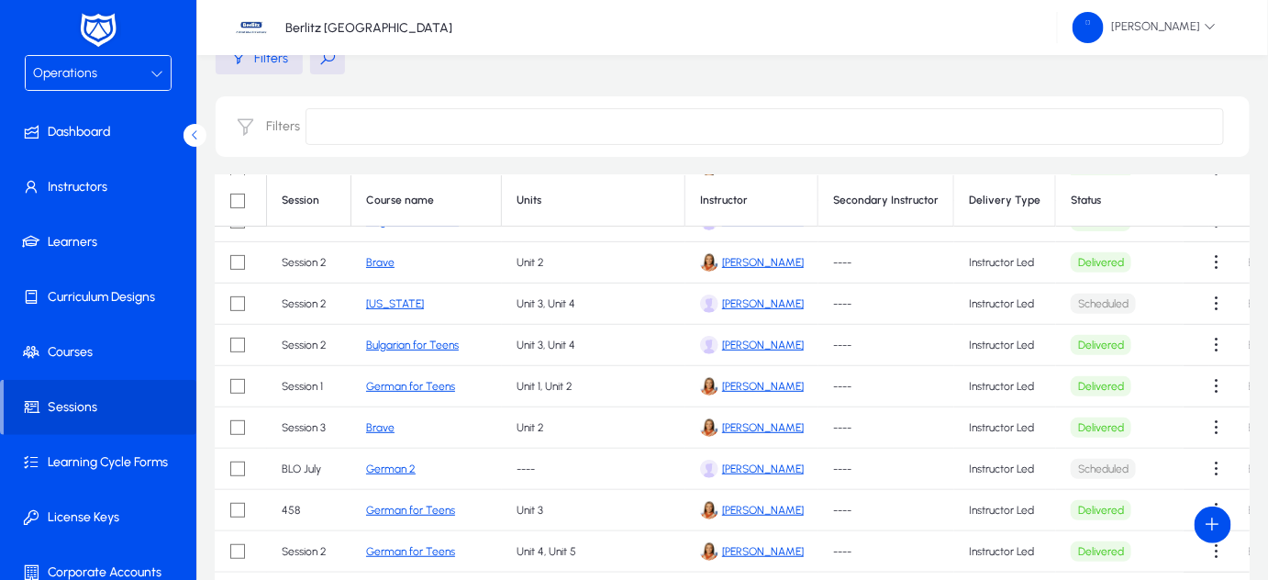
scroll to position [0, 6]
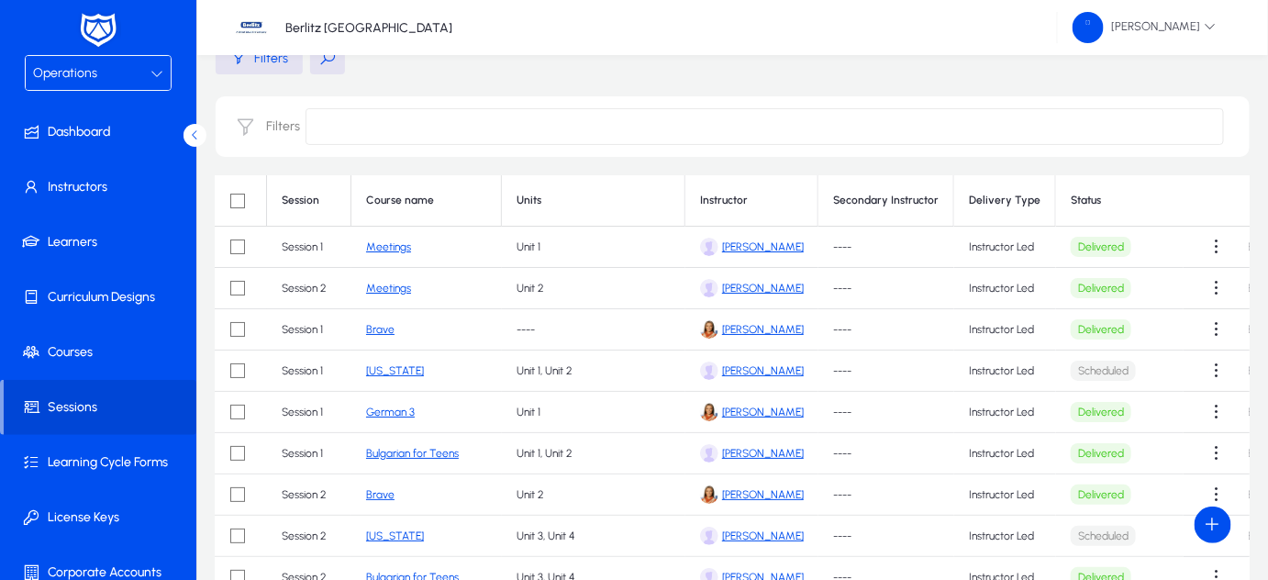
click at [322, 64] on button at bounding box center [327, 57] width 35 height 33
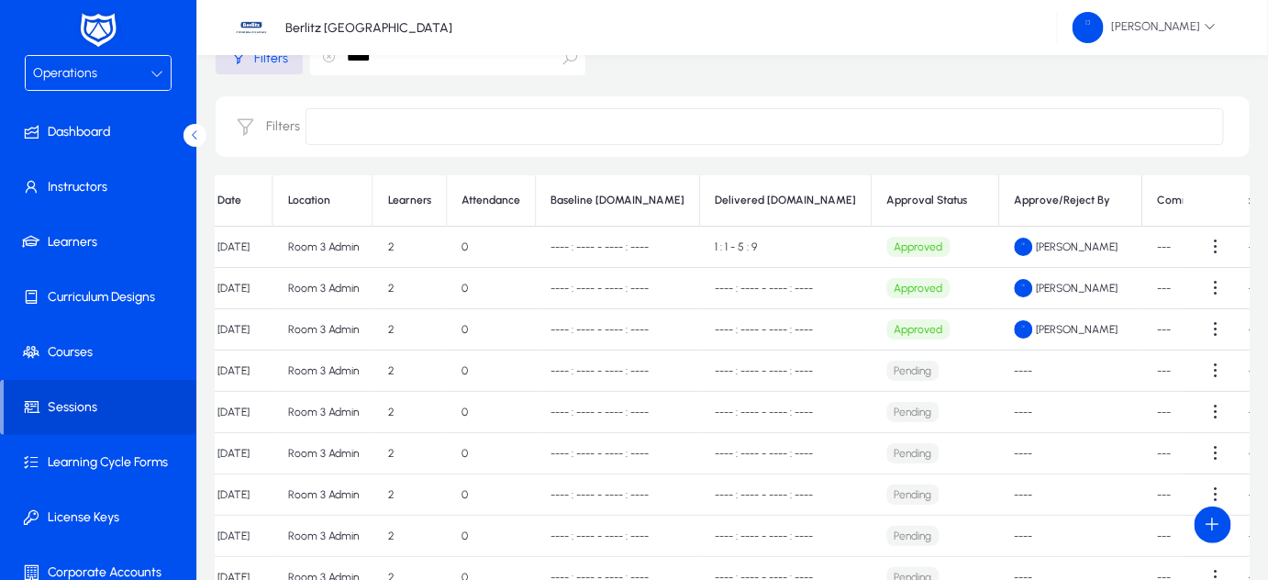
scroll to position [0, 953]
type input "*****"
click at [1208, 241] on span at bounding box center [1216, 246] width 37 height 37
click at [714, 237] on div at bounding box center [634, 290] width 1268 height 580
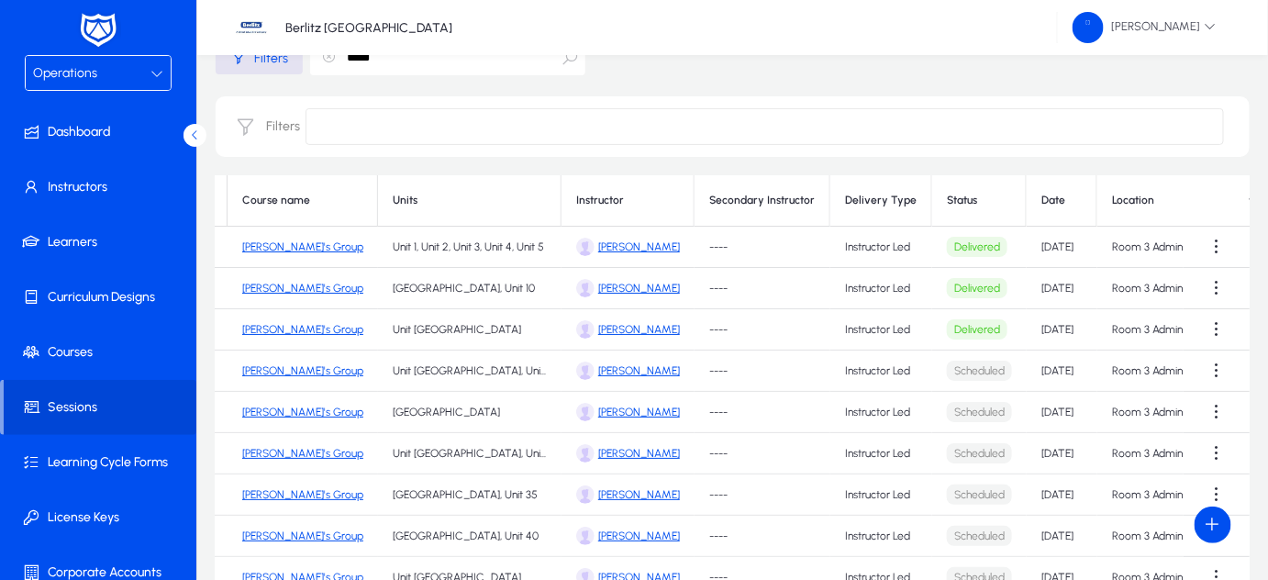
scroll to position [0, 0]
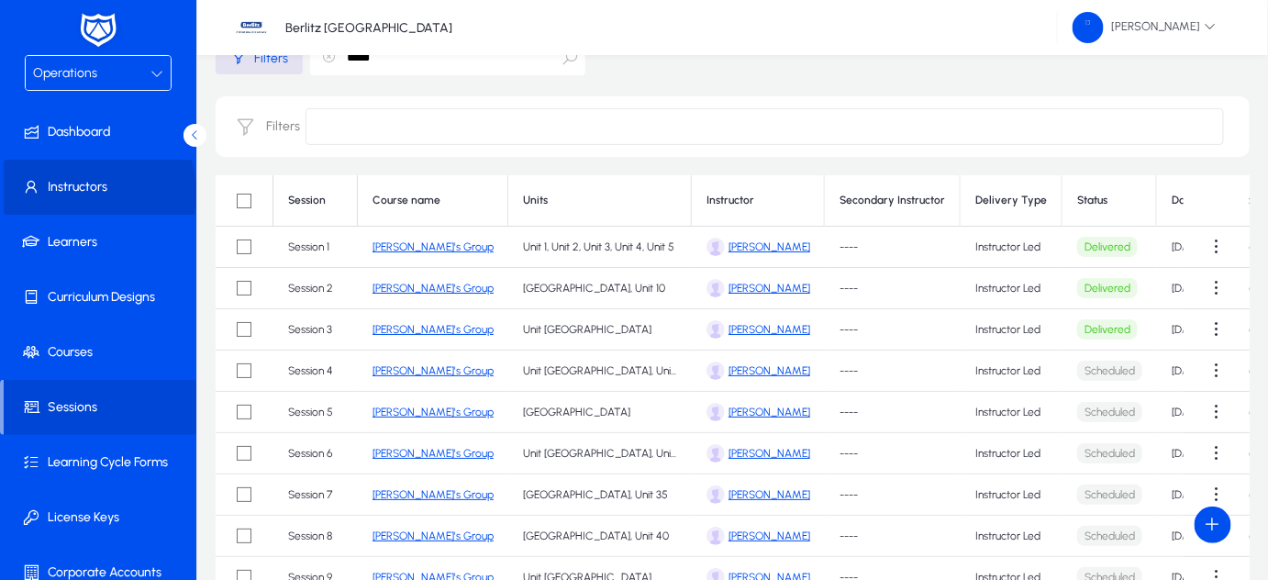
click at [78, 194] on span "Instructors" at bounding box center [102, 187] width 196 height 18
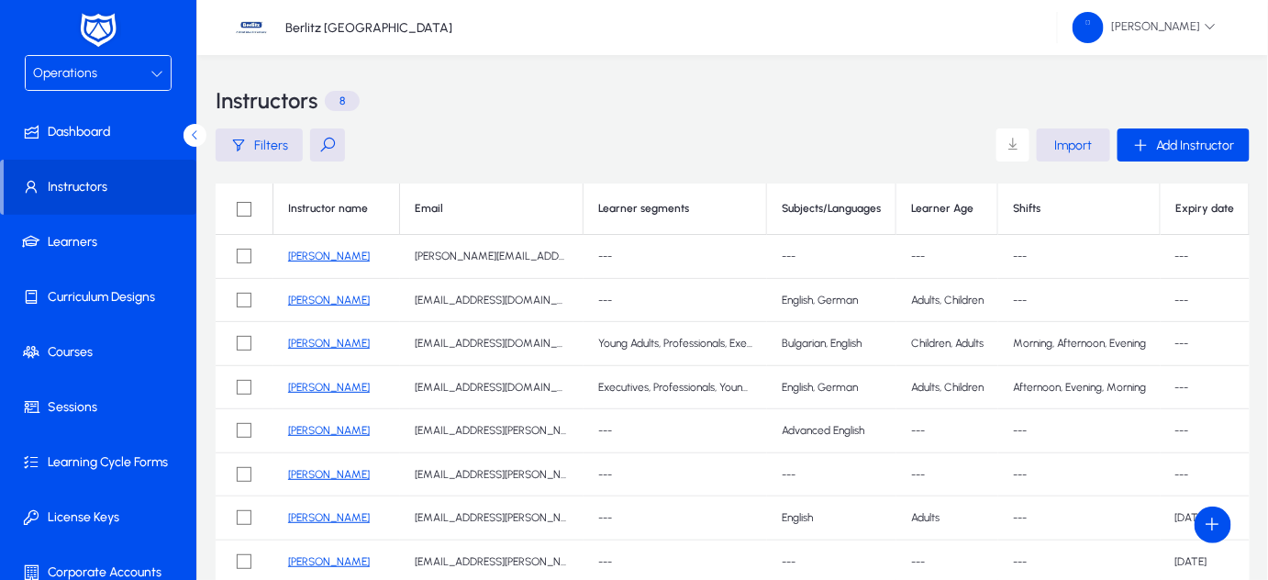
click at [97, 82] on div "Operations" at bounding box center [91, 73] width 117 height 24
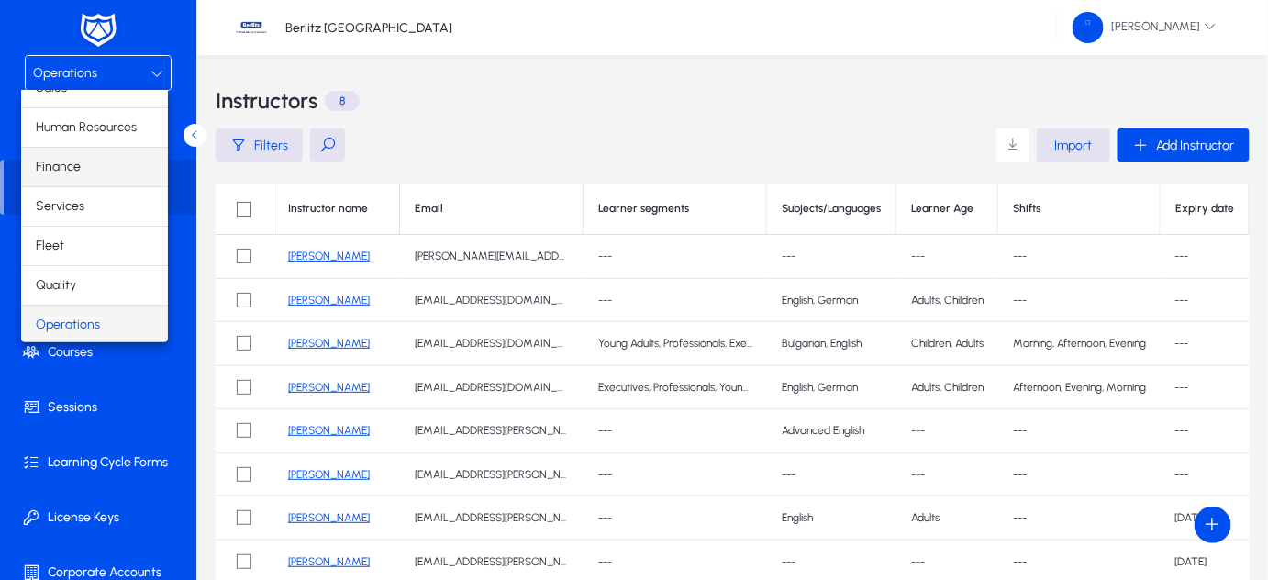
scroll to position [60, 0]
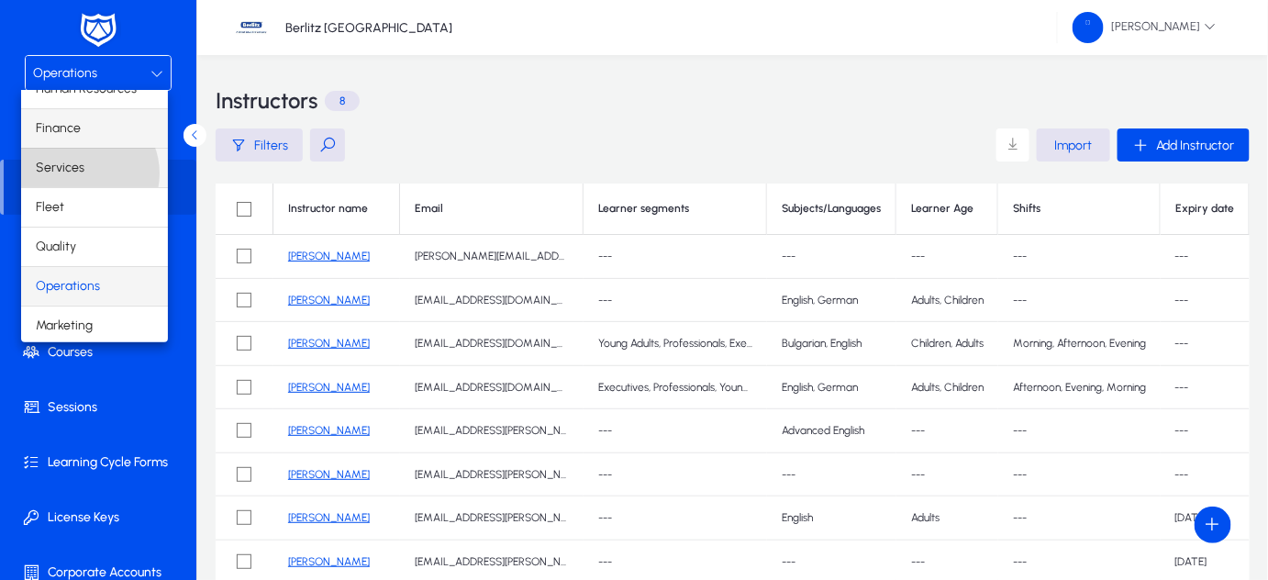
click at [83, 172] on mat-option "Services" at bounding box center [94, 168] width 147 height 39
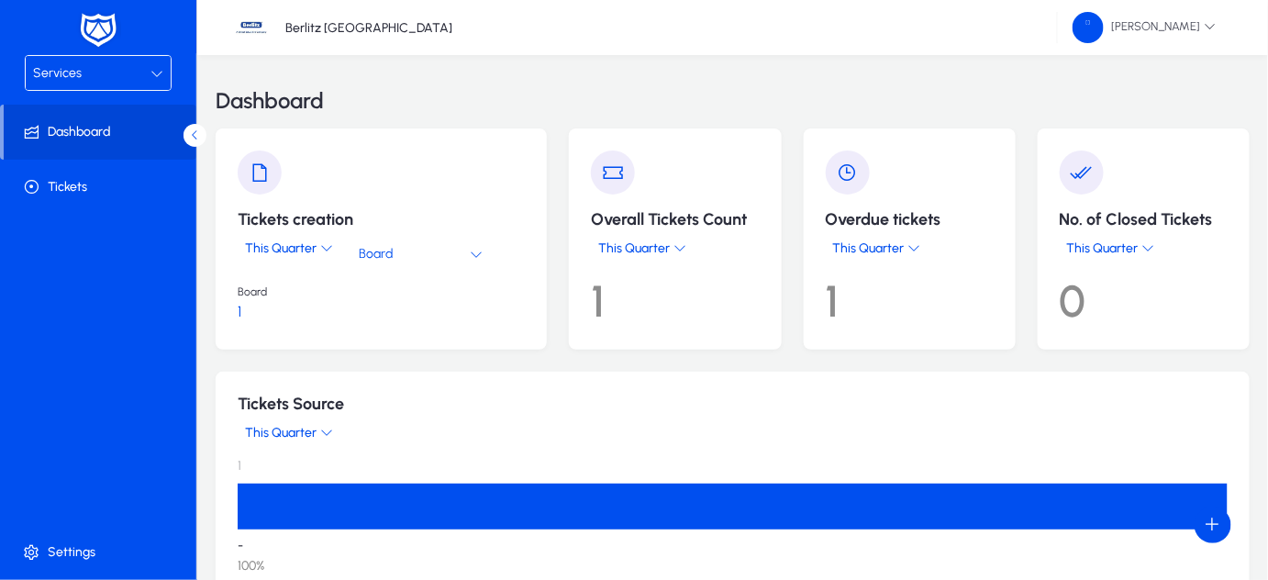
click at [77, 63] on div "Services" at bounding box center [91, 73] width 117 height 24
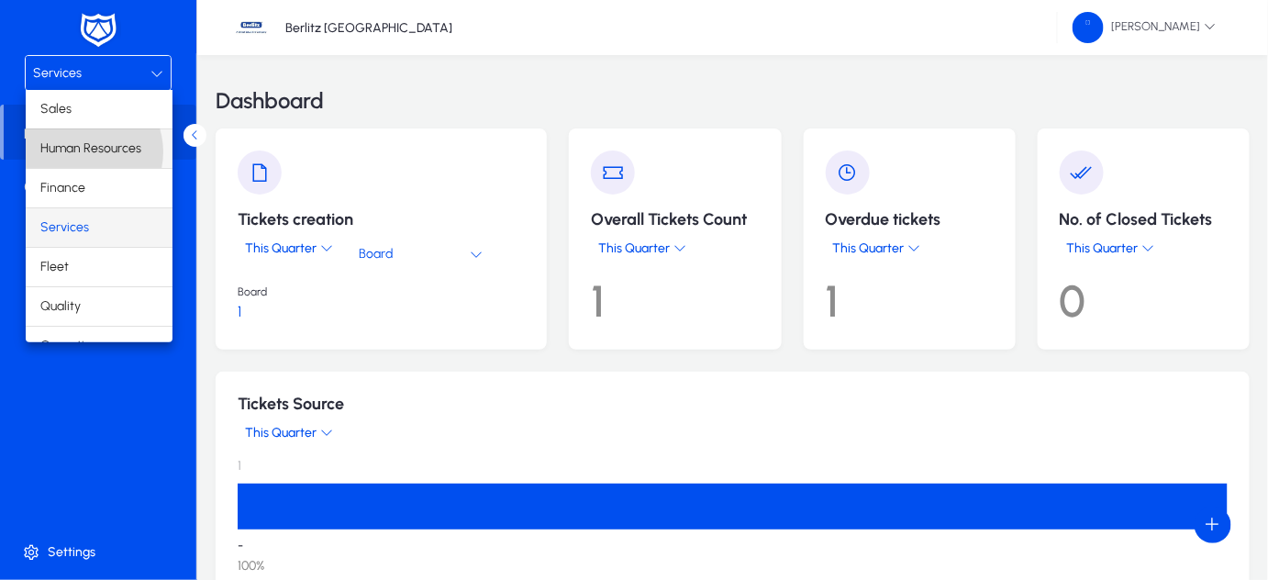
click at [82, 151] on span "Human Resources" at bounding box center [90, 149] width 101 height 22
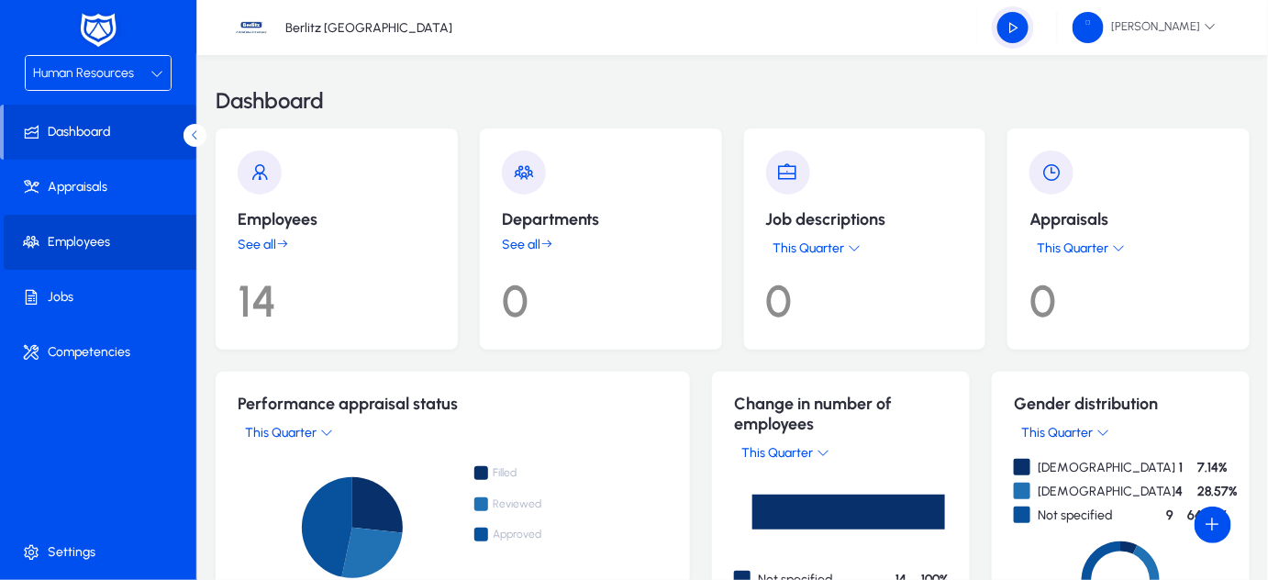
click at [107, 241] on span "Employees" at bounding box center [102, 242] width 196 height 18
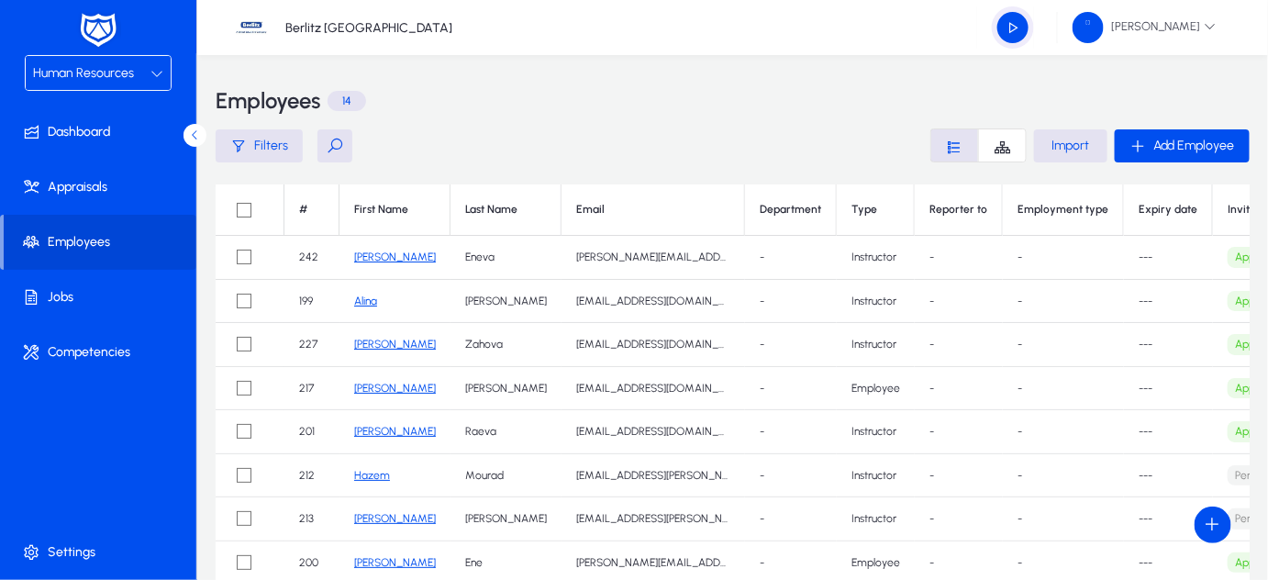
click at [365, 256] on link "[PERSON_NAME]" at bounding box center [395, 256] width 82 height 13
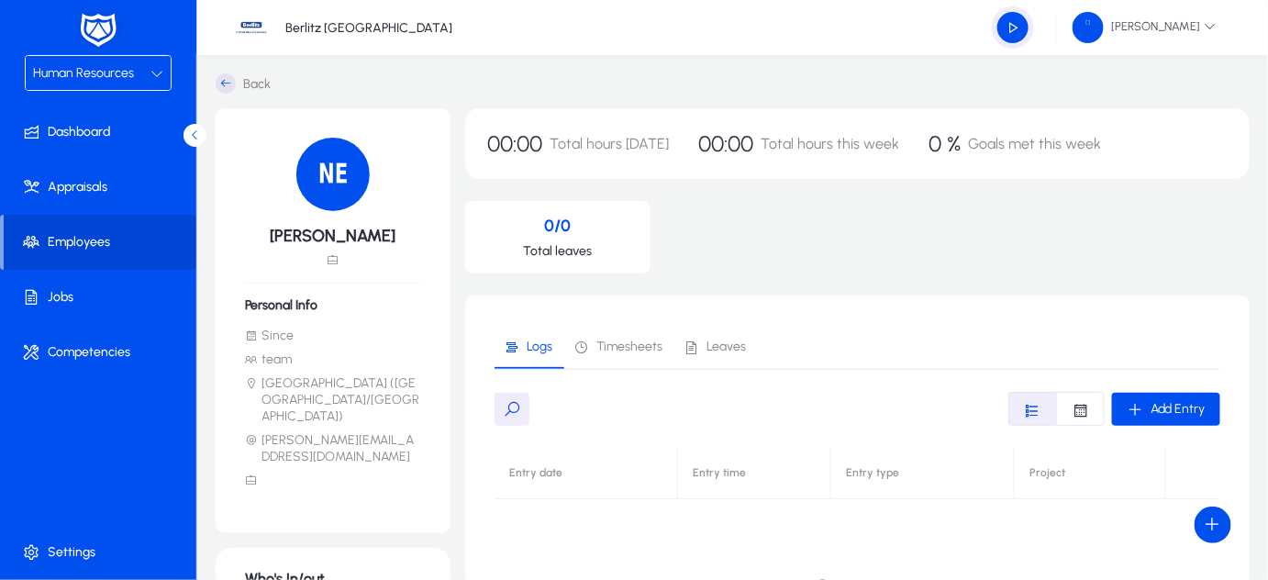
click at [617, 344] on span "Timesheets" at bounding box center [629, 346] width 66 height 13
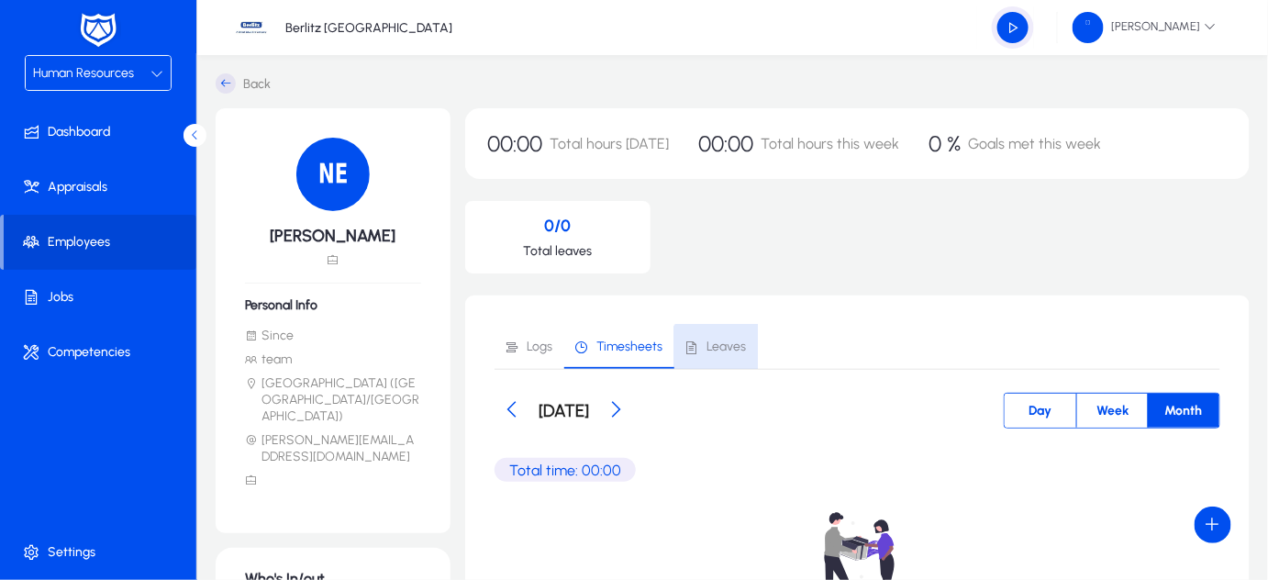
click at [718, 358] on span "Leaves" at bounding box center [714, 347] width 62 height 44
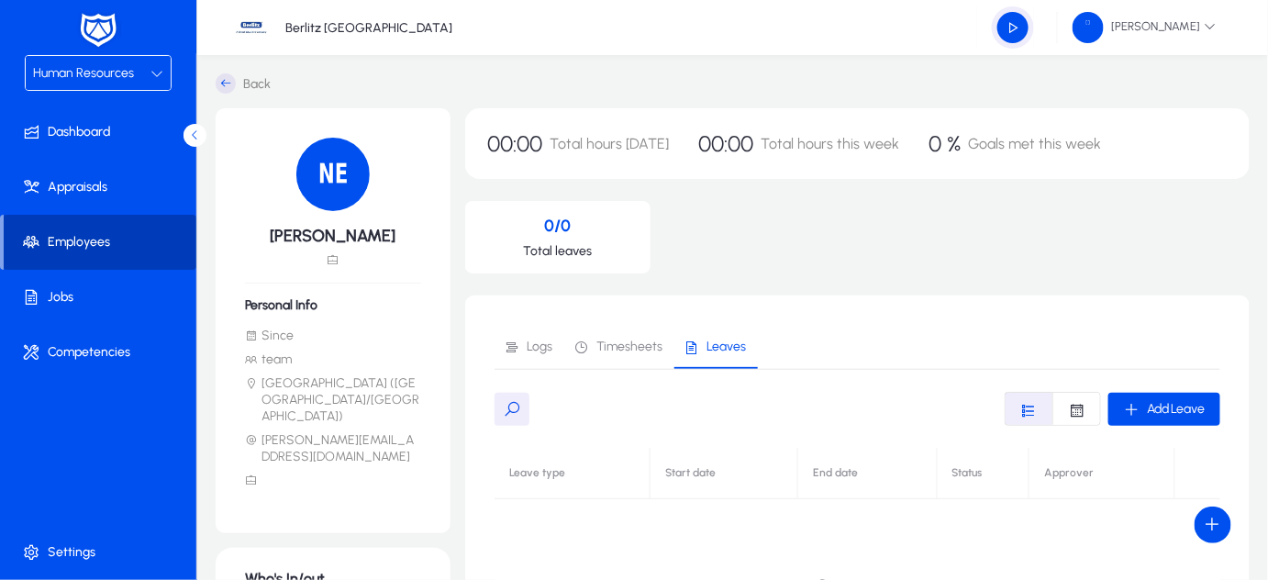
click at [98, 237] on span "Employees" at bounding box center [100, 242] width 193 height 18
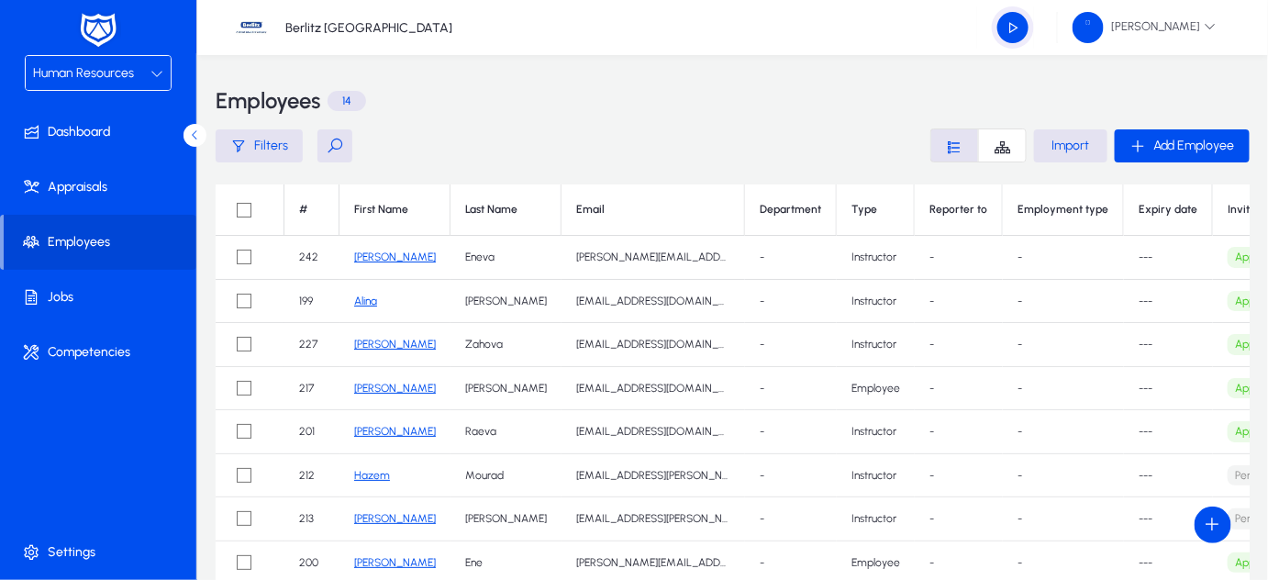
click at [361, 297] on link "Alina" at bounding box center [365, 300] width 23 height 13
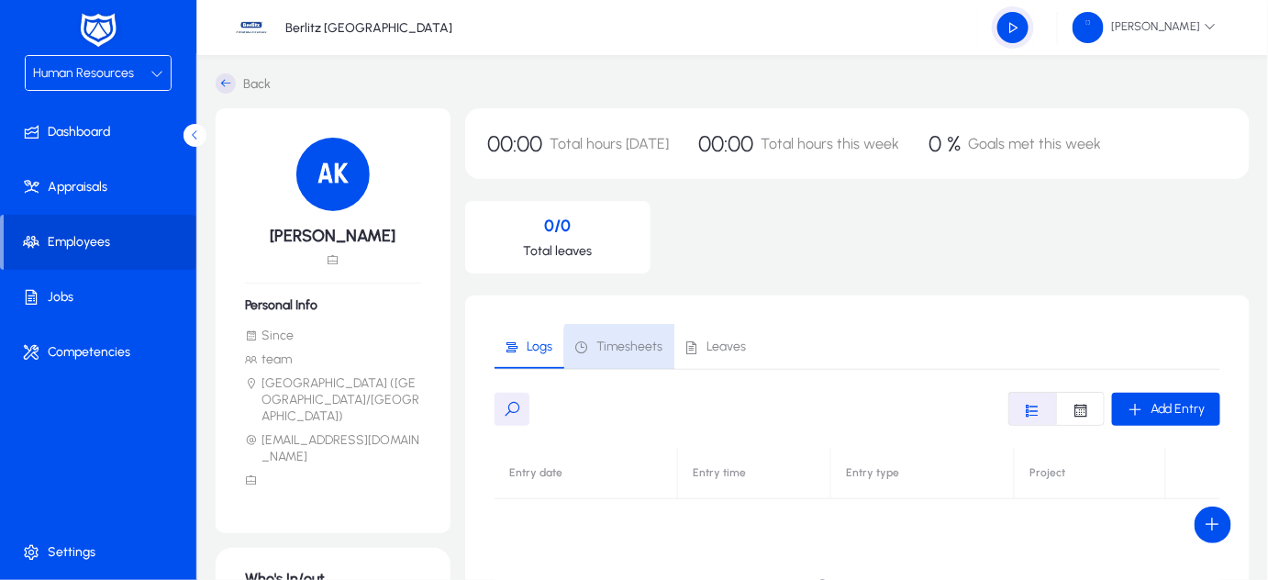
click at [633, 350] on span "Timesheets" at bounding box center [629, 346] width 66 height 13
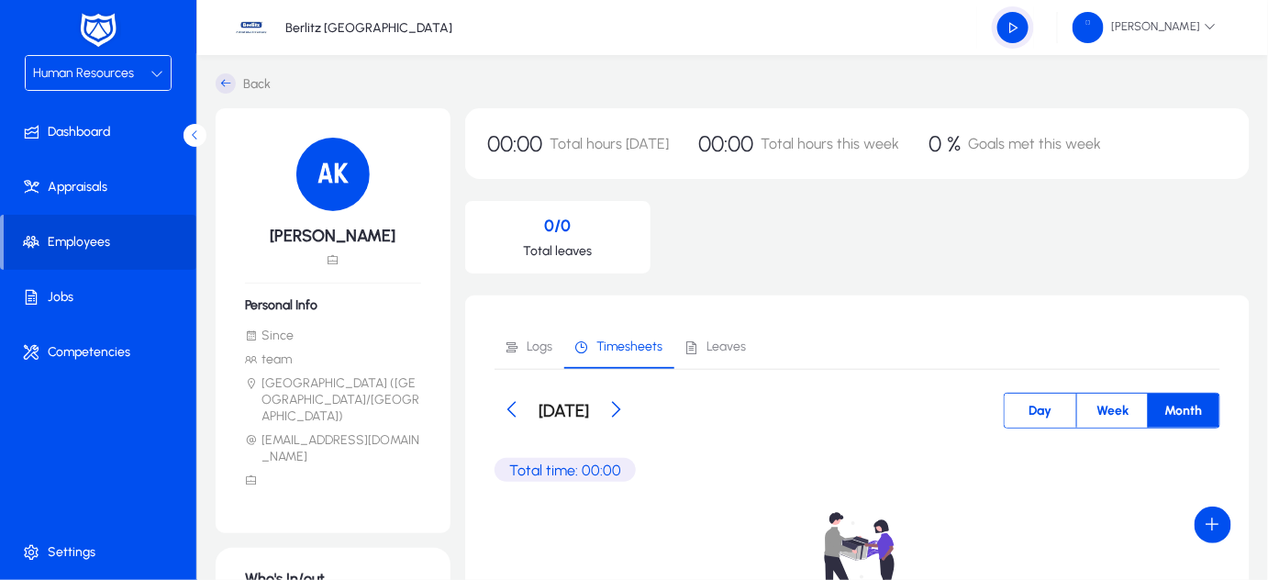
click at [138, 72] on div "Human Resources" at bounding box center [91, 73] width 117 height 24
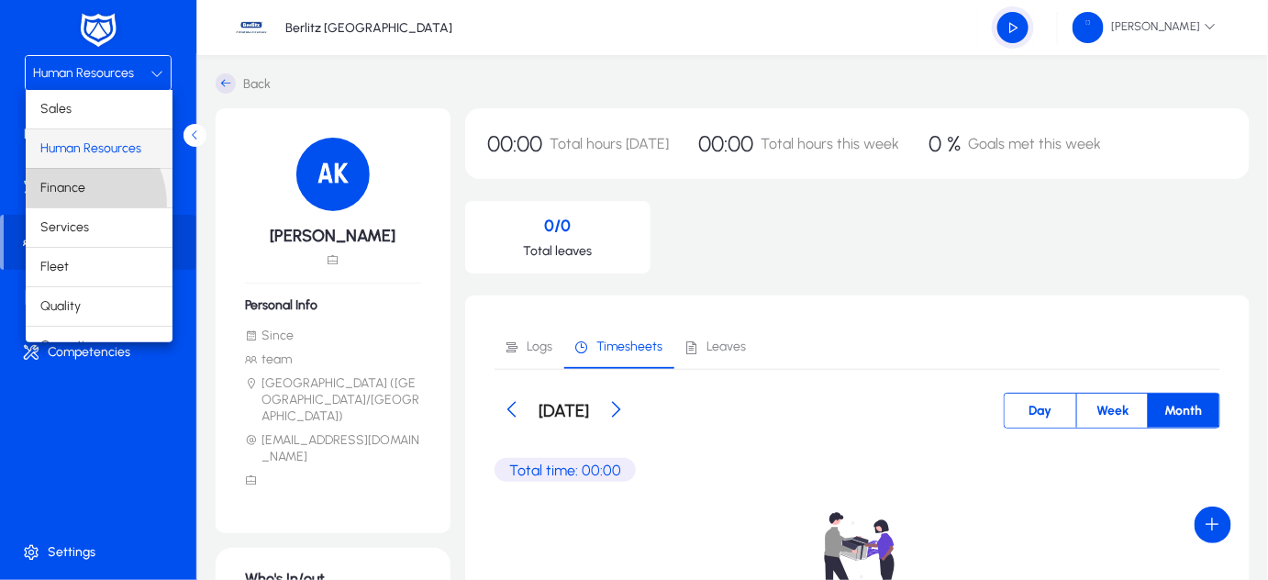
click at [66, 205] on mat-option "Finance" at bounding box center [99, 188] width 147 height 39
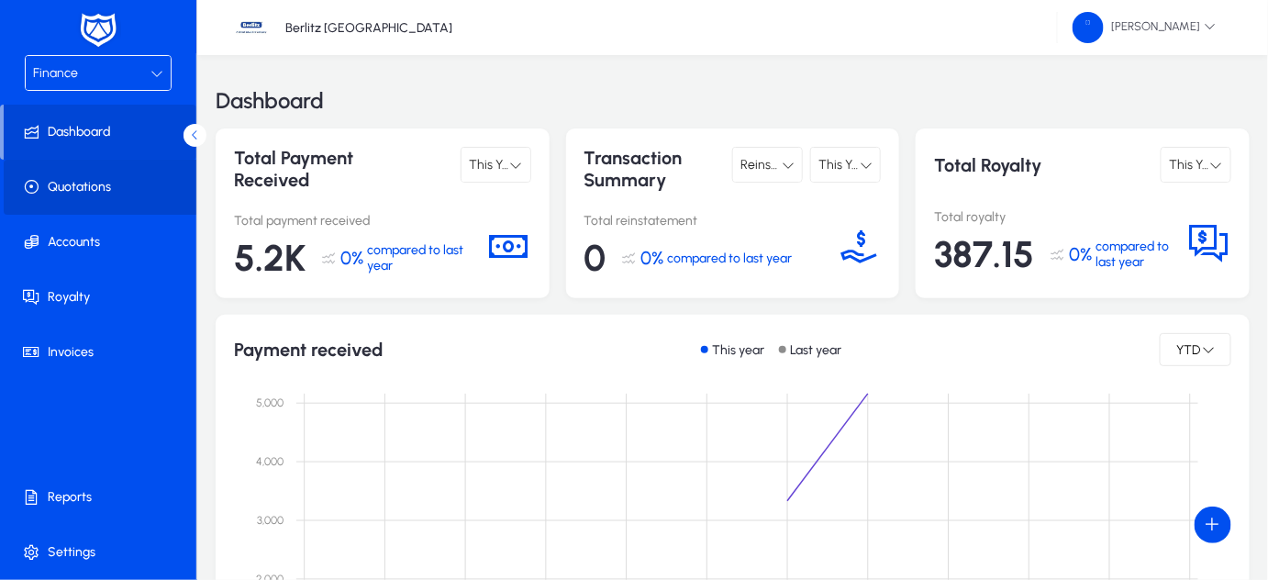
click at [85, 171] on span at bounding box center [102, 187] width 196 height 44
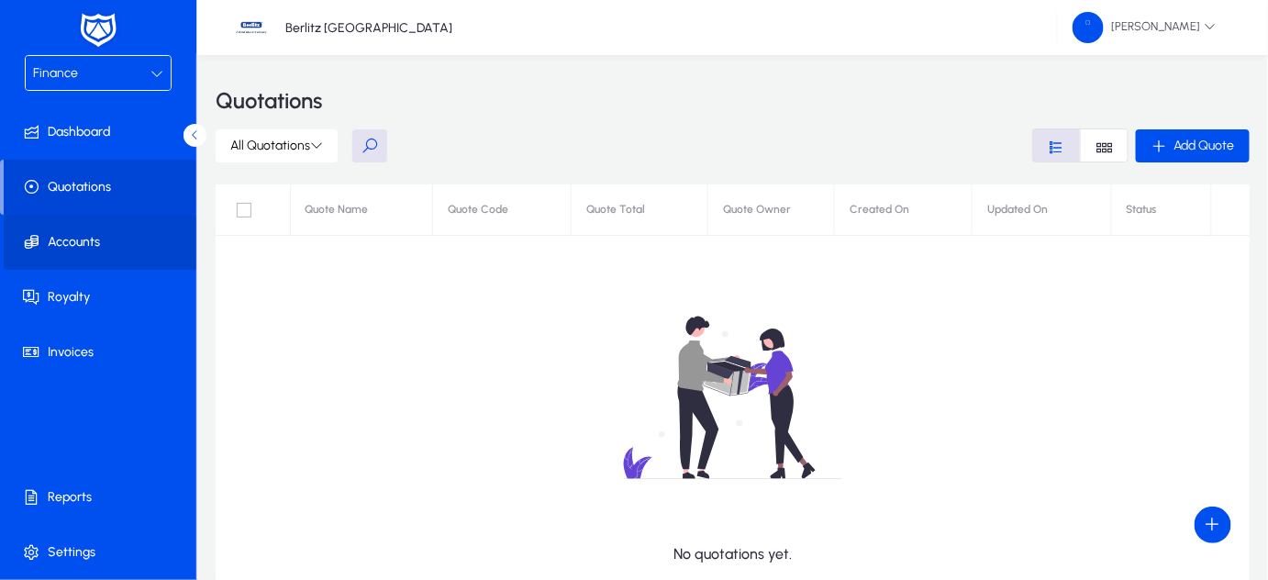
click at [64, 239] on span "Accounts" at bounding box center [102, 242] width 196 height 18
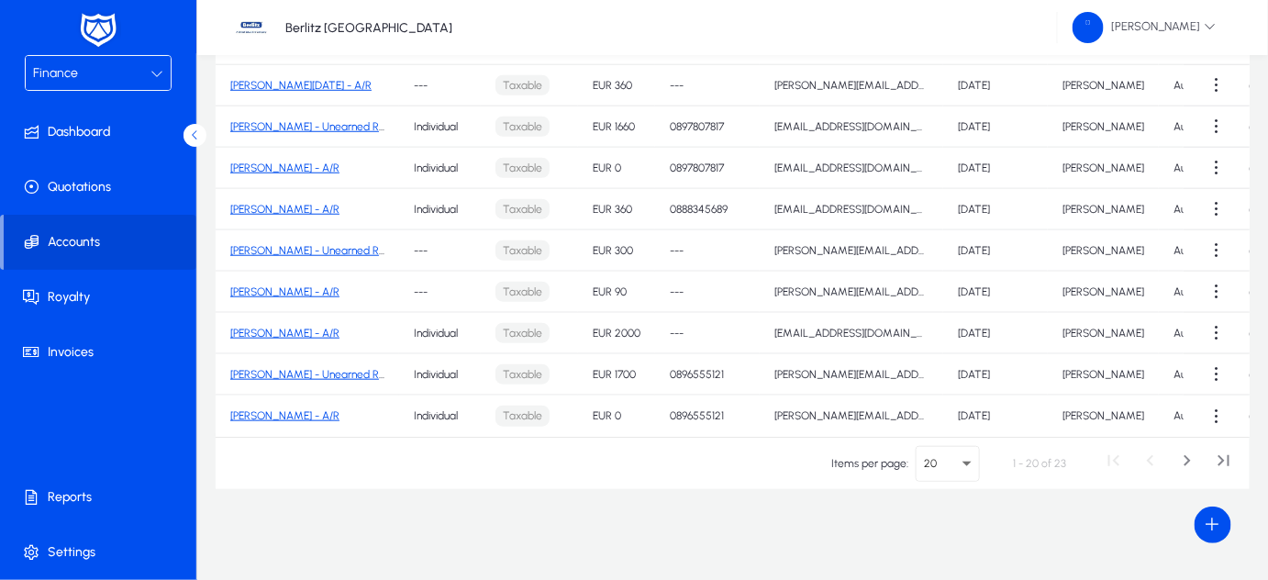
scroll to position [272, 0]
click at [293, 328] on link "[PERSON_NAME] - A/R" at bounding box center [284, 334] width 109 height 13
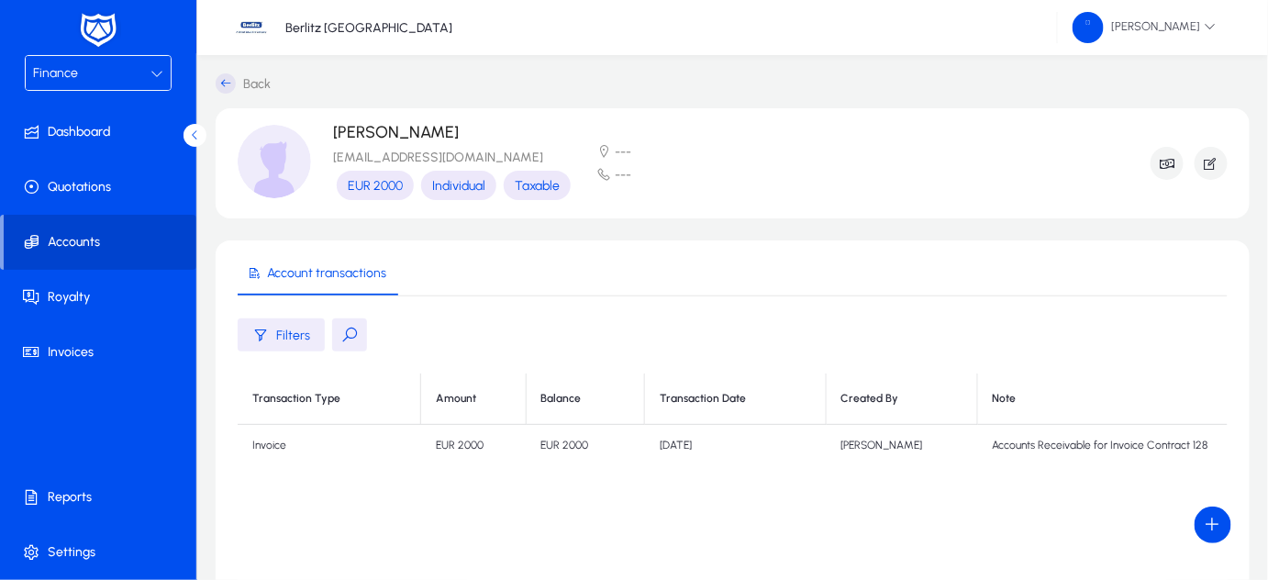
click at [96, 234] on span "Accounts" at bounding box center [100, 242] width 193 height 18
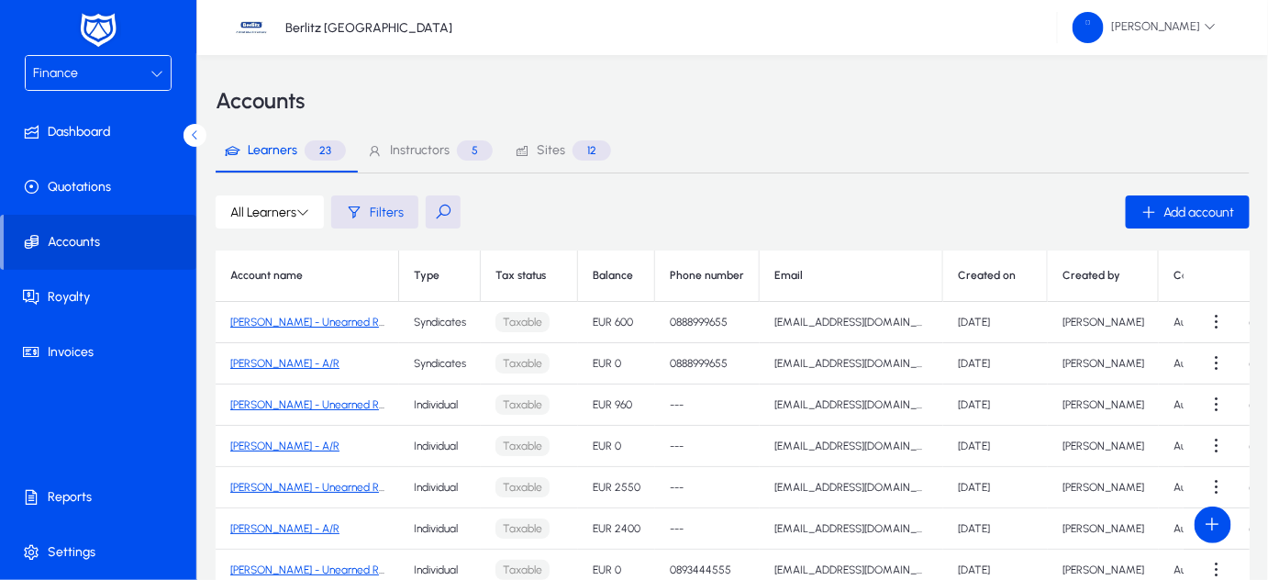
scroll to position [2, 0]
click at [442, 217] on button at bounding box center [443, 210] width 35 height 33
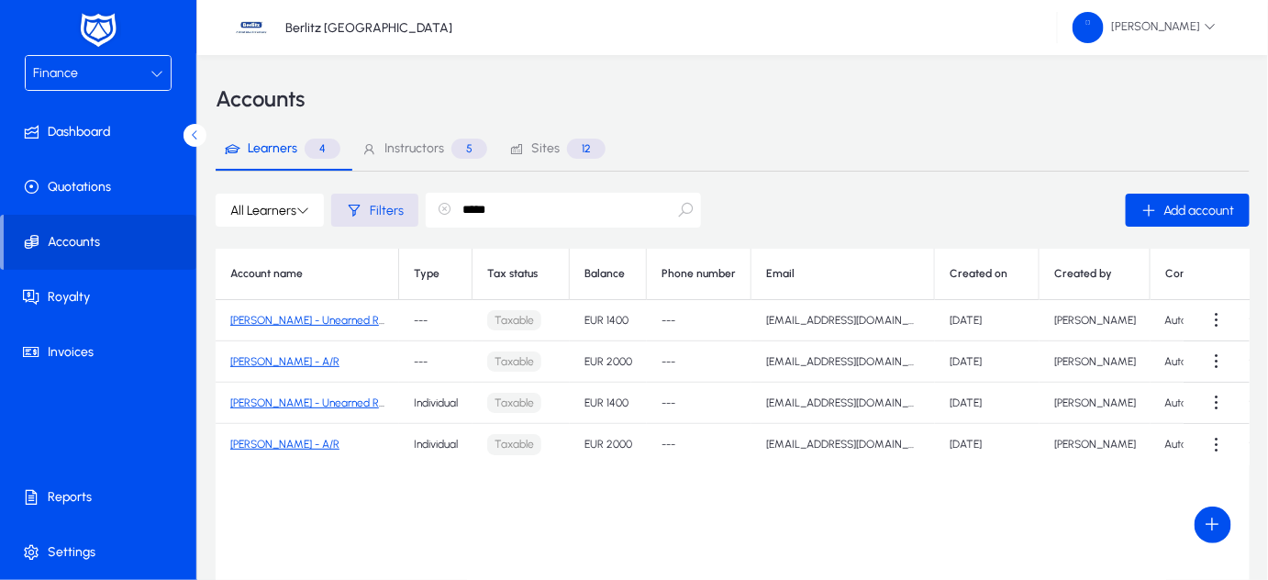
type input "*****"
click at [293, 405] on link "[PERSON_NAME] - Unearned Revenue" at bounding box center [322, 402] width 184 height 13
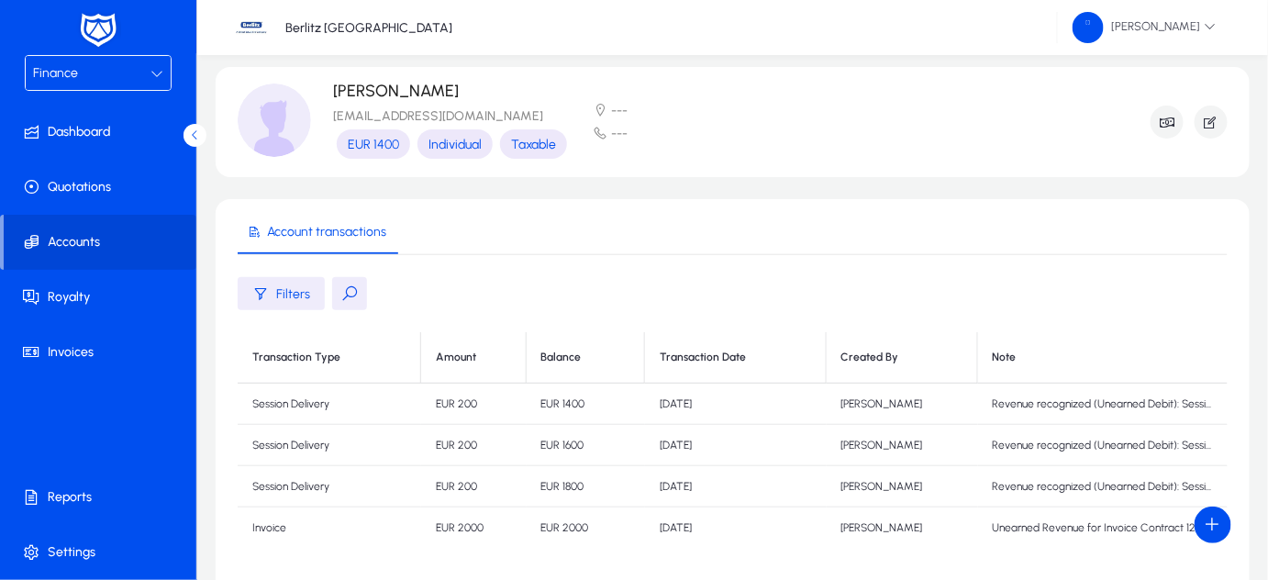
scroll to position [43, 0]
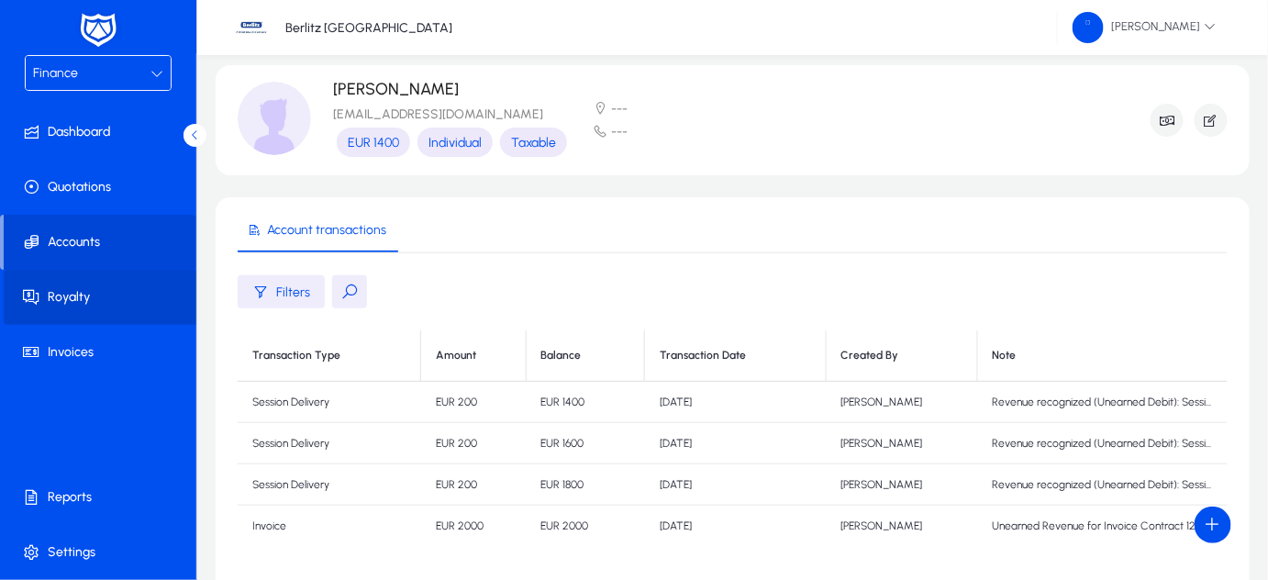
click at [71, 303] on span "Royalty" at bounding box center [102, 297] width 196 height 18
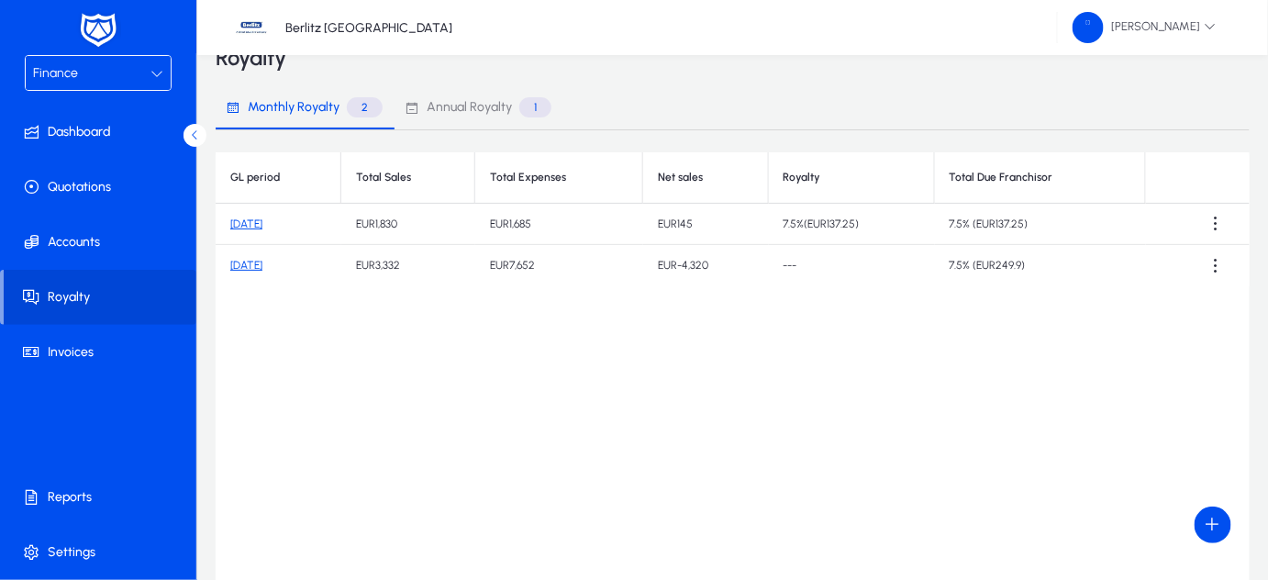
click at [262, 229] on link "[DATE]" at bounding box center [246, 223] width 32 height 13
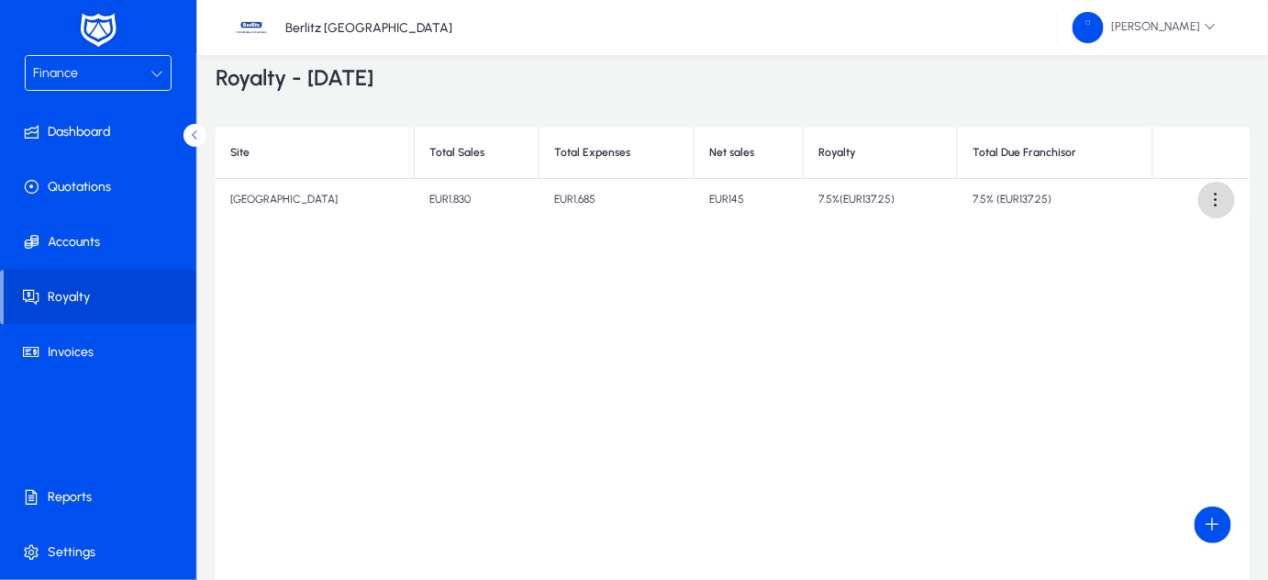
click at [1216, 197] on span at bounding box center [1216, 200] width 37 height 37
click at [1176, 239] on span "Download report" at bounding box center [1180, 244] width 83 height 17
